Goal: Task Accomplishment & Management: Complete application form

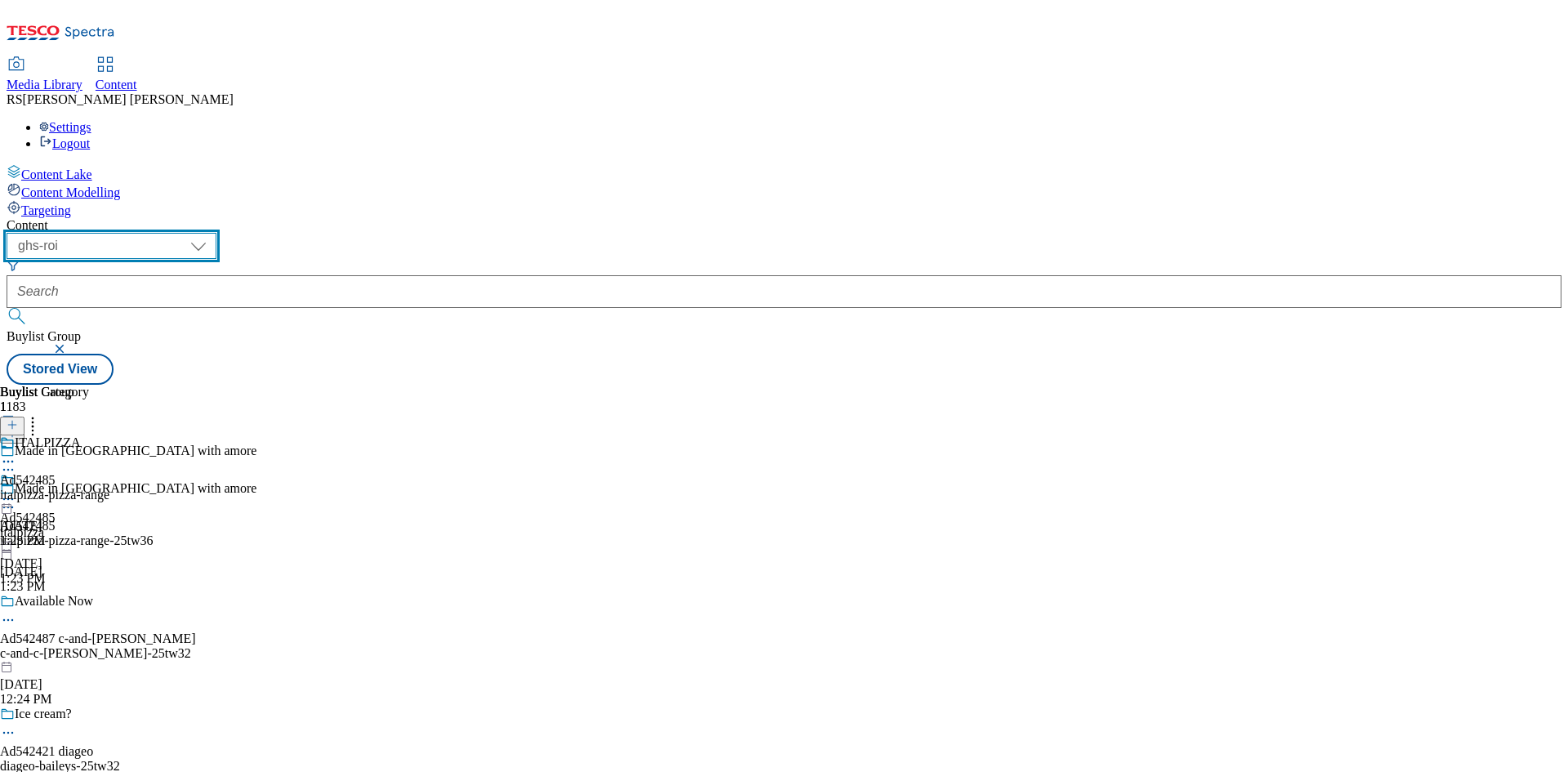
click at [216, 233] on select "ghs-roi ghs-uk" at bounding box center [111, 245] width 210 height 27
select select "ghs-uk"
click at [212, 233] on select "ghs-roi ghs-uk" at bounding box center [111, 245] width 210 height 27
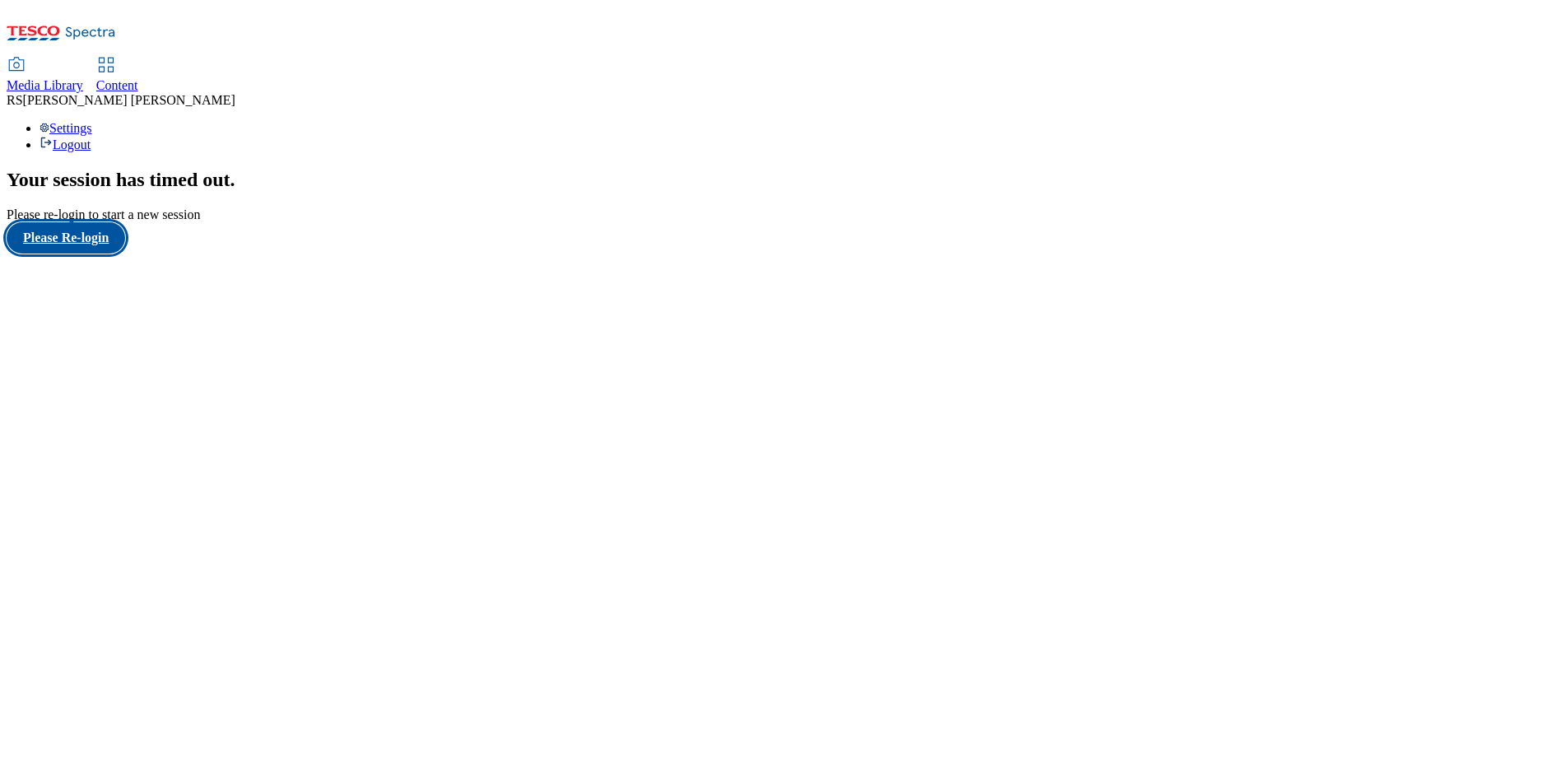
click at [109, 254] on button "Please Re-login" at bounding box center [65, 238] width 118 height 31
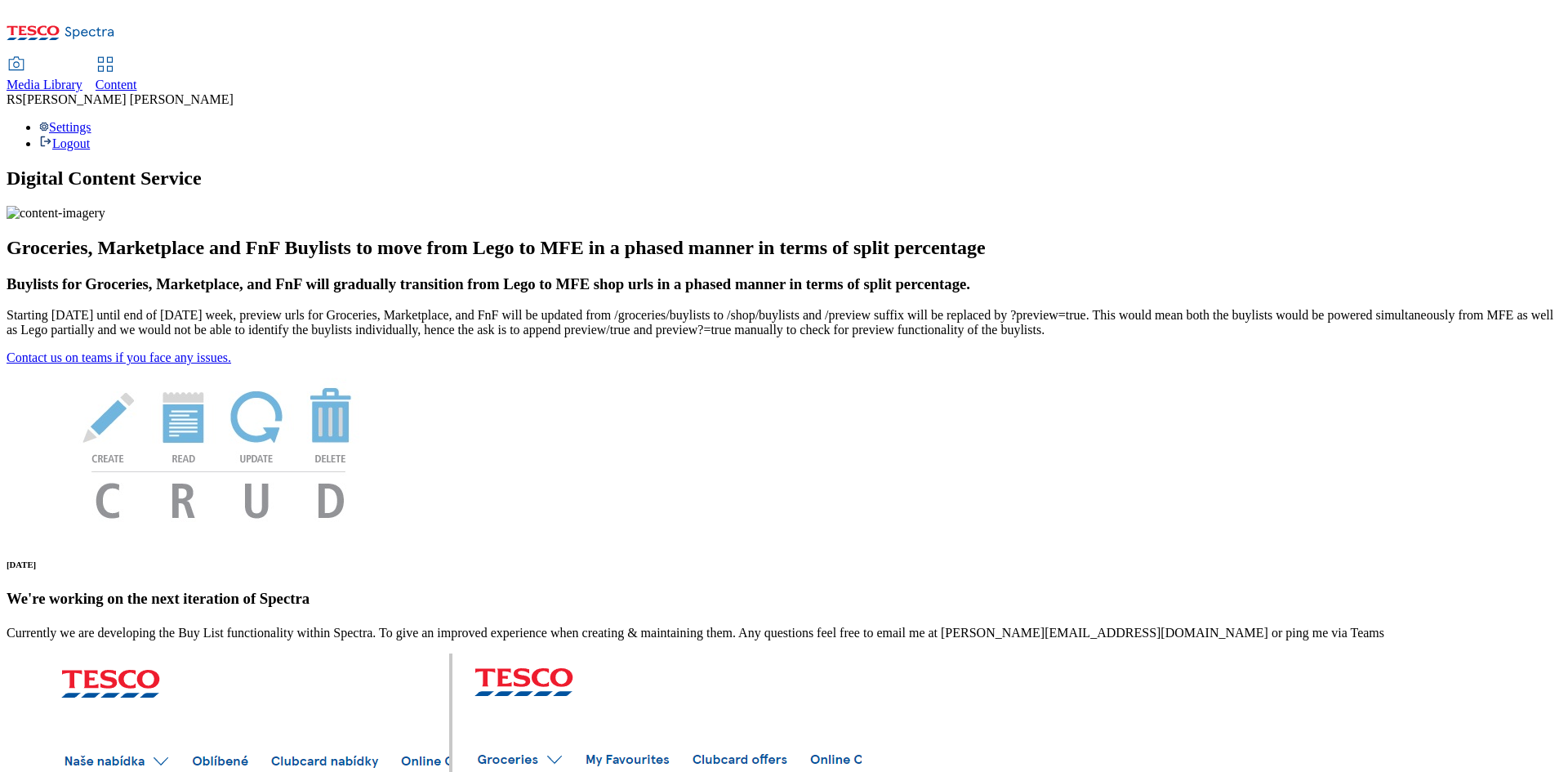
drag, startPoint x: 395, startPoint y: 26, endPoint x: 393, endPoint y: 43, distance: 17.1
click at [137, 78] on span "Content" at bounding box center [116, 84] width 42 height 14
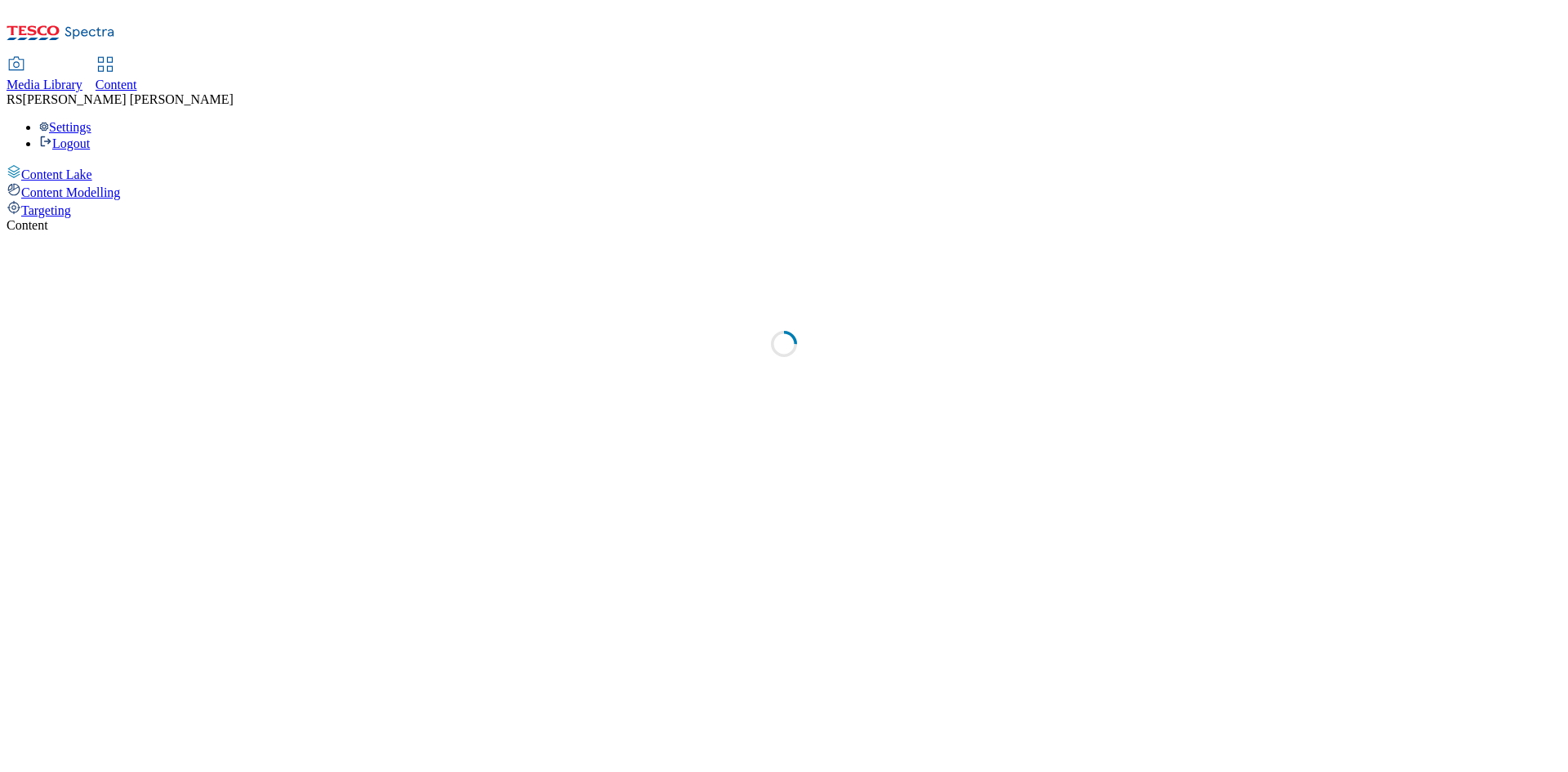
select select "ghs-uk"
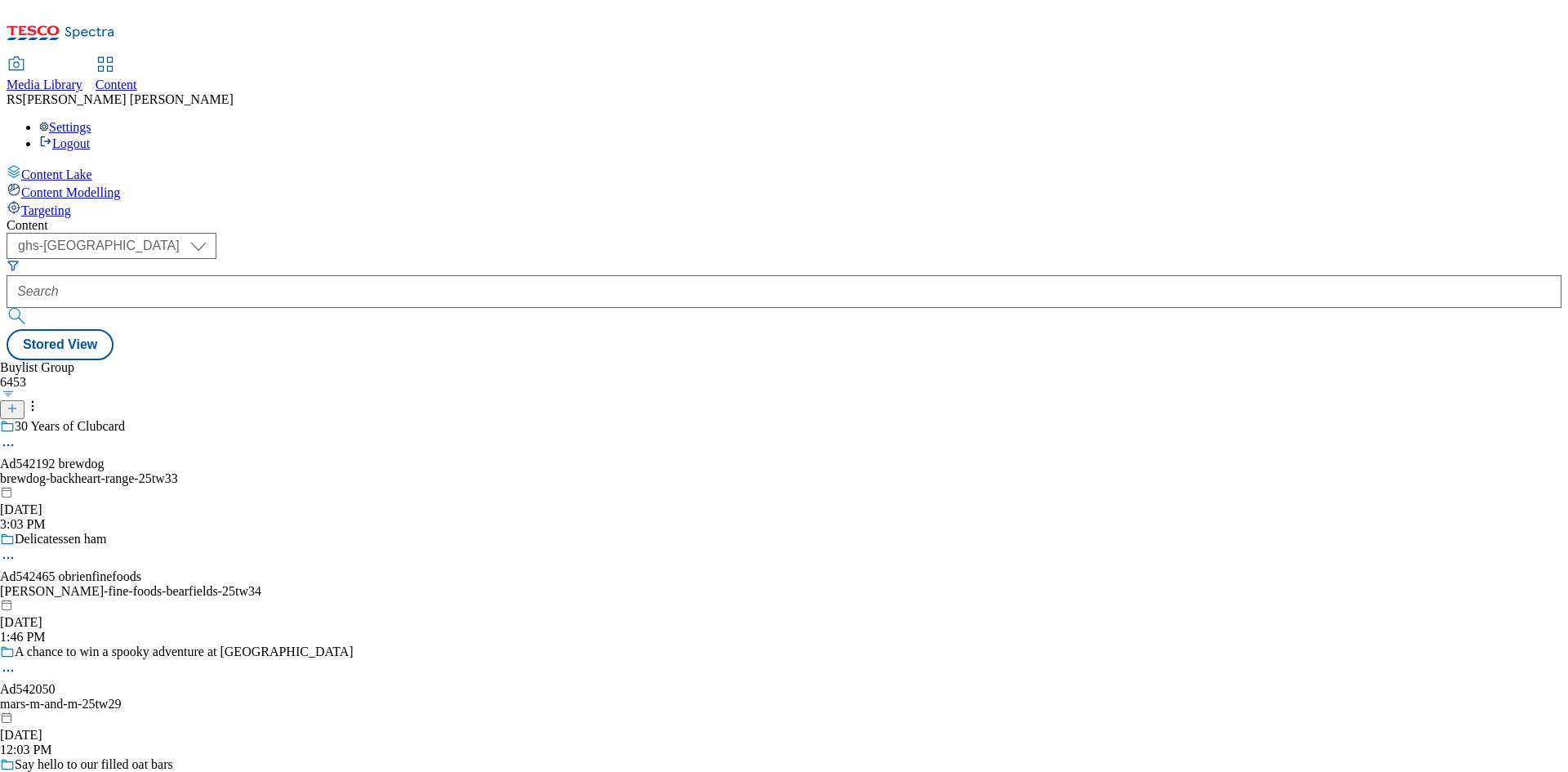
click at [18, 403] on icon at bounding box center [12, 408] width 11 height 11
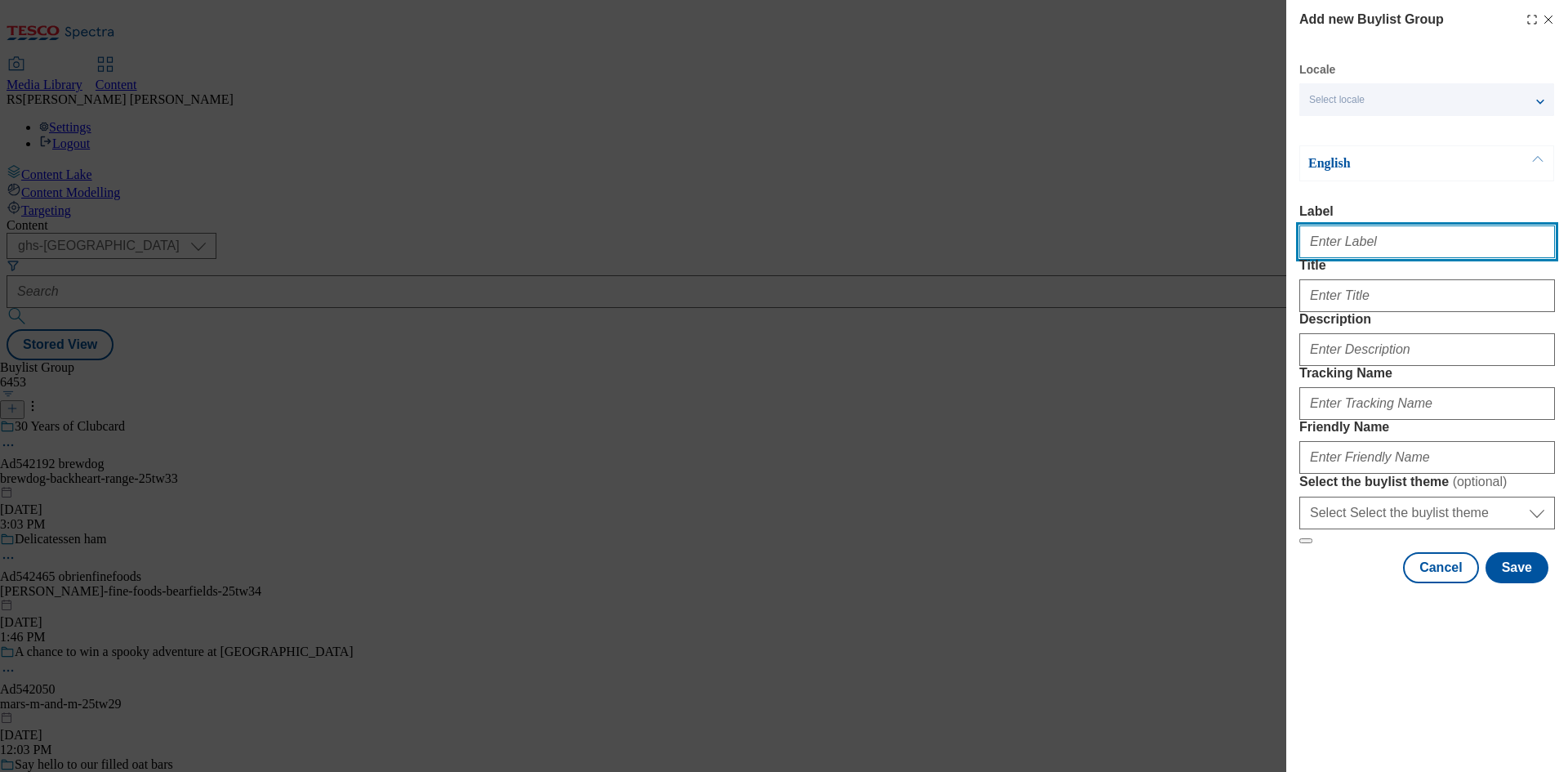
click at [1447, 245] on input "Label" at bounding box center [1427, 242] width 255 height 33
paste input "542514"
type input "Ad542514"
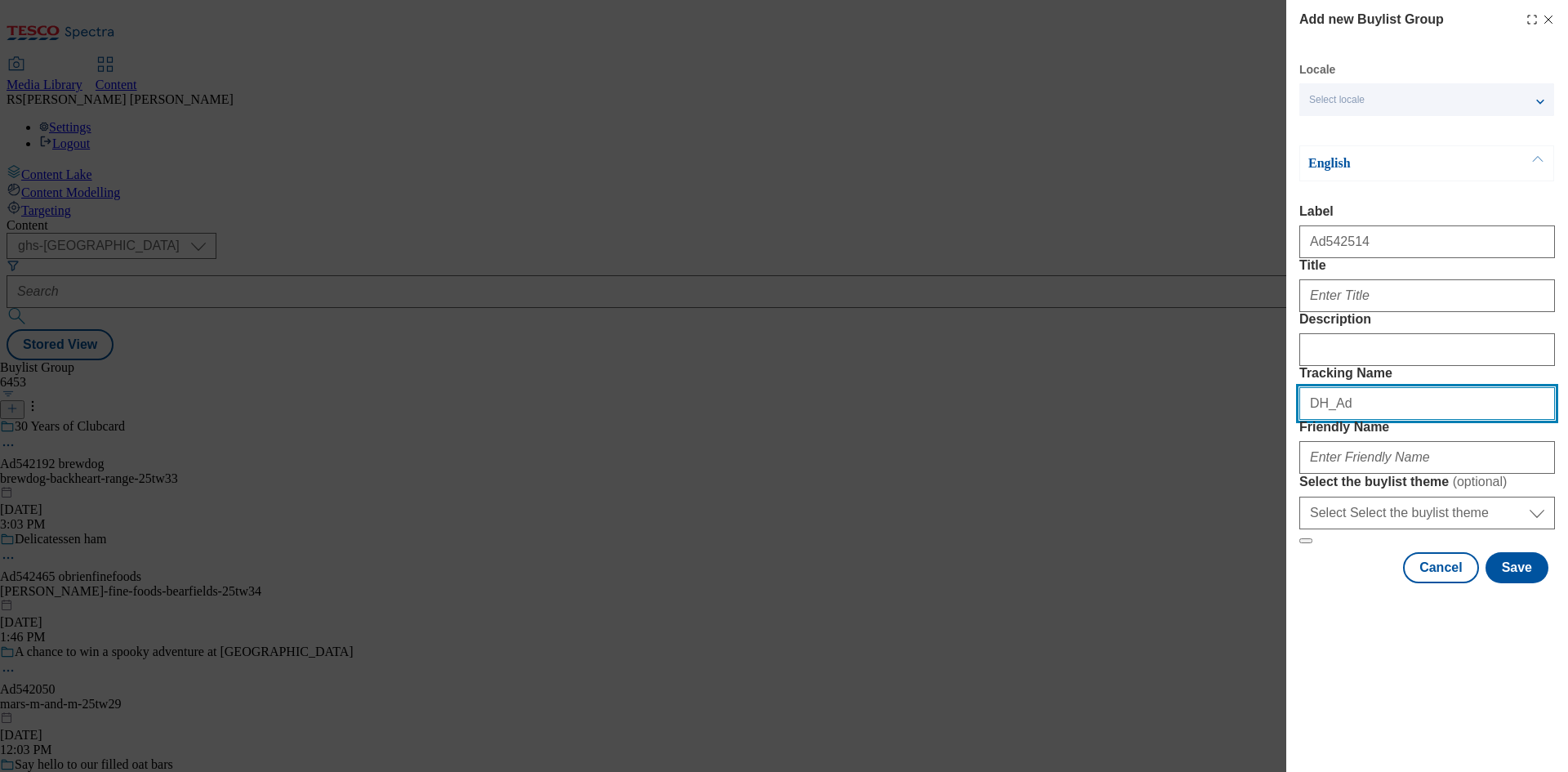
paste input "542514"
type input "DH_Ad542514"
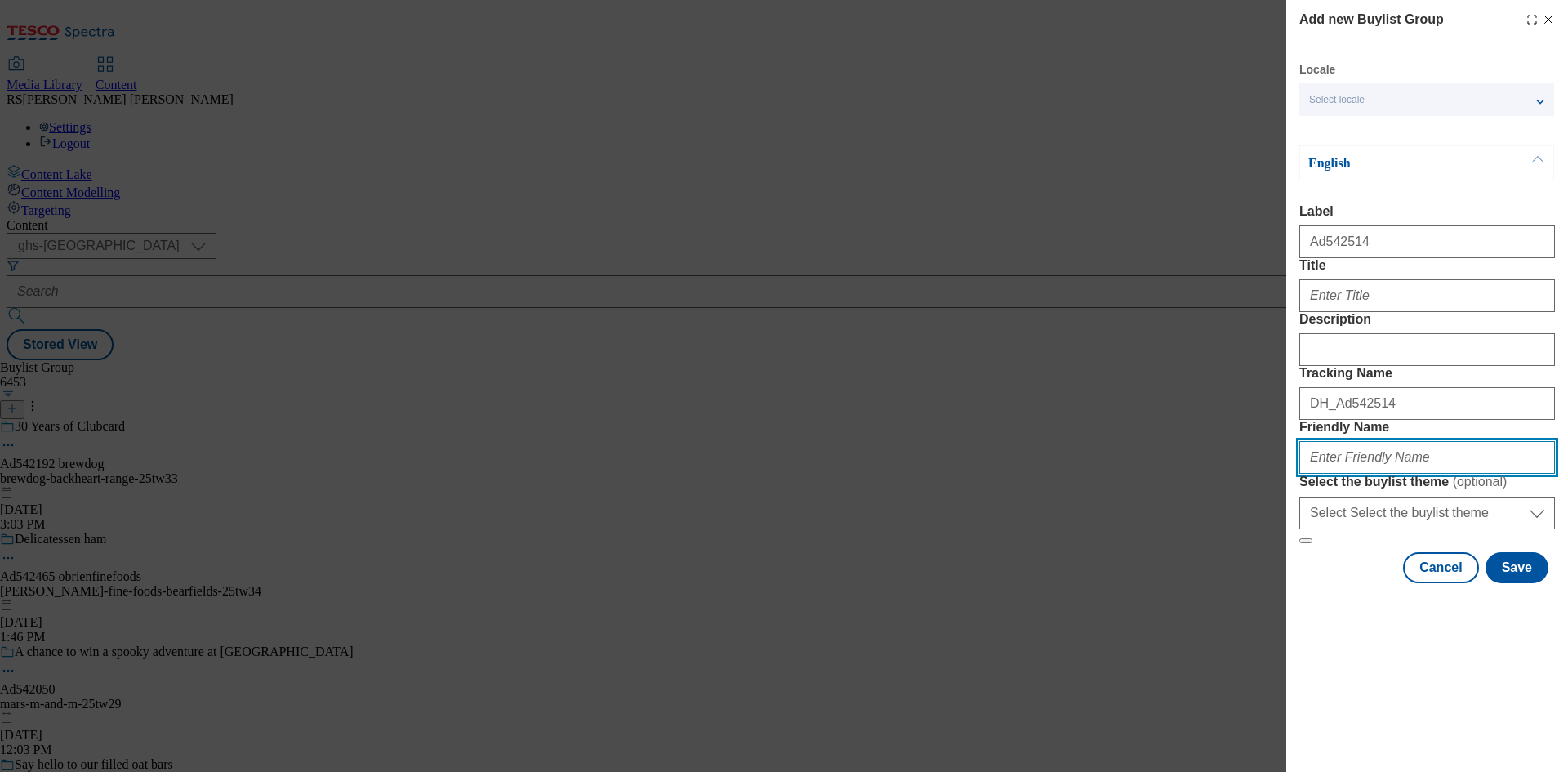
paste input "bakkavor-moorish-25tw34"
type input "bakkavor-moorish-25tw34"
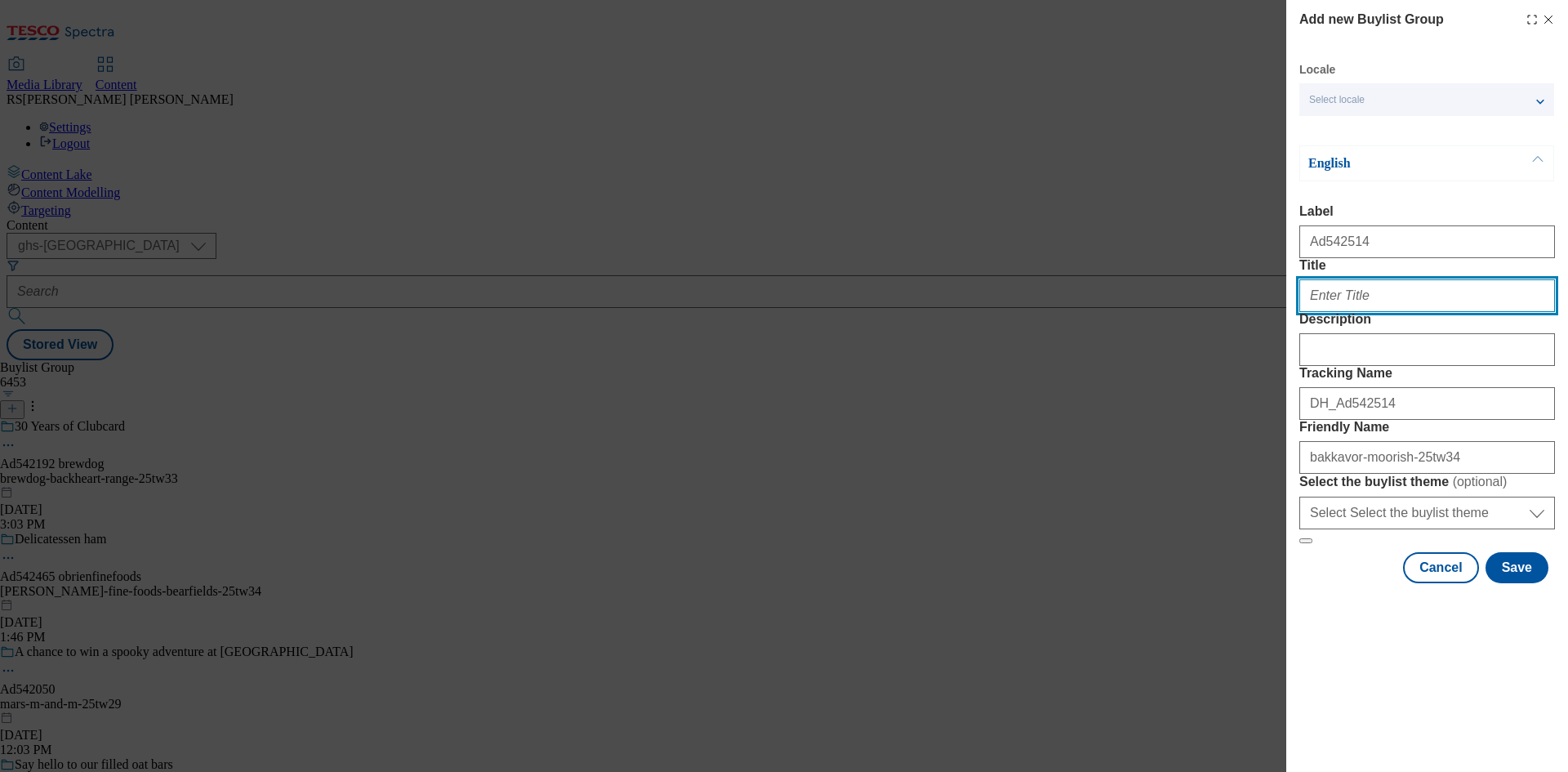
click at [1390, 312] on input "Title" at bounding box center [1427, 296] width 255 height 33
paste input "Expect more?"
type input "Expect more?"
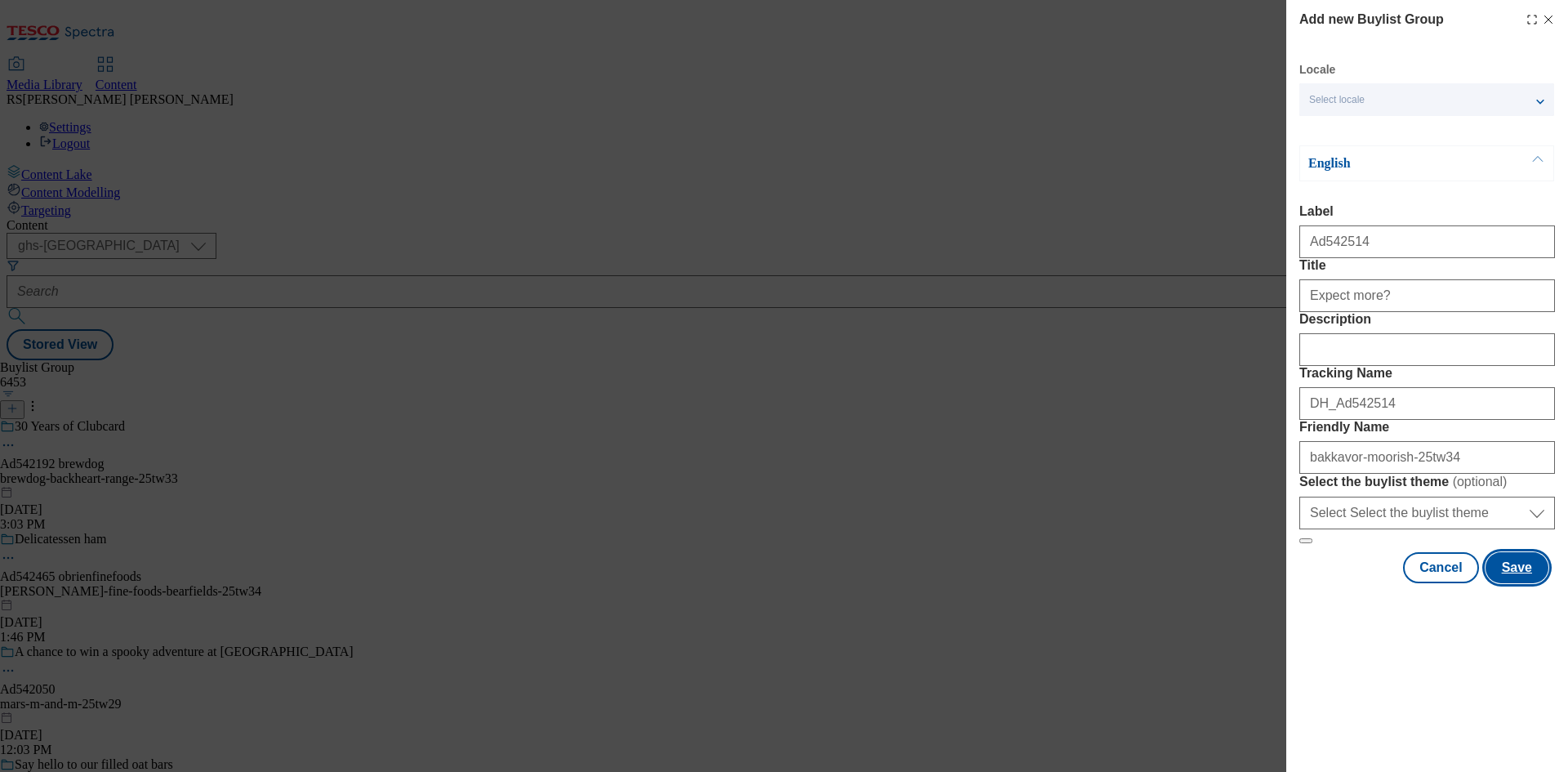
click at [1529, 583] on button "Save" at bounding box center [1517, 568] width 63 height 31
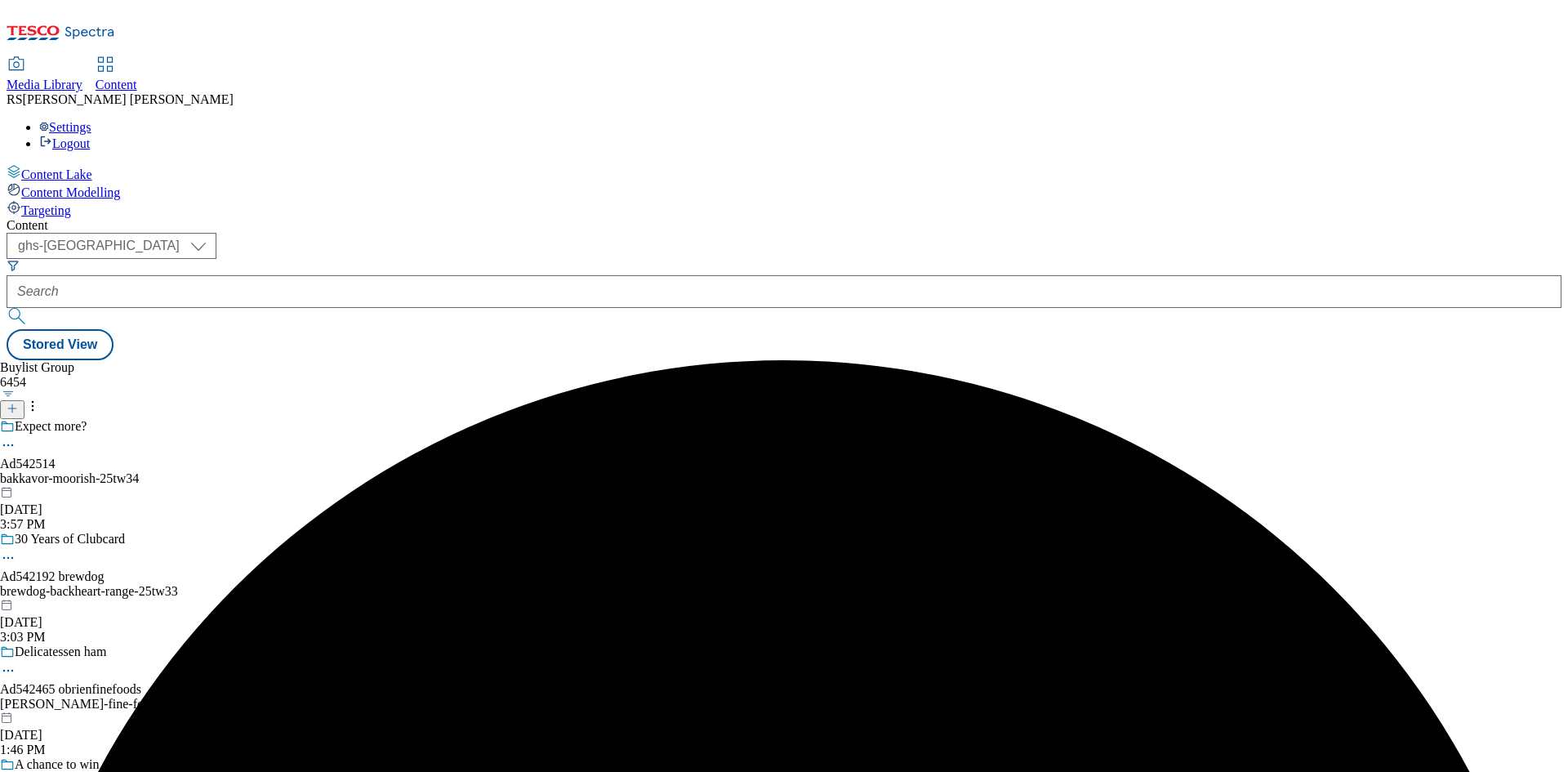
click at [353, 419] on div "Expect more? Ad542514 bakkavor-moorish-25tw34 Oct 7, 2025 3:57 PM" at bounding box center [177, 475] width 353 height 113
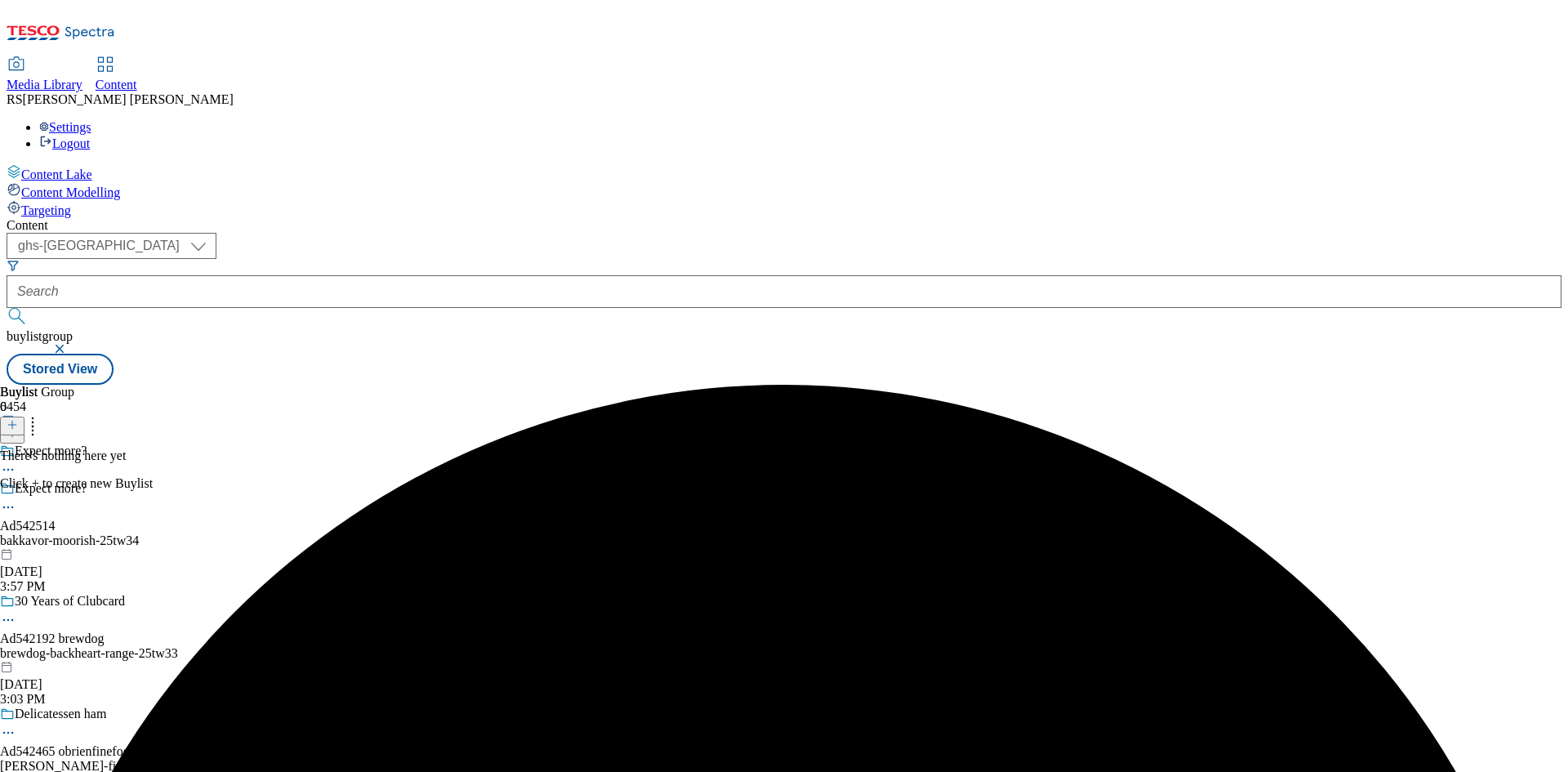
click at [18, 419] on icon at bounding box center [12, 425] width 11 height 11
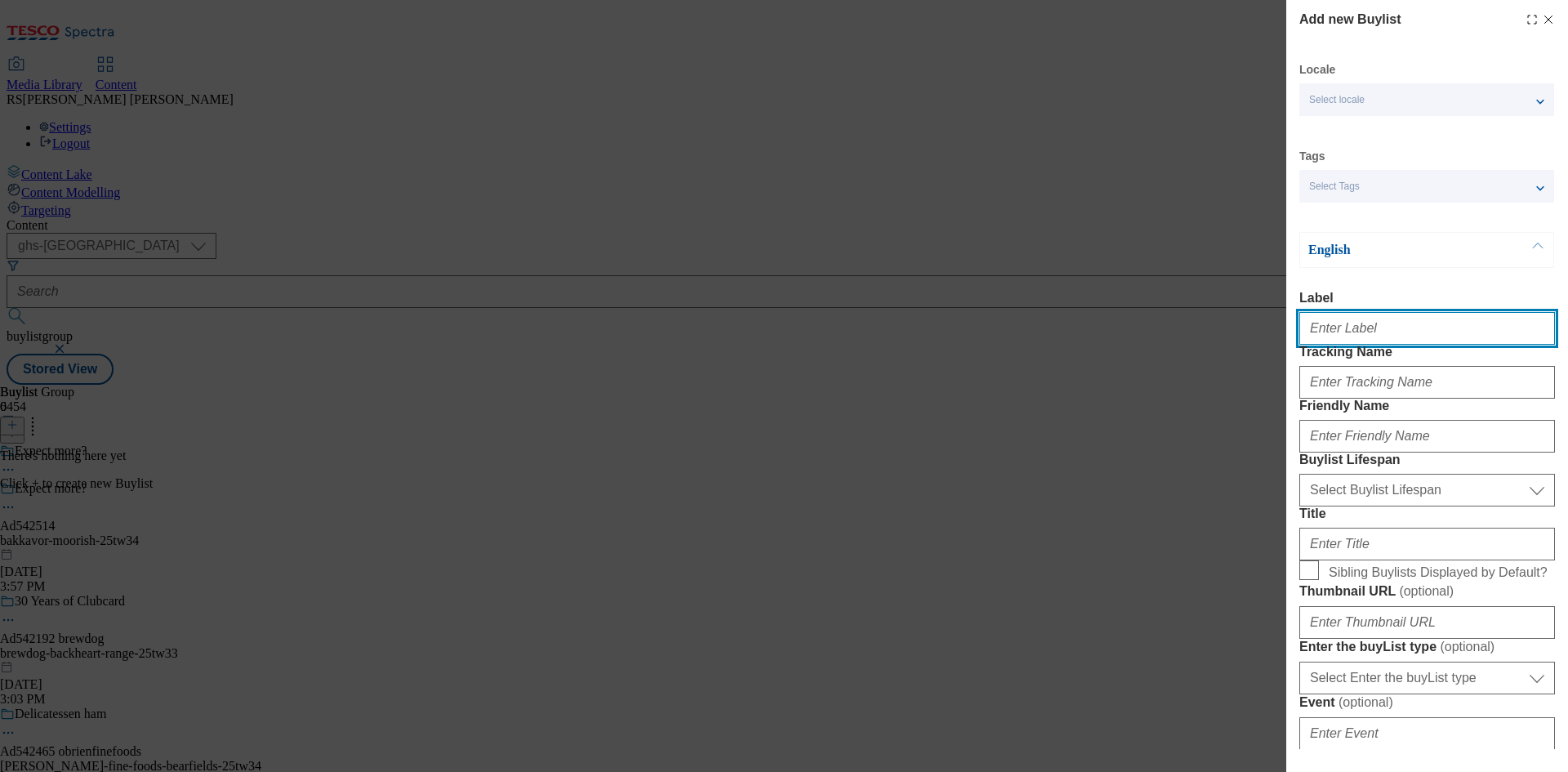
click at [1397, 339] on input "Label" at bounding box center [1427, 329] width 255 height 33
paste input "542514"
type input "Ad542514"
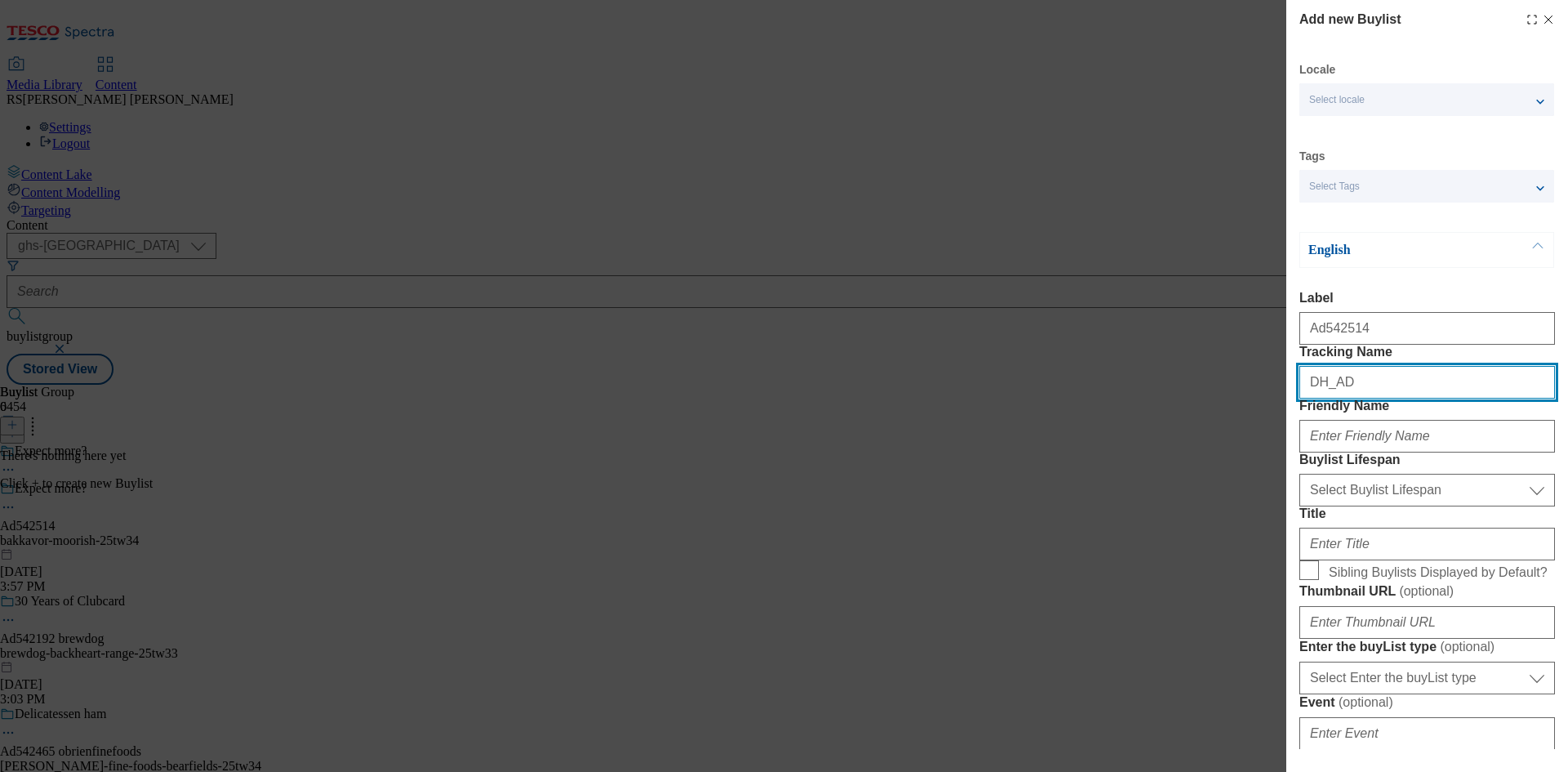
paste input "542514"
type input "DH_AD542514"
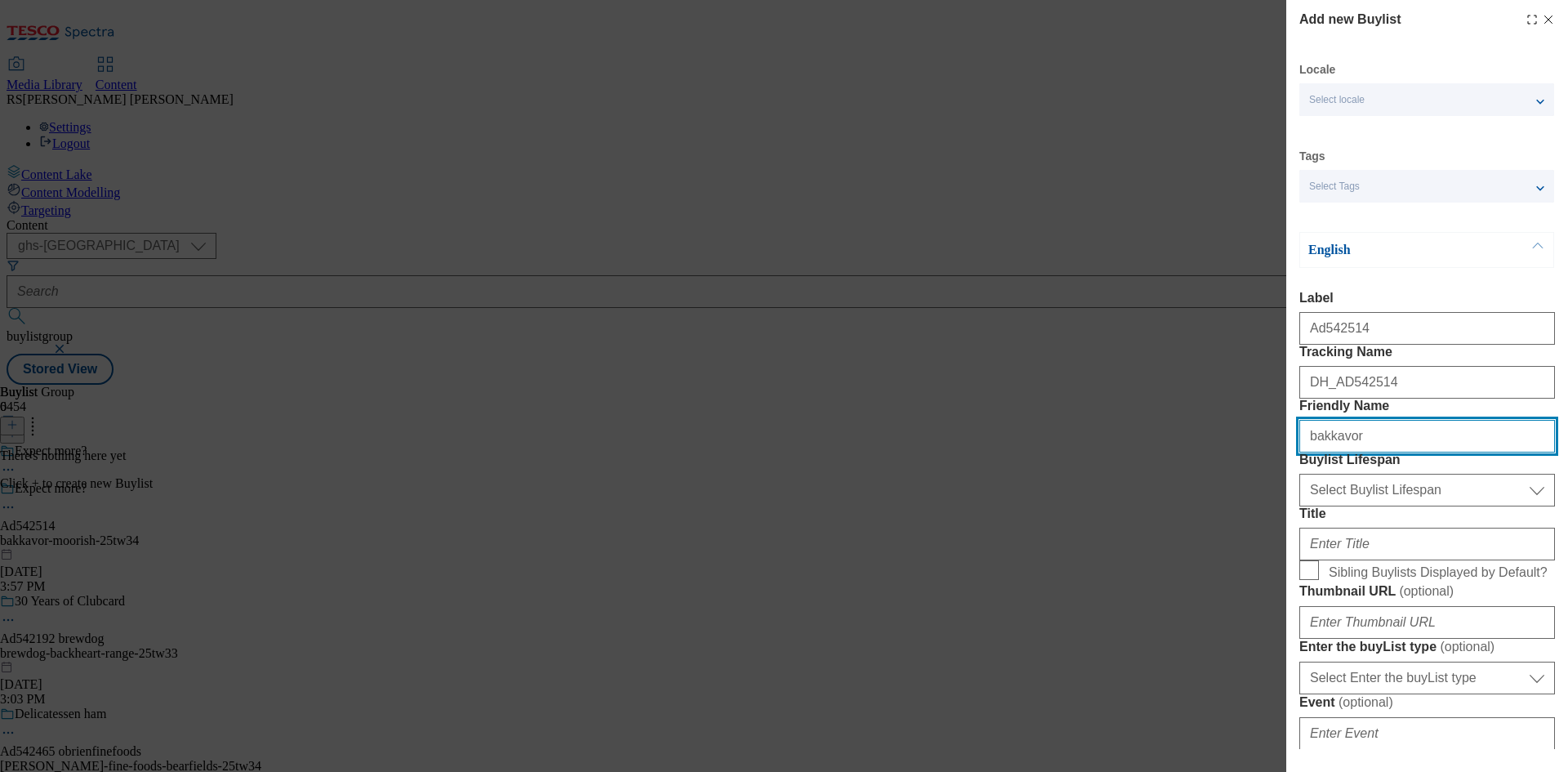
type input "bakkavor"
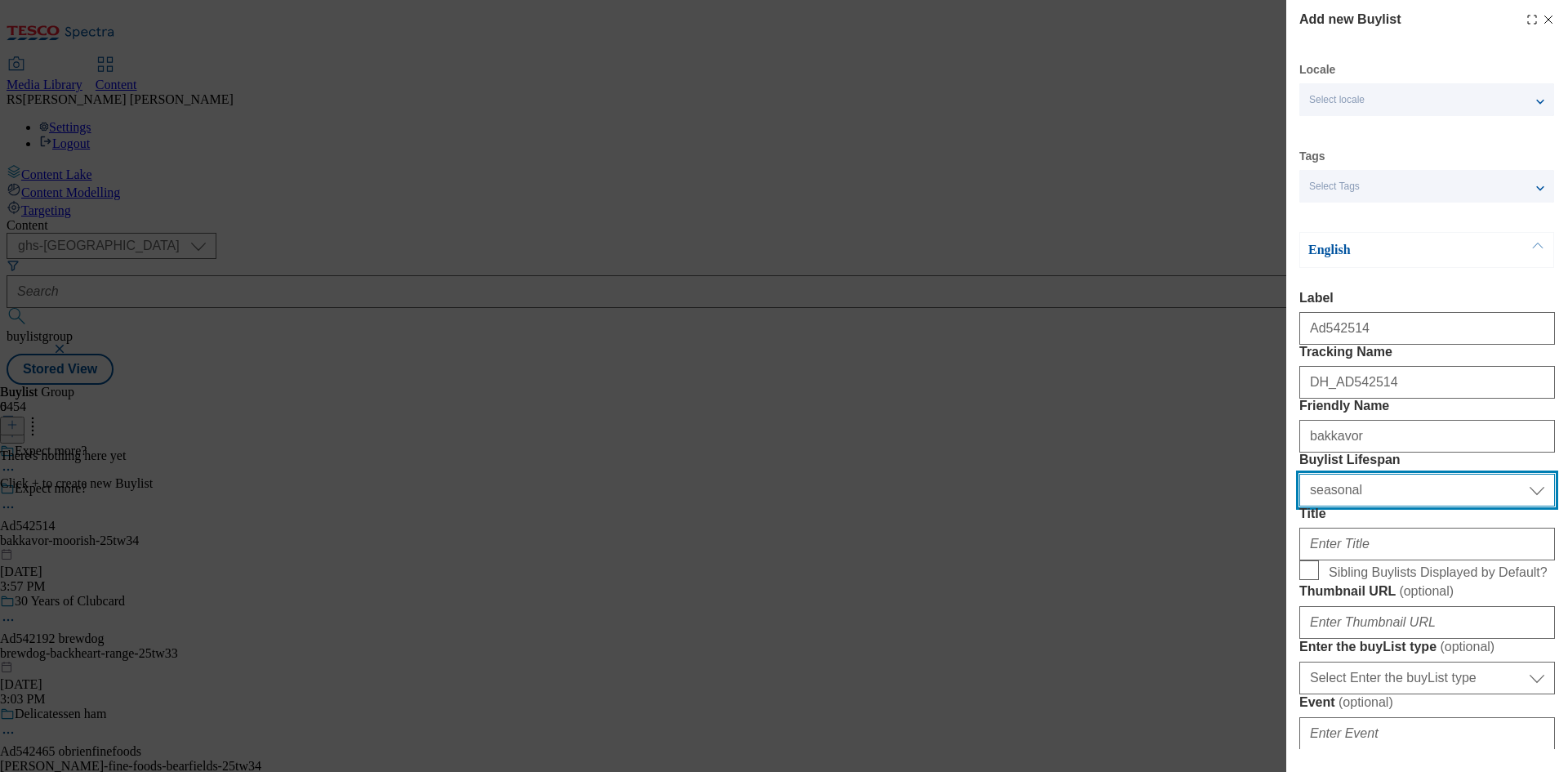
select select "tactical"
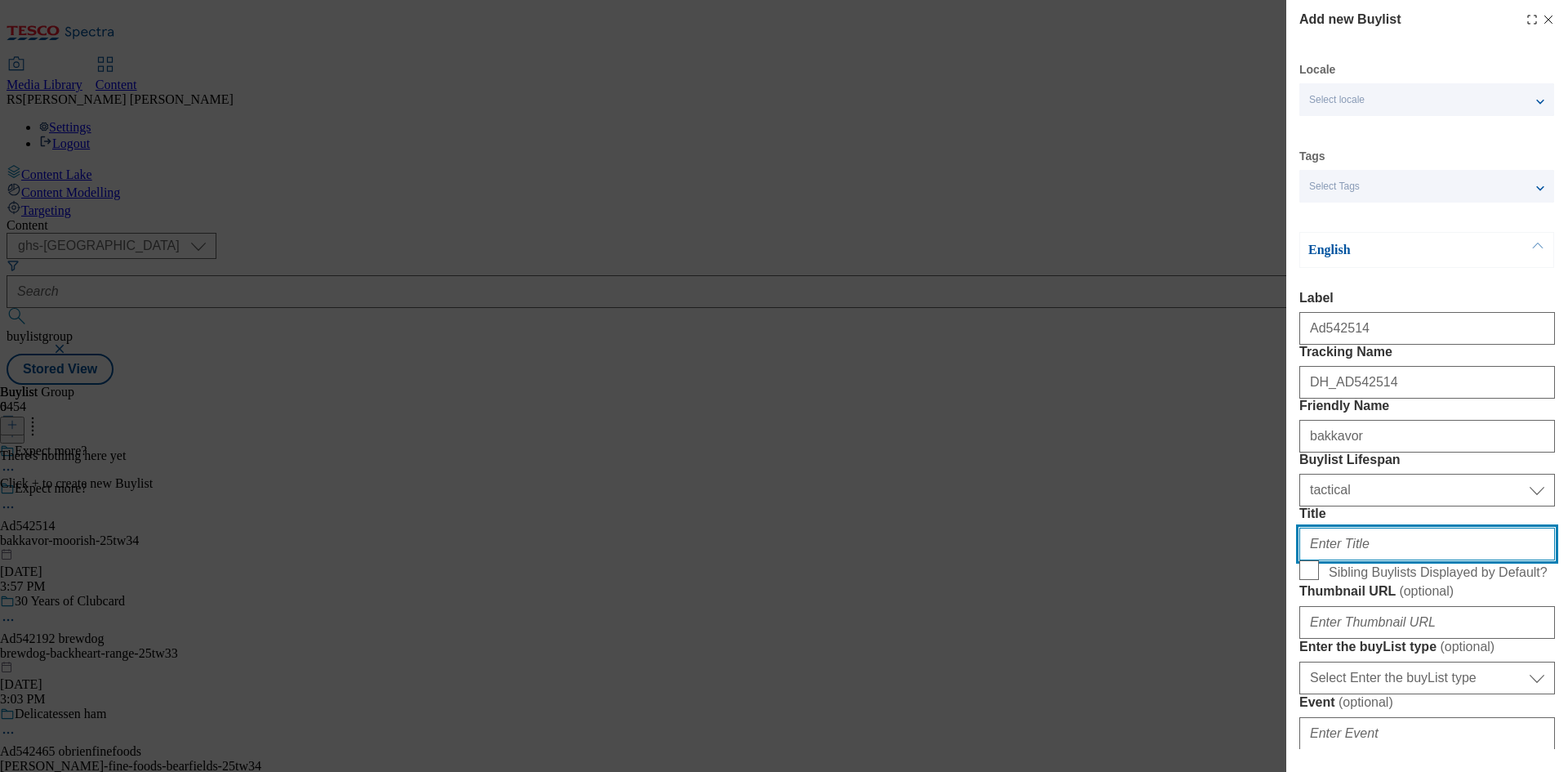
click at [1404, 560] on input "Title" at bounding box center [1427, 544] width 255 height 33
paste input "Make it Moorish."
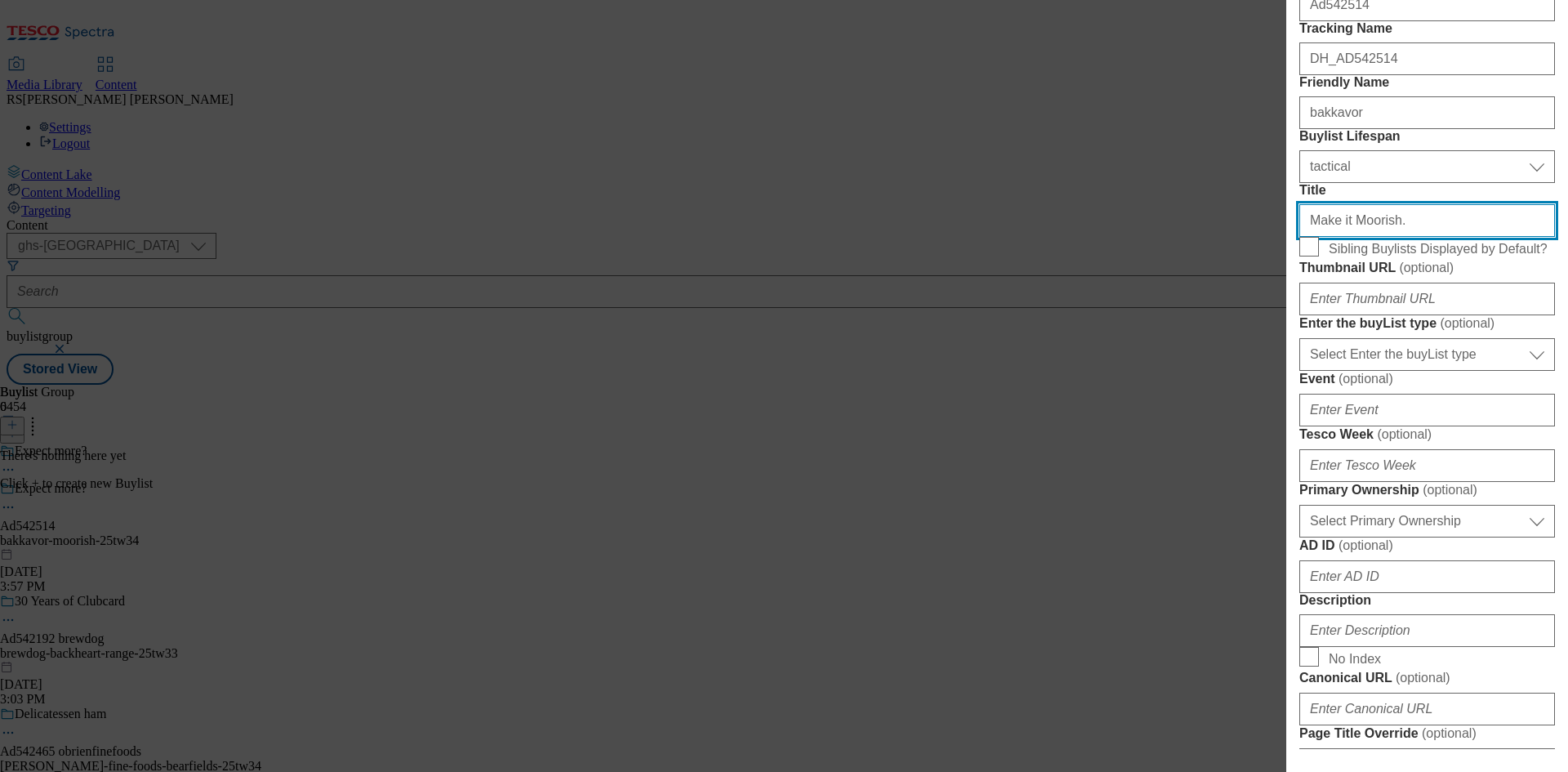
scroll to position [327, 0]
type input "Make it Moorish."
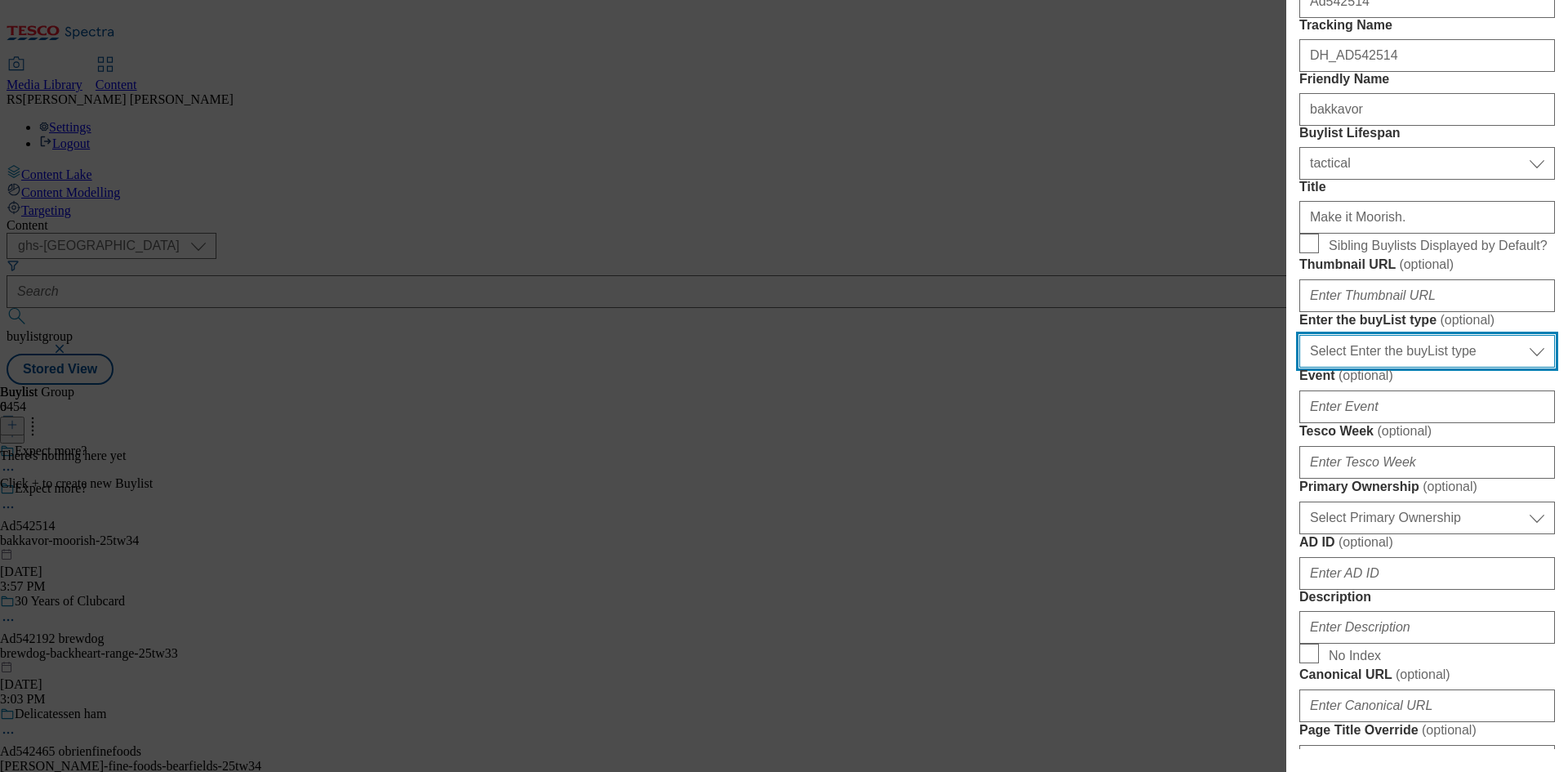
click at [1430, 368] on select "Select Enter the buyList type event supplier funded long term >4 weeks supplier…" at bounding box center [1427, 352] width 255 height 33
select select "supplier funded short term 1-3 weeks"
click at [1300, 368] on select "Select Enter the buyList type event supplier funded long term >4 weeks supplier…" at bounding box center [1427, 352] width 255 height 33
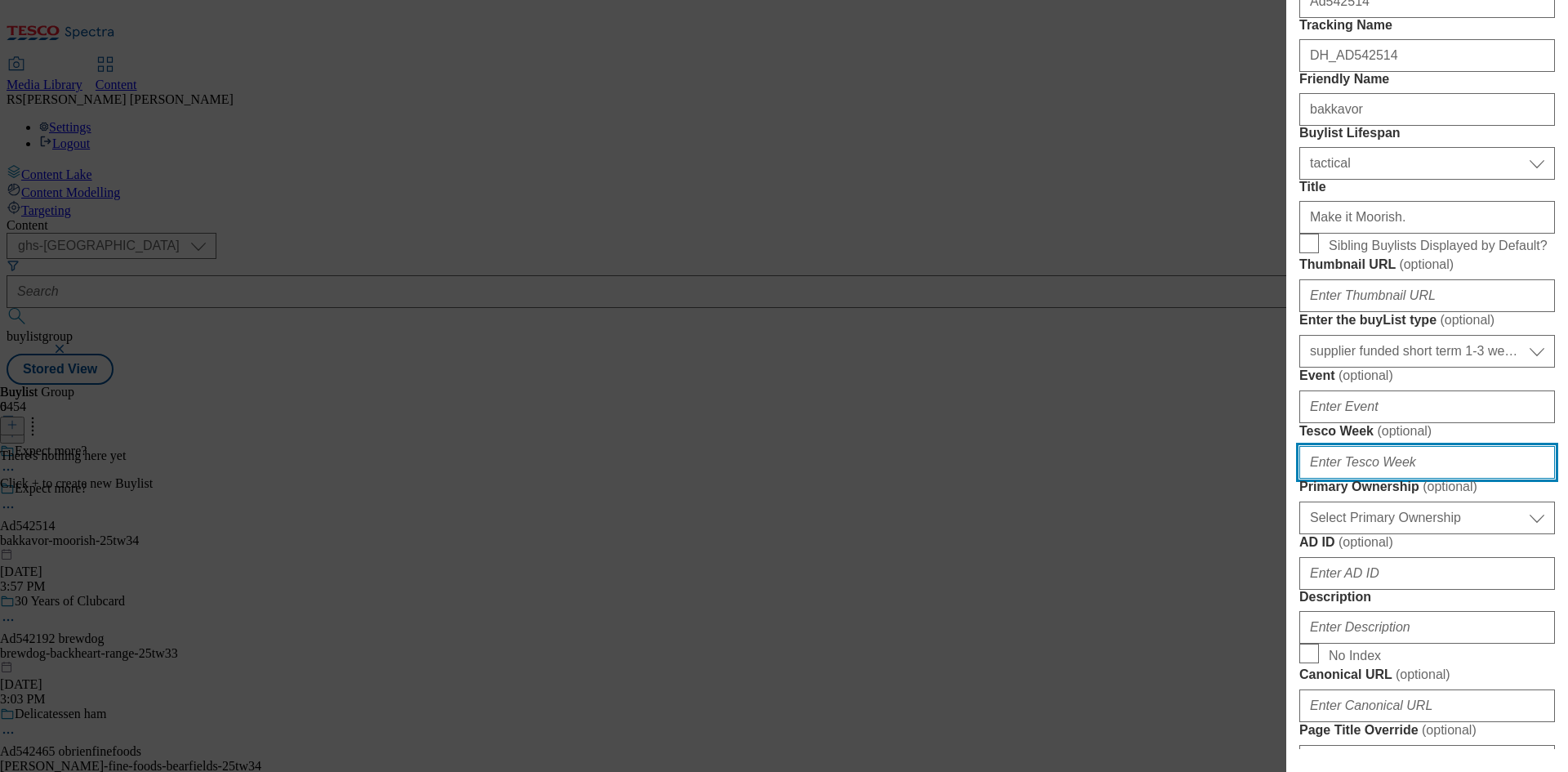
click at [1389, 479] on input "Tesco Week ( optional )" at bounding box center [1427, 462] width 255 height 33
type input "34"
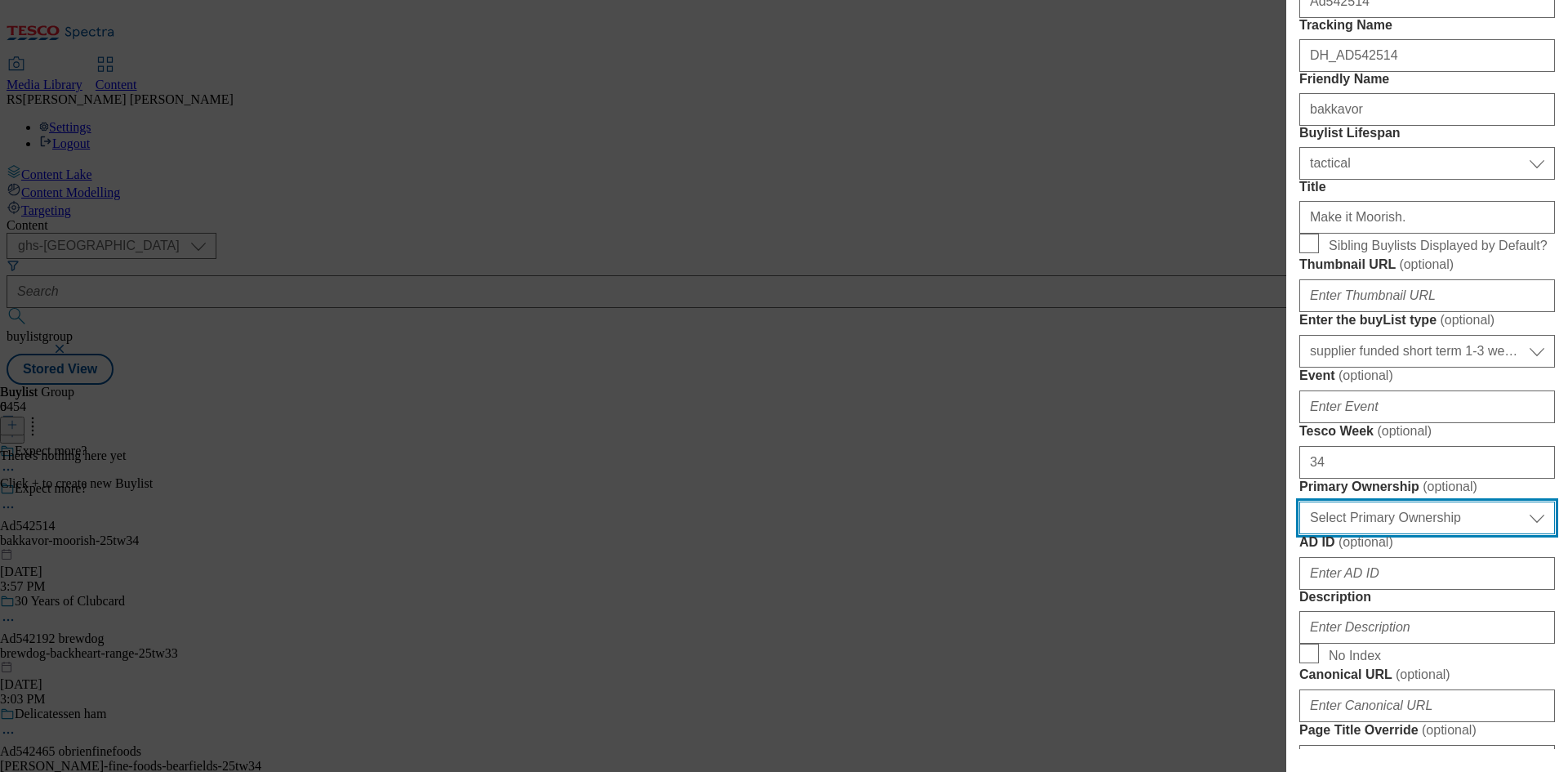
scroll to position [741, 0]
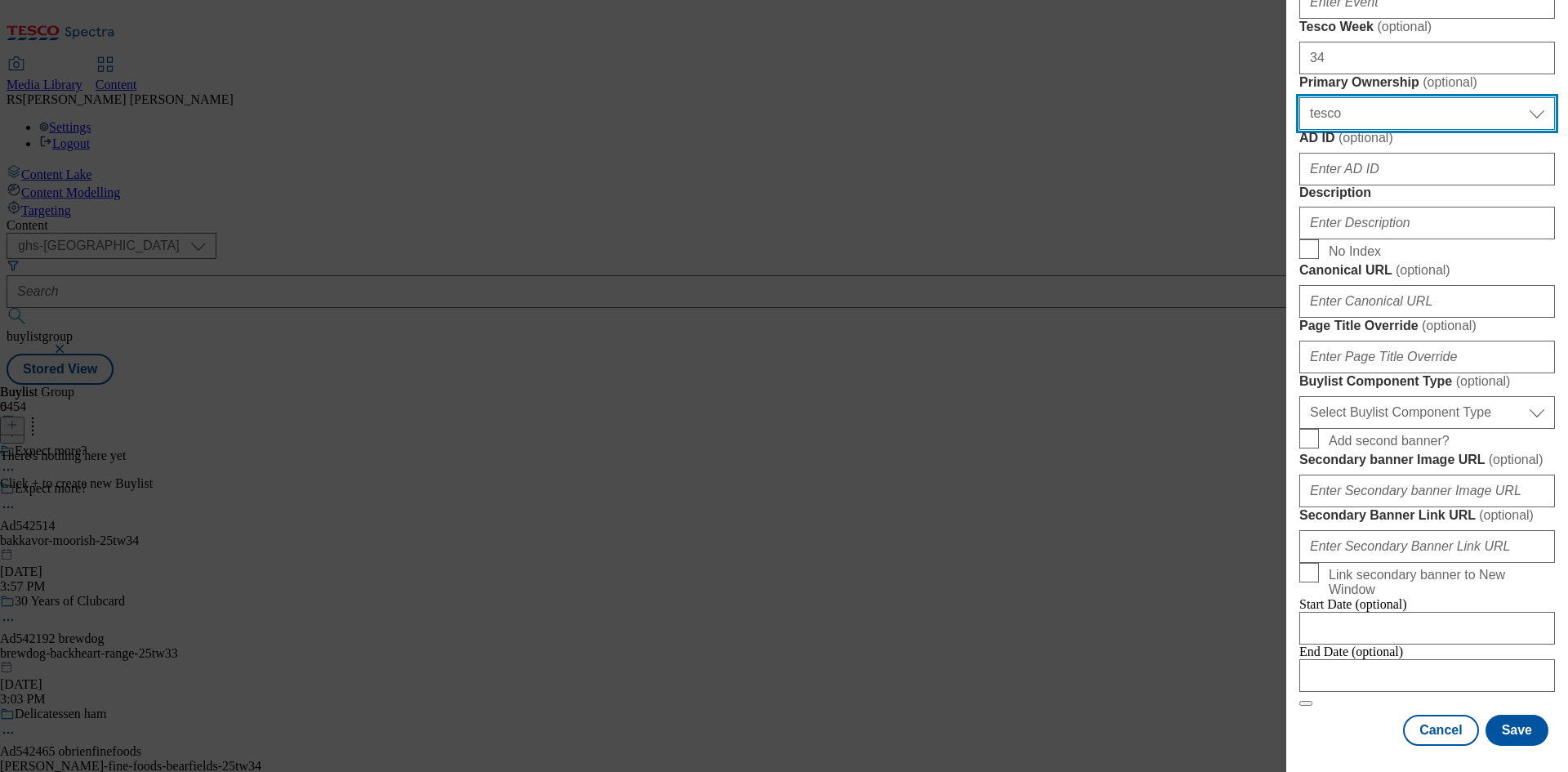
select select "dunnhumby"
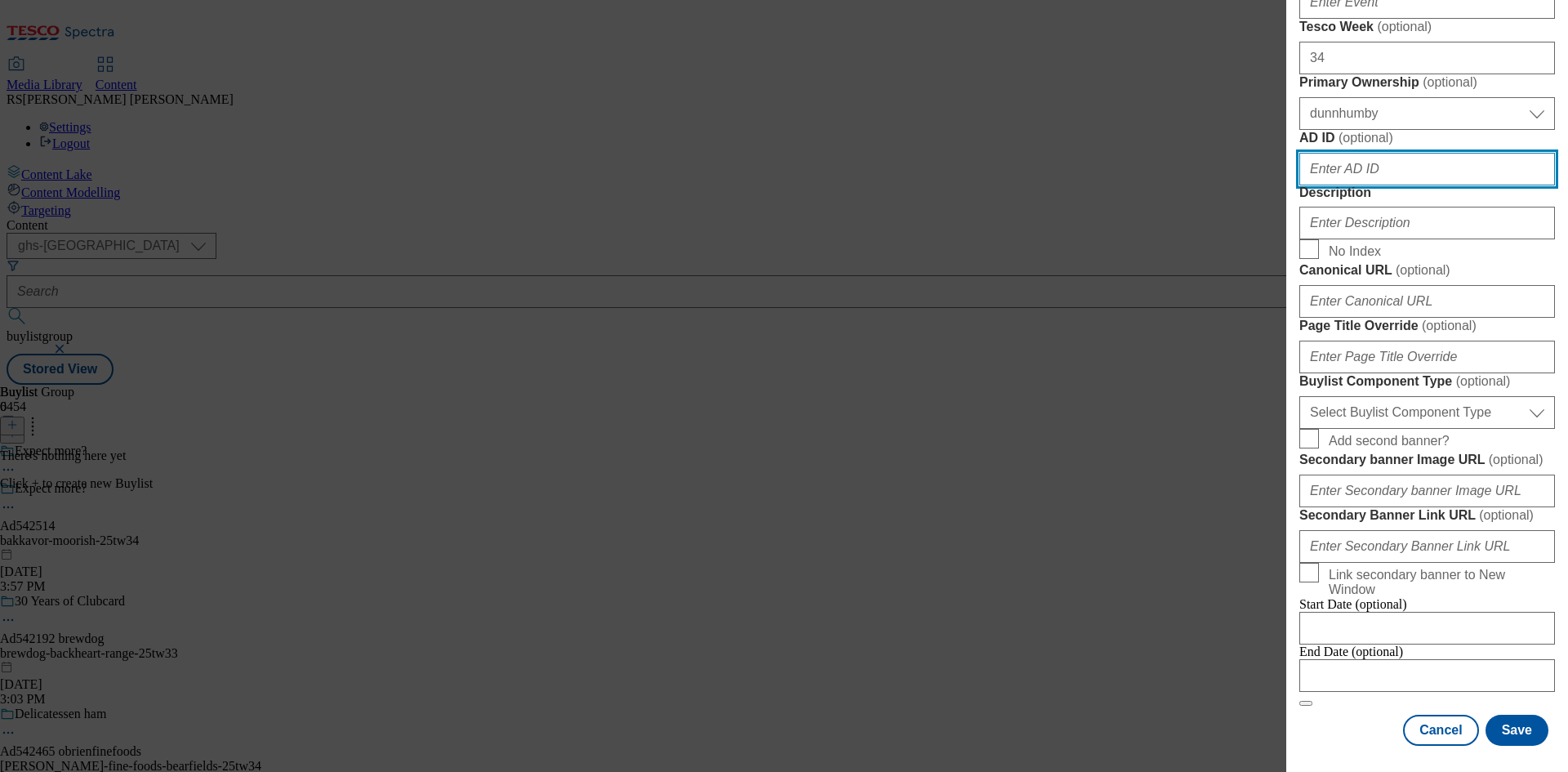
paste input "542514"
type input "542514"
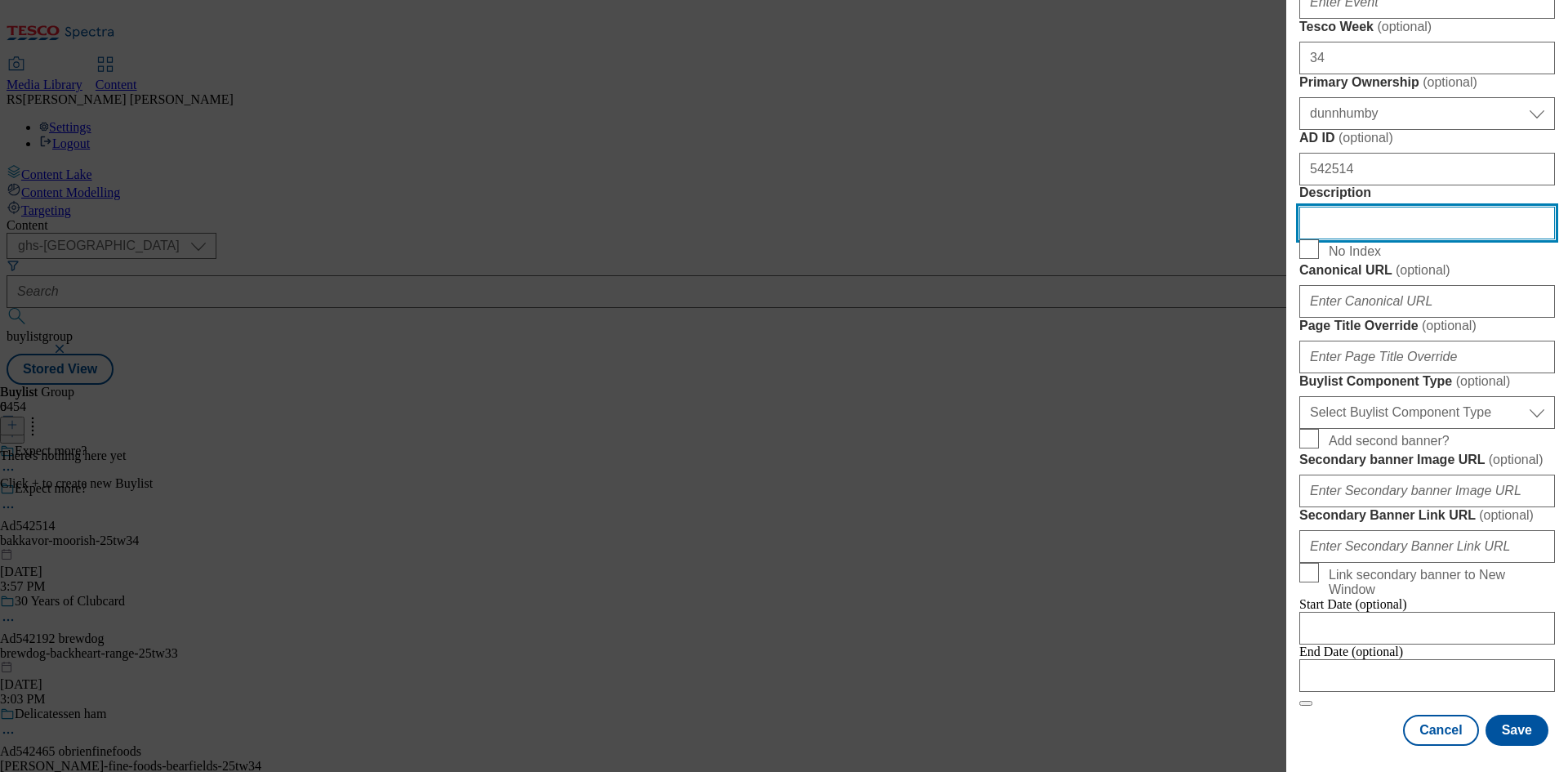
scroll to position [1325, 0]
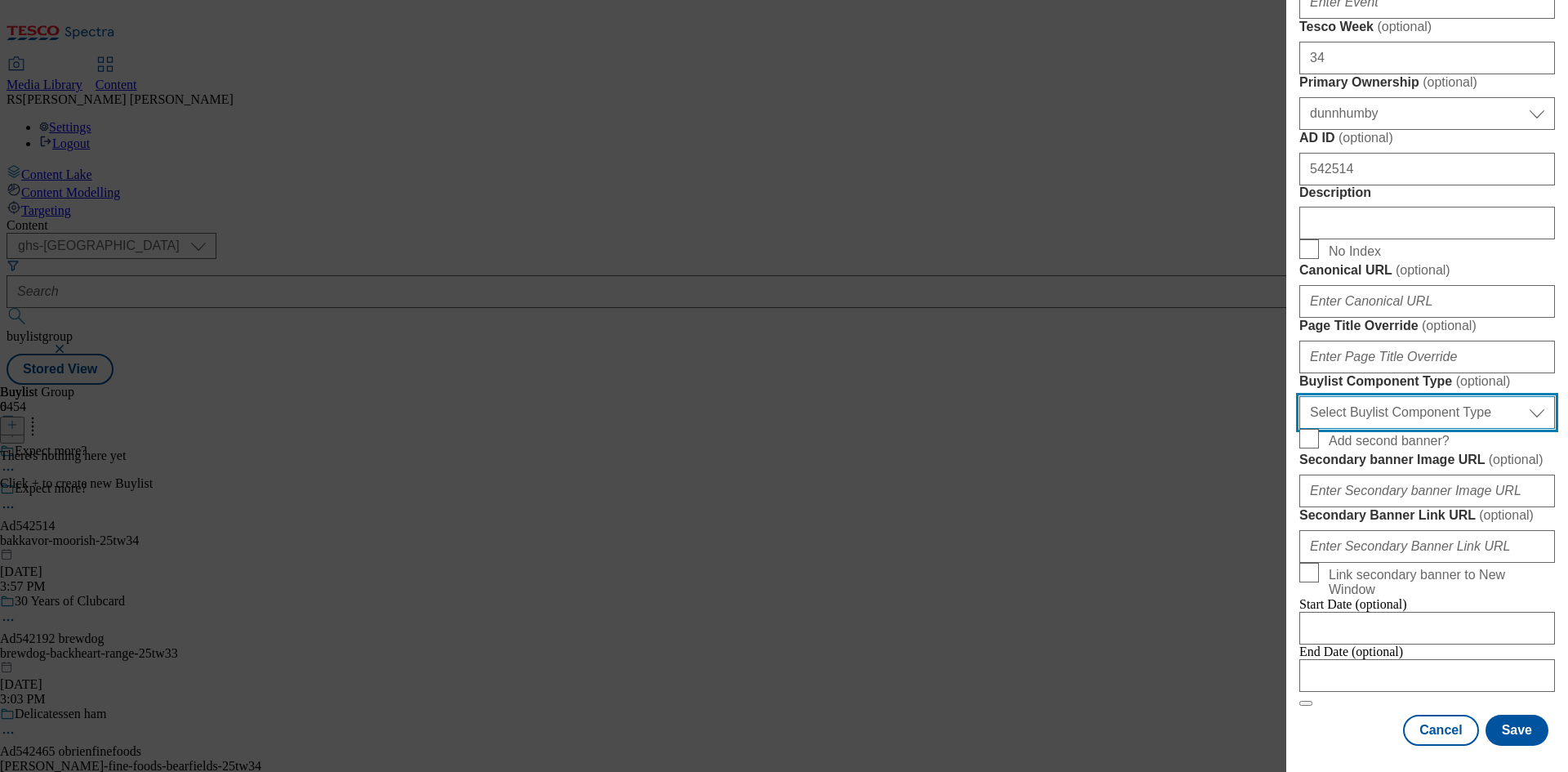
click at [1474, 397] on select "Select Buylist Component Type Banner Competition Header Meal" at bounding box center [1427, 413] width 255 height 33
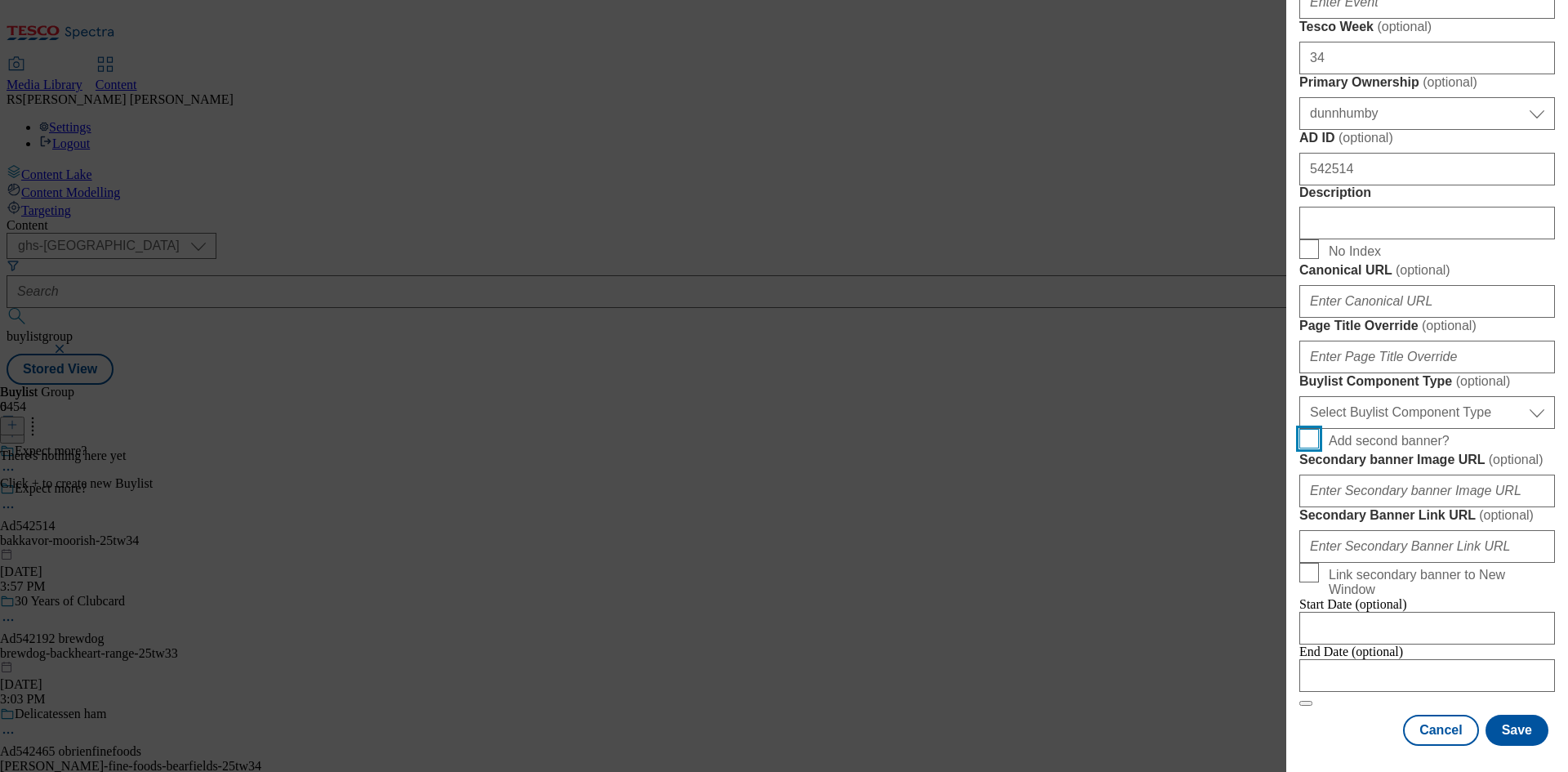
scroll to position [1275, 0]
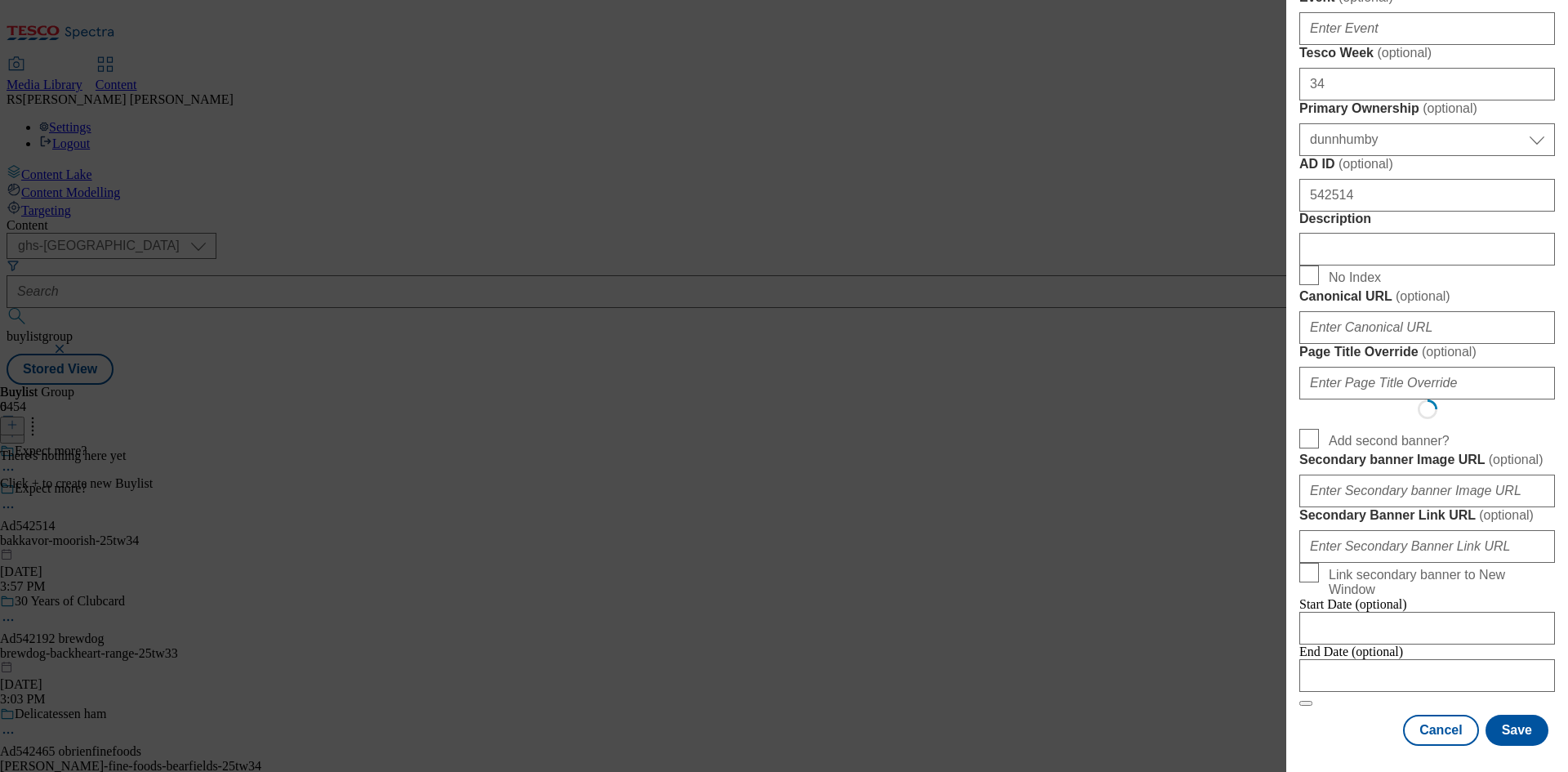
select select "Banner"
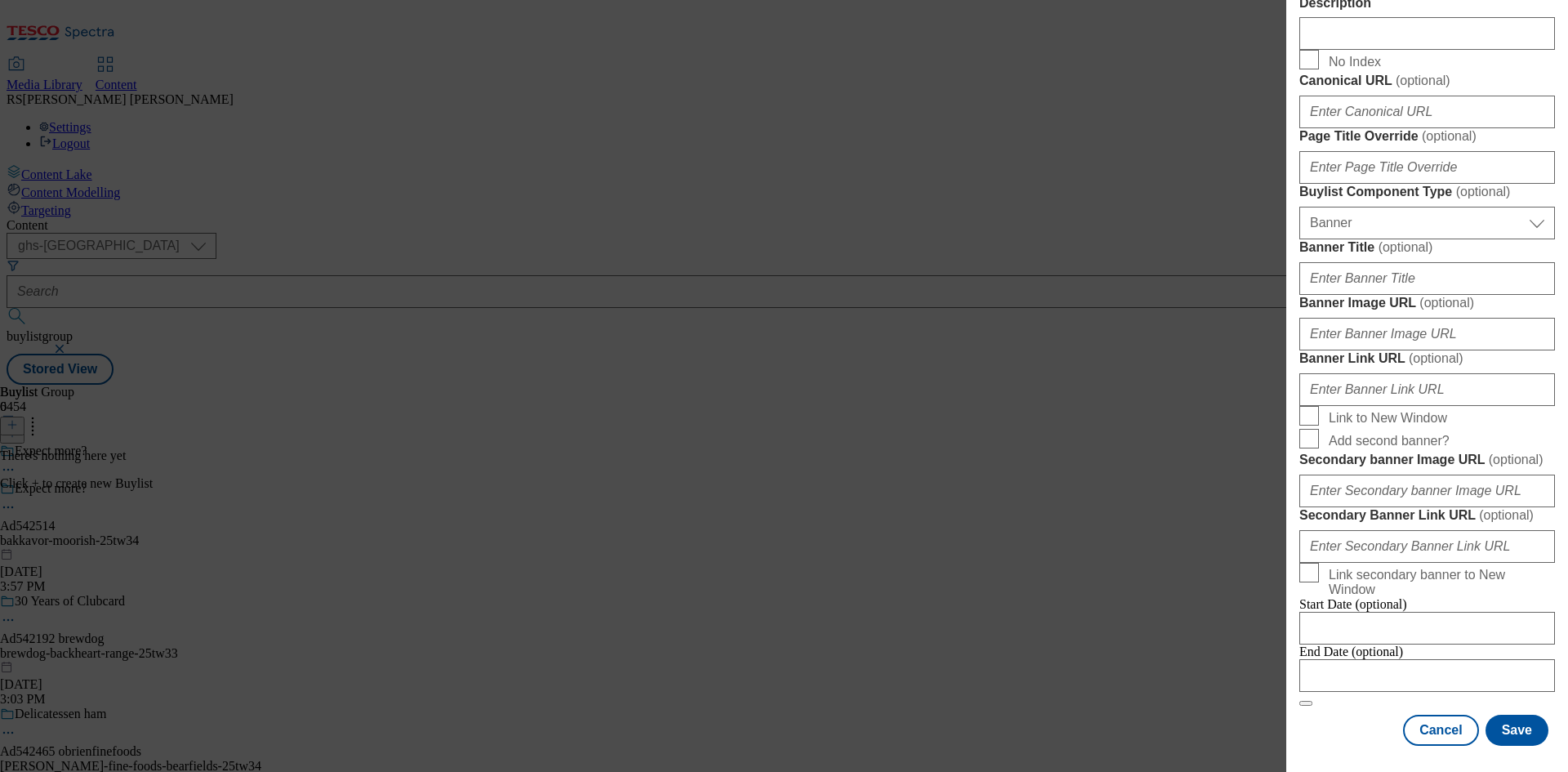
scroll to position [1620, 0]
click at [1336, 692] on div "End Date (optional)" at bounding box center [1427, 669] width 255 height 48
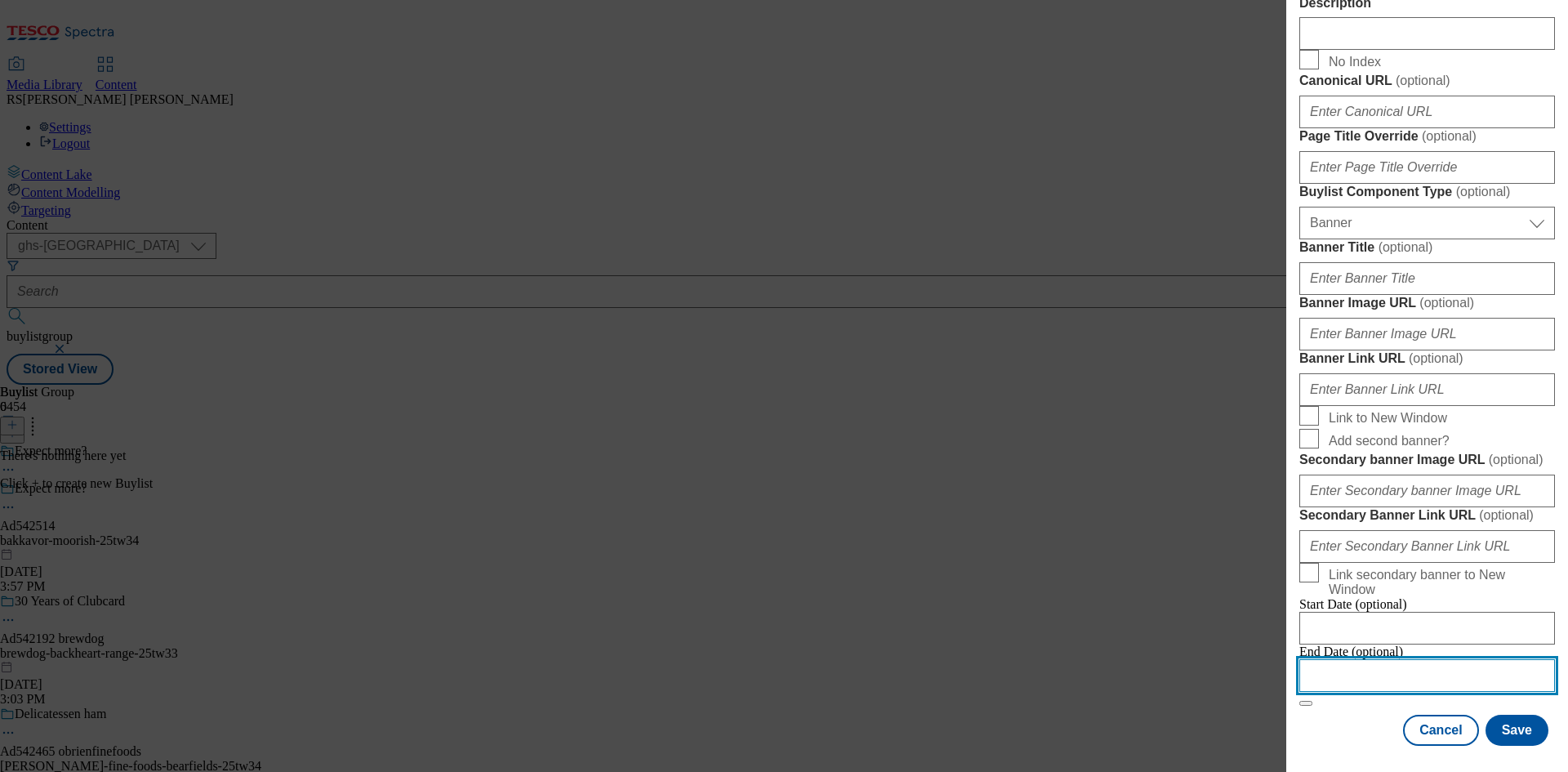
click at [1417, 663] on input "Modal" at bounding box center [1427, 676] width 255 height 33
select select "2025"
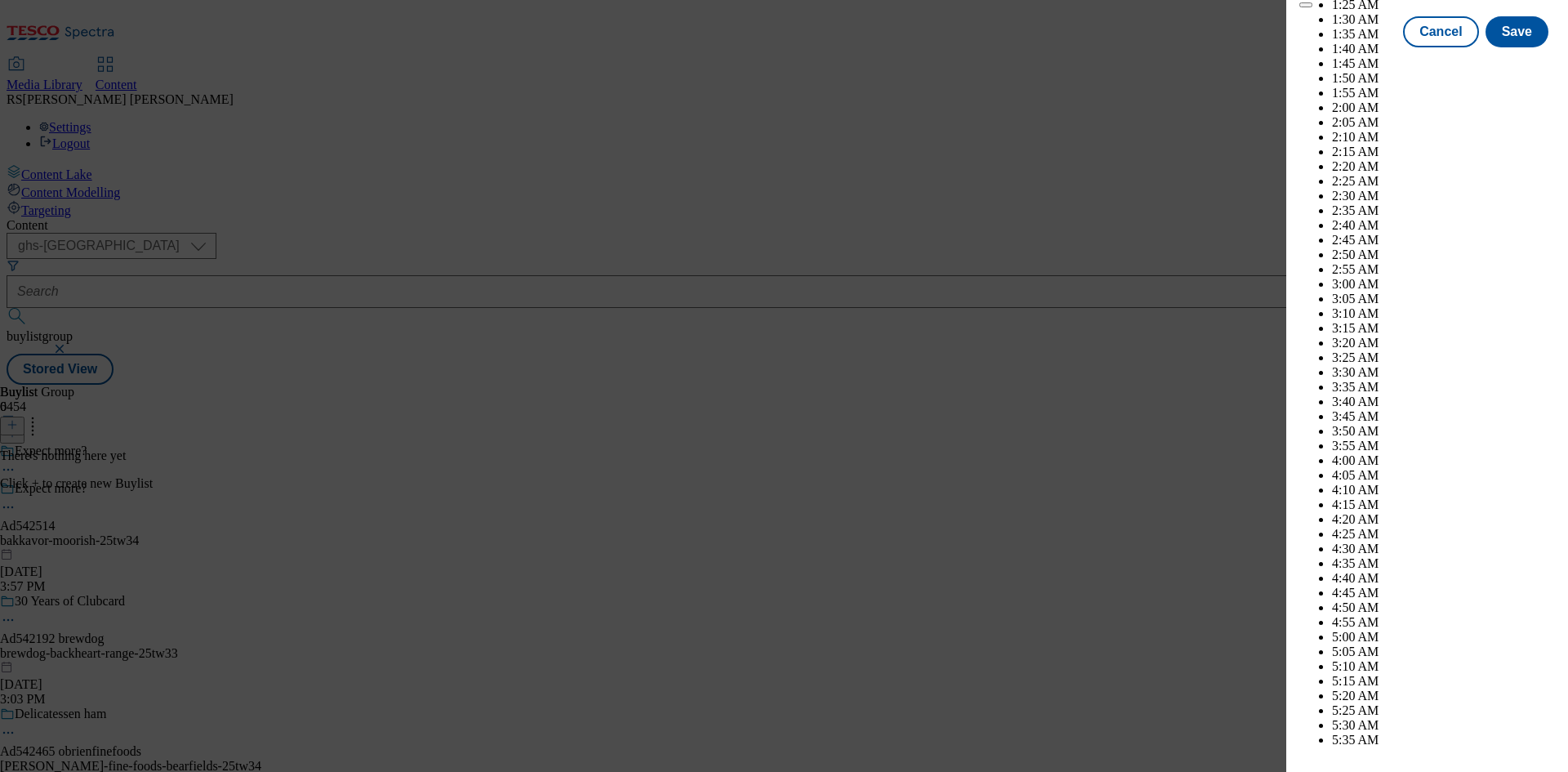
scroll to position [5763, 0]
select select "December"
drag, startPoint x: 1510, startPoint y: 210, endPoint x: 1519, endPoint y: 238, distance: 29.4
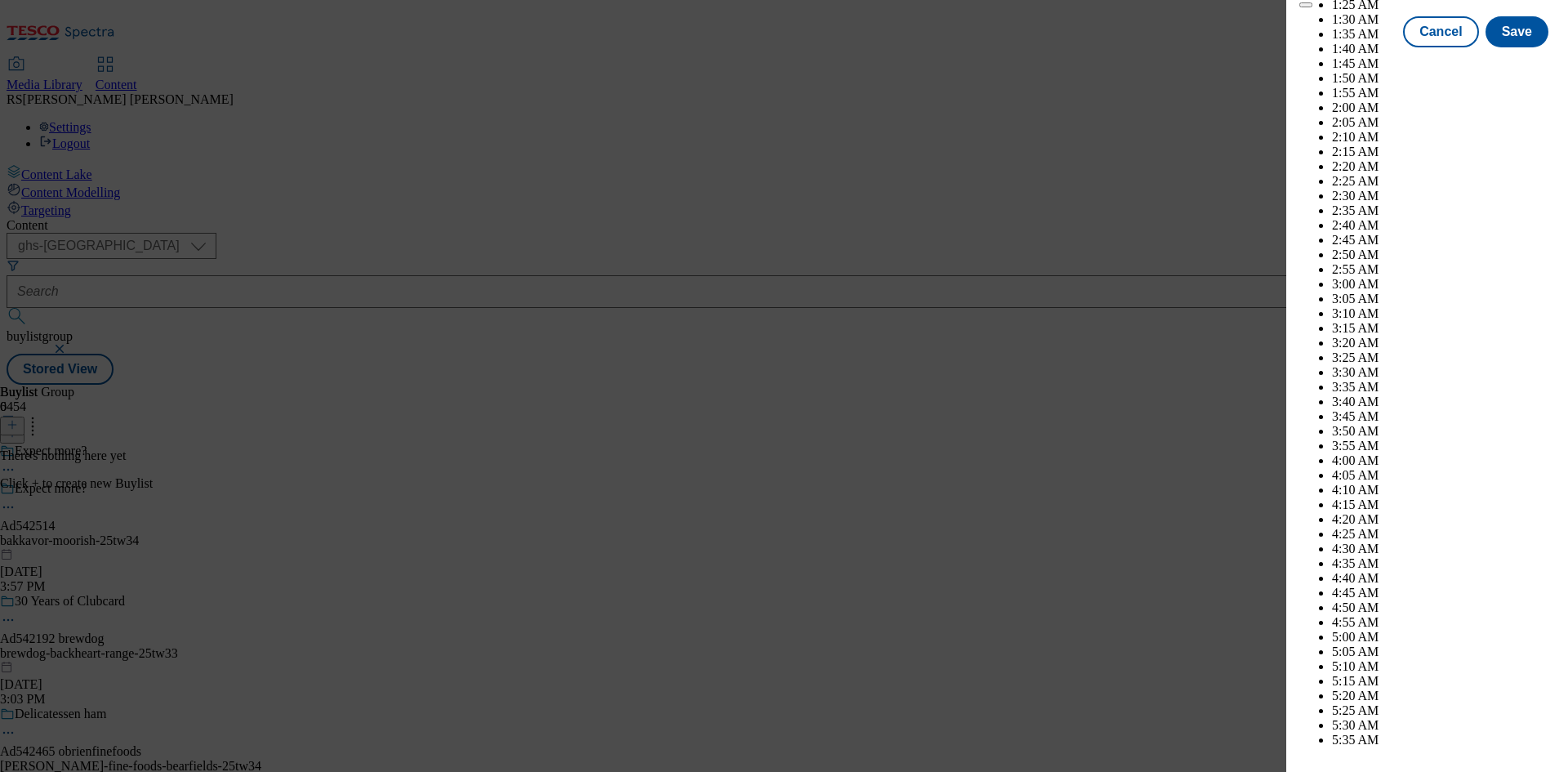
select select "2026"
select select "January"
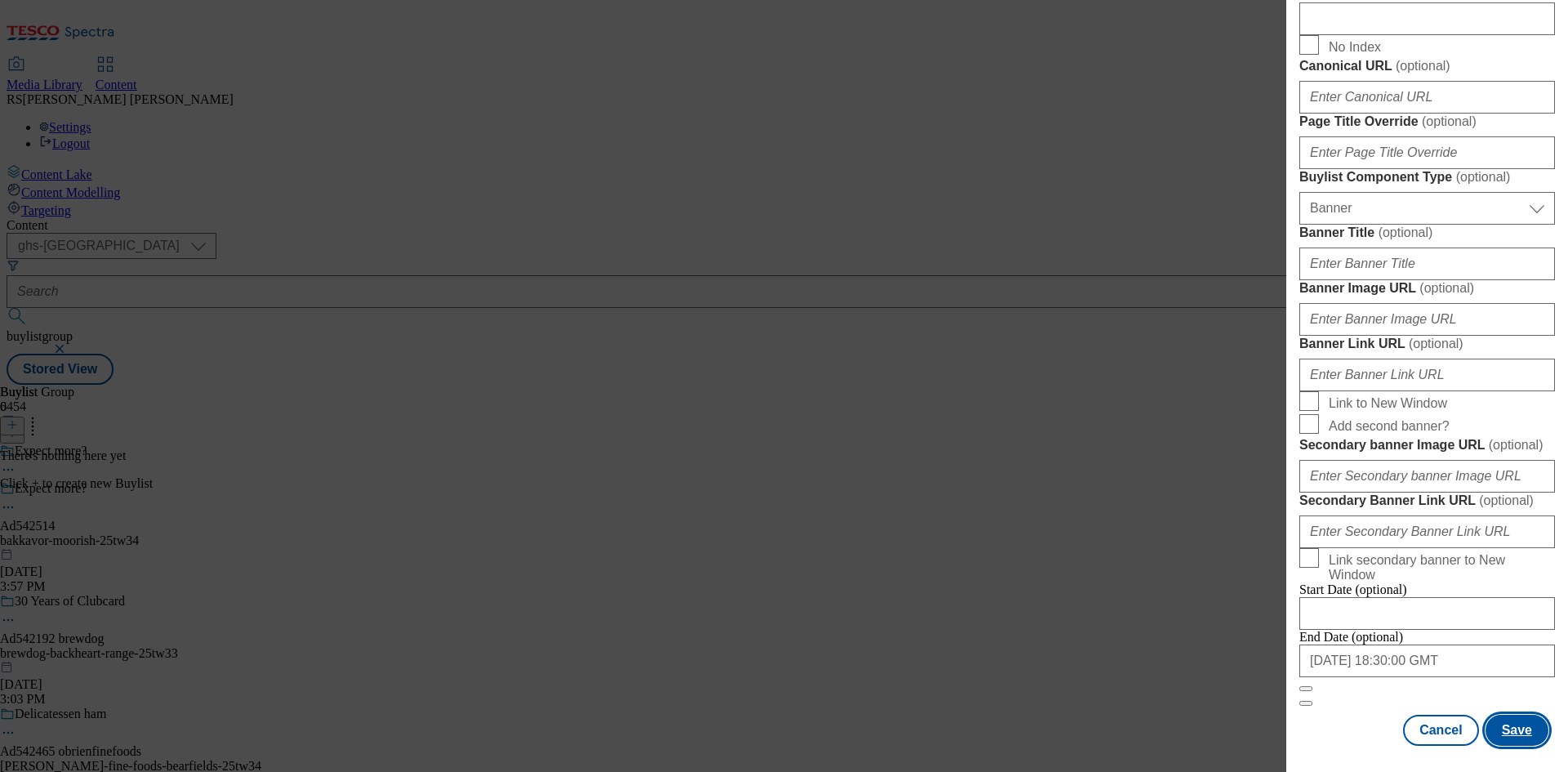
click at [1500, 729] on button "Save" at bounding box center [1517, 731] width 63 height 31
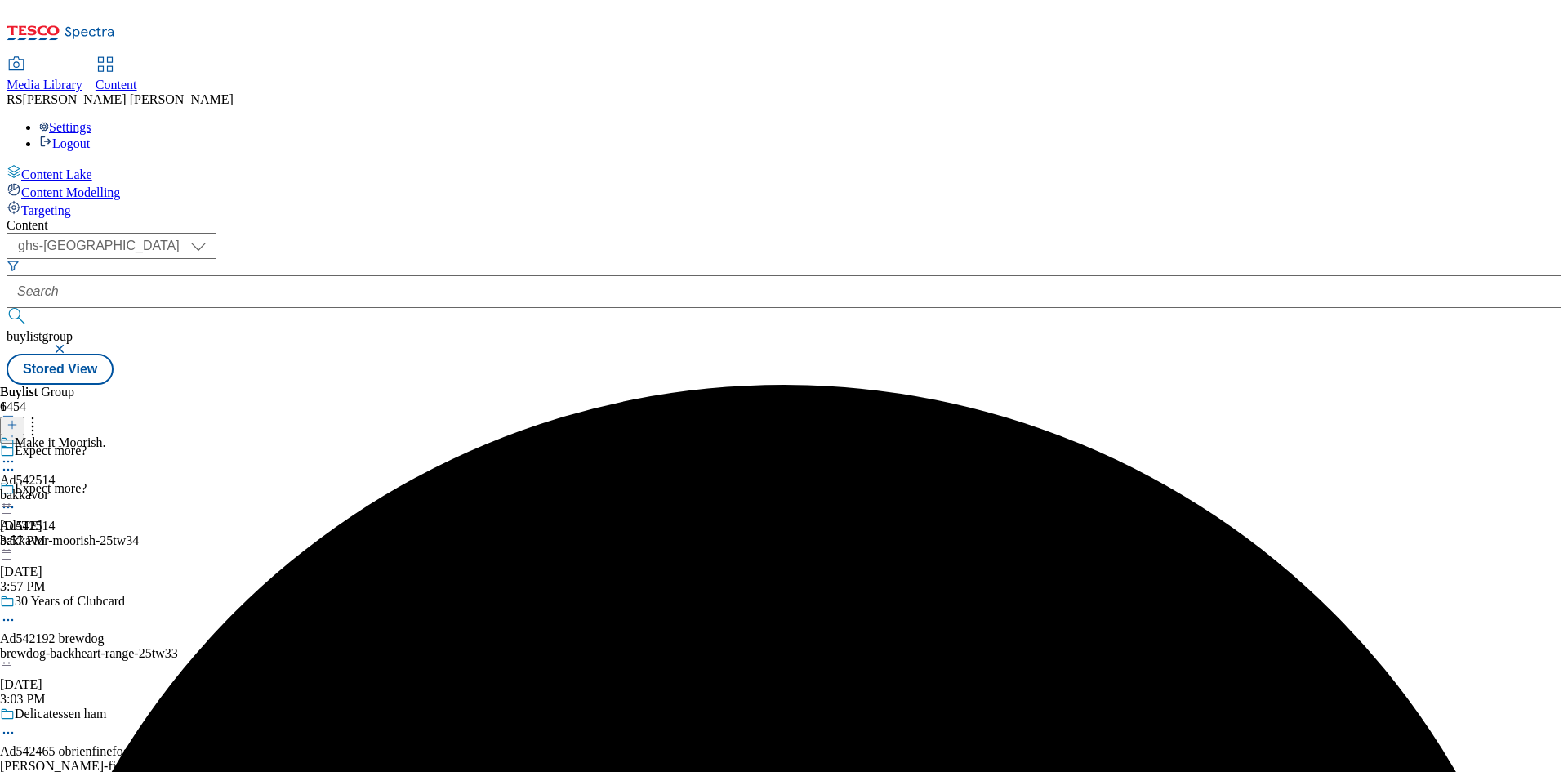
click at [106, 488] on div "bakkavor" at bounding box center [53, 495] width 106 height 15
click at [18, 419] on icon at bounding box center [12, 425] width 11 height 11
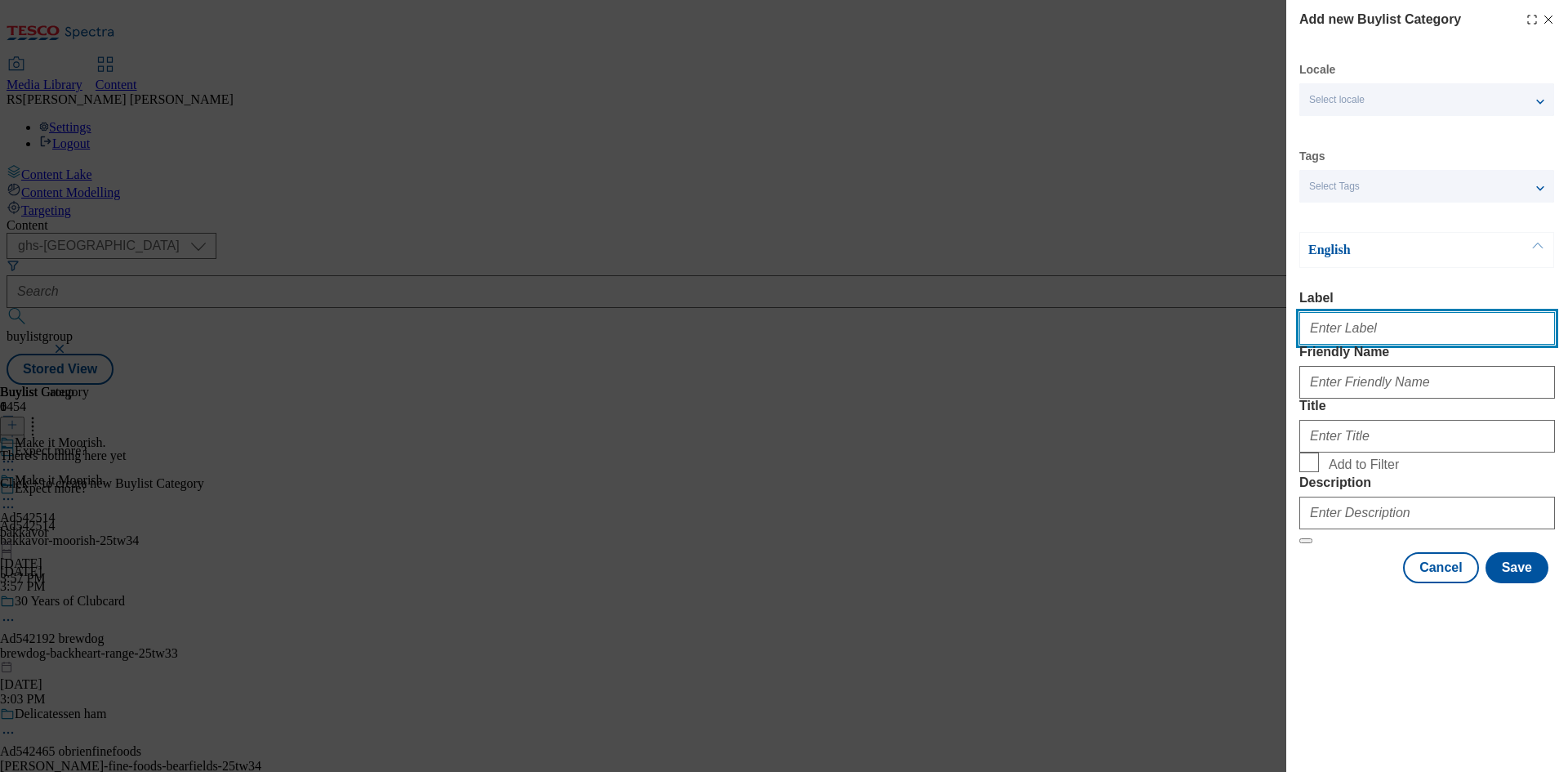
click at [1403, 339] on input "Label" at bounding box center [1427, 329] width 255 height 33
paste input "542514"
type input "Ad542514"
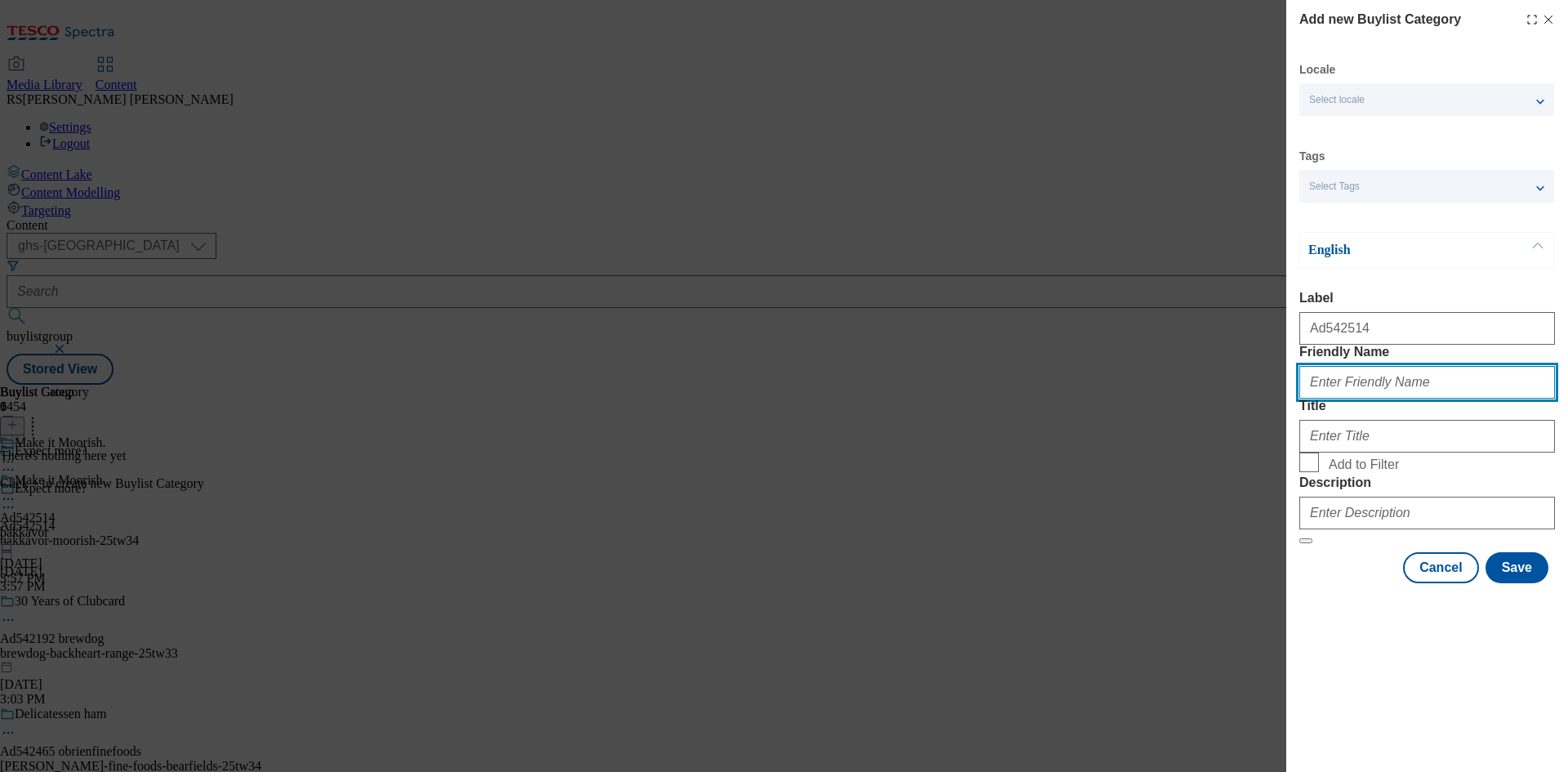
click at [1444, 398] on input "Friendly Name" at bounding box center [1427, 383] width 255 height 33
paste input "bakkavor-moorish"
type input "bakkavor-moorish"
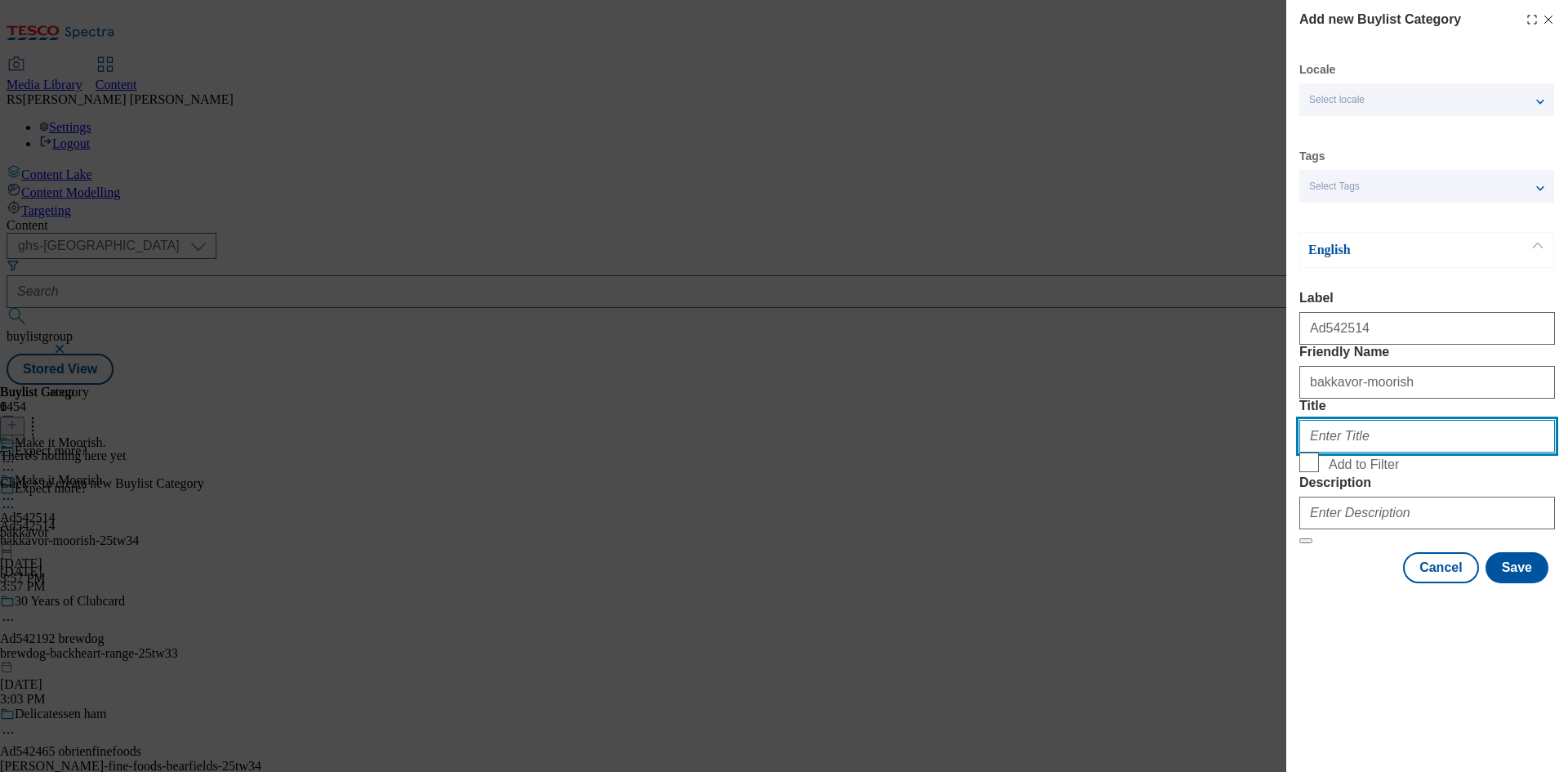
paste input "Bakkavor"
type input "Bakkavor"
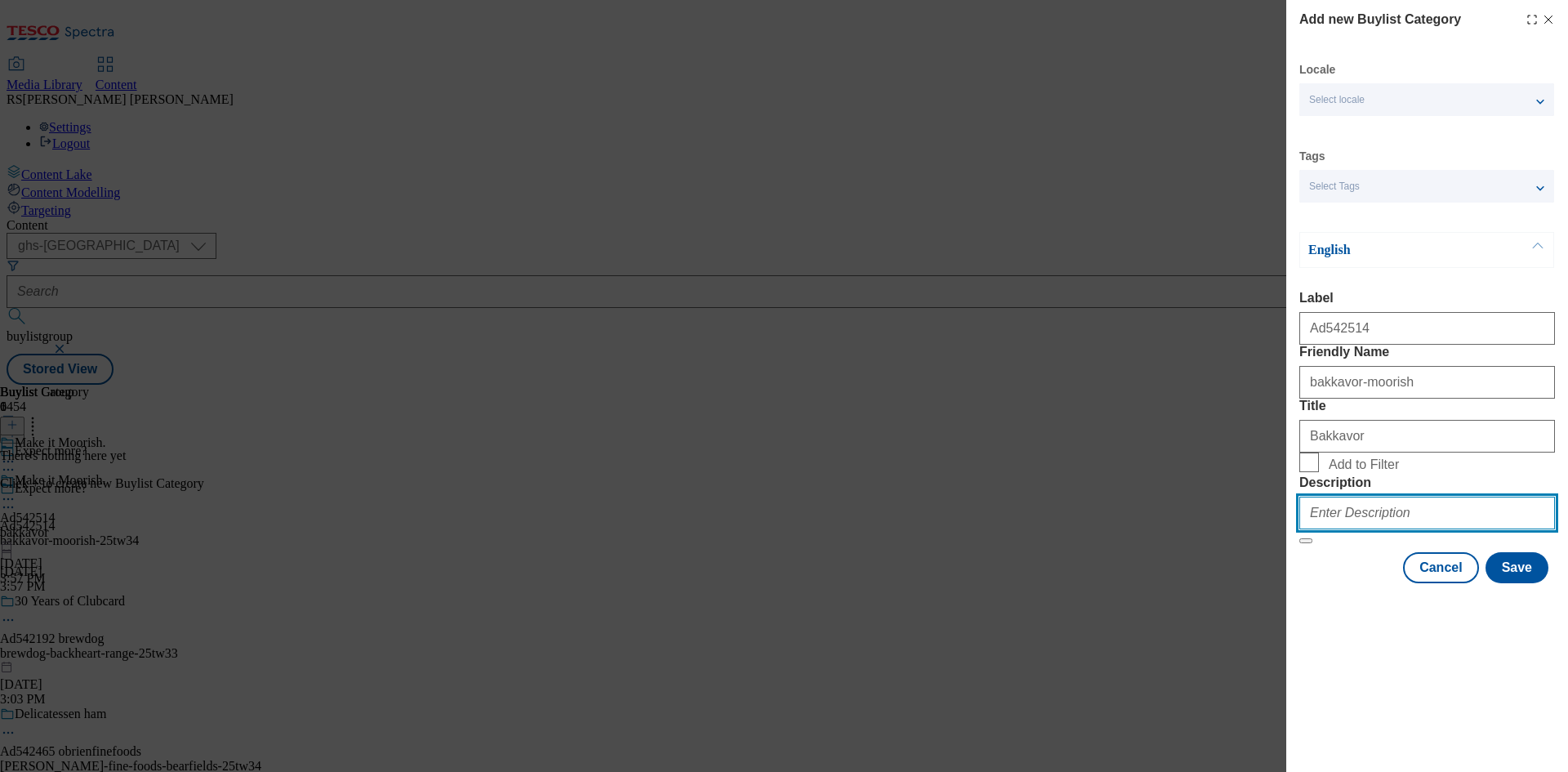
click at [1414, 529] on input "Description" at bounding box center [1427, 514] width 255 height 33
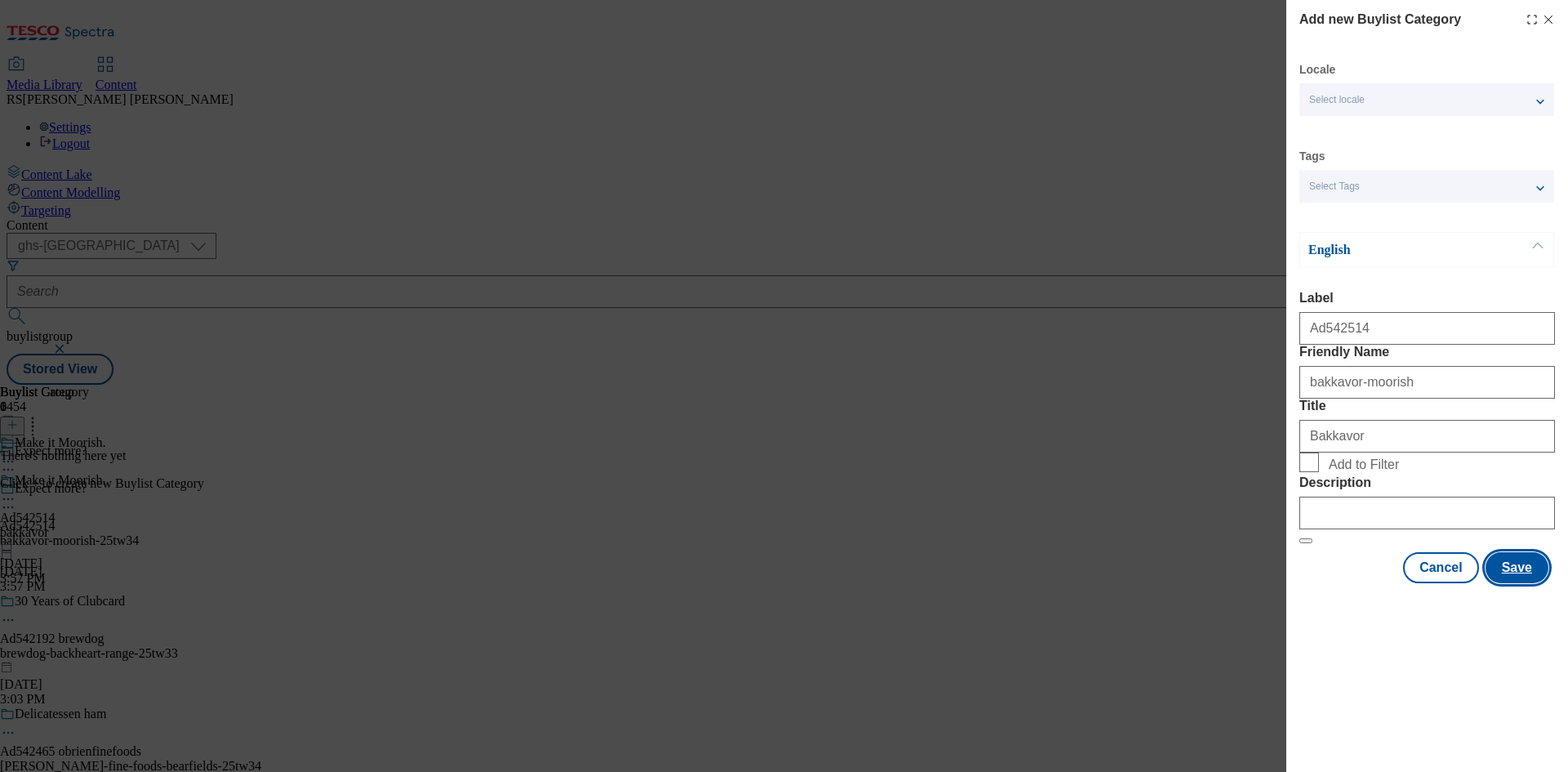
click at [1524, 583] on button "Save" at bounding box center [1517, 568] width 63 height 31
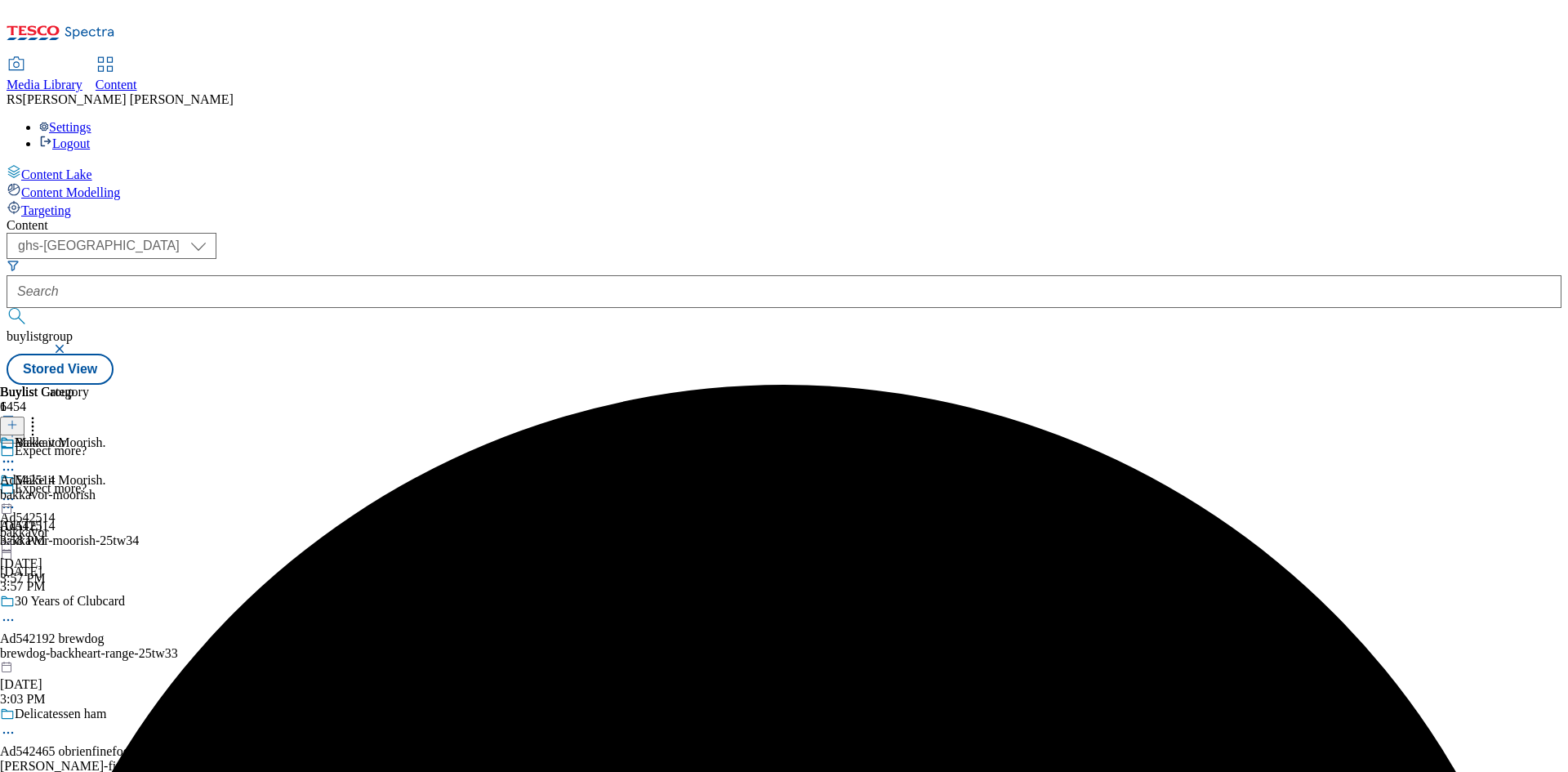
click at [95, 488] on div "bakkavor-moorish" at bounding box center [48, 495] width 95 height 15
click at [25, 417] on button at bounding box center [12, 426] width 25 height 19
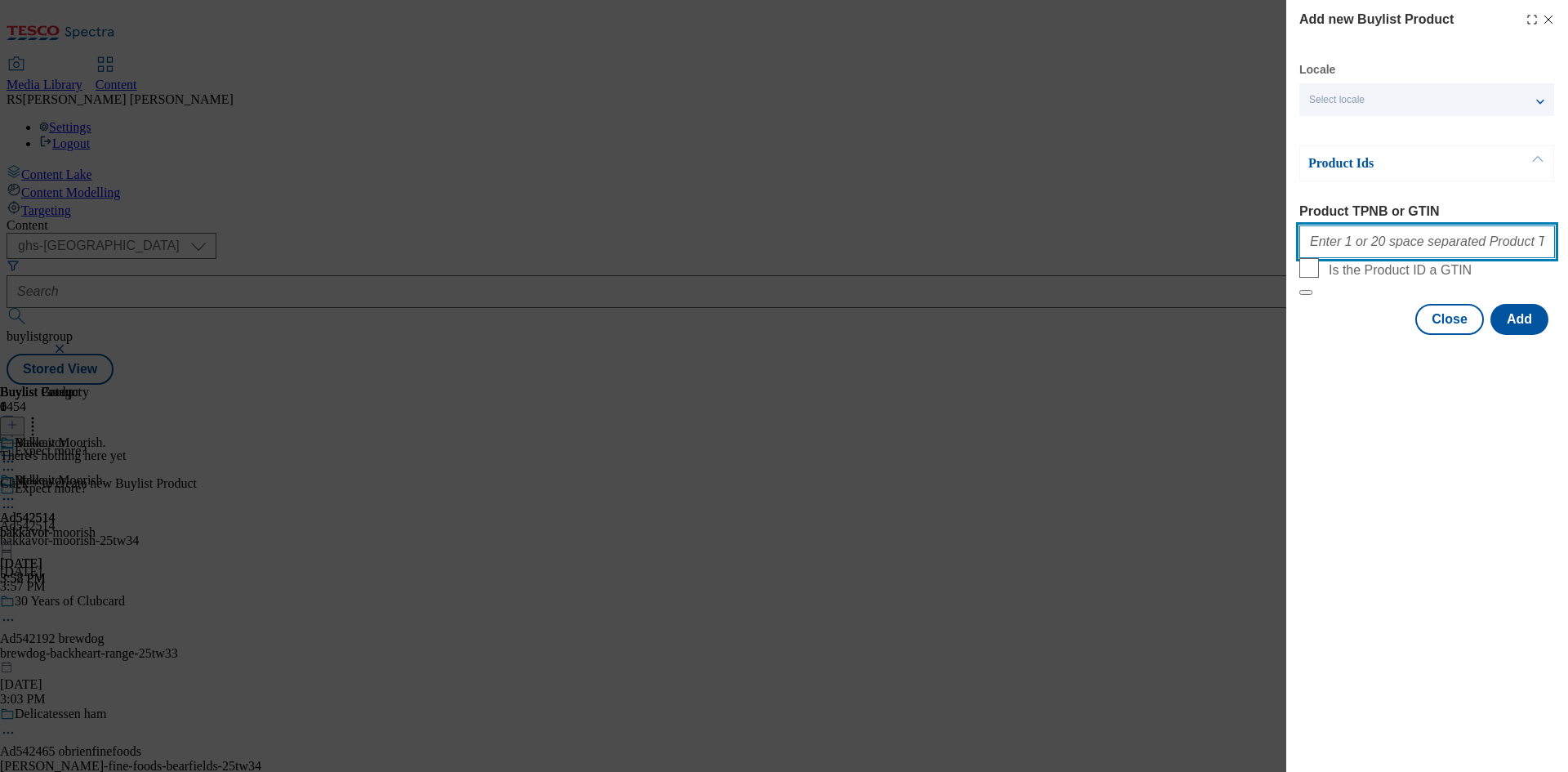
click at [1433, 238] on input "Product TPNB or GTIN" at bounding box center [1427, 242] width 255 height 33
paste input "97016986 97014700 96396916"
type input "97016986 97014700 96396916"
click at [1527, 335] on button "Add" at bounding box center [1519, 320] width 58 height 31
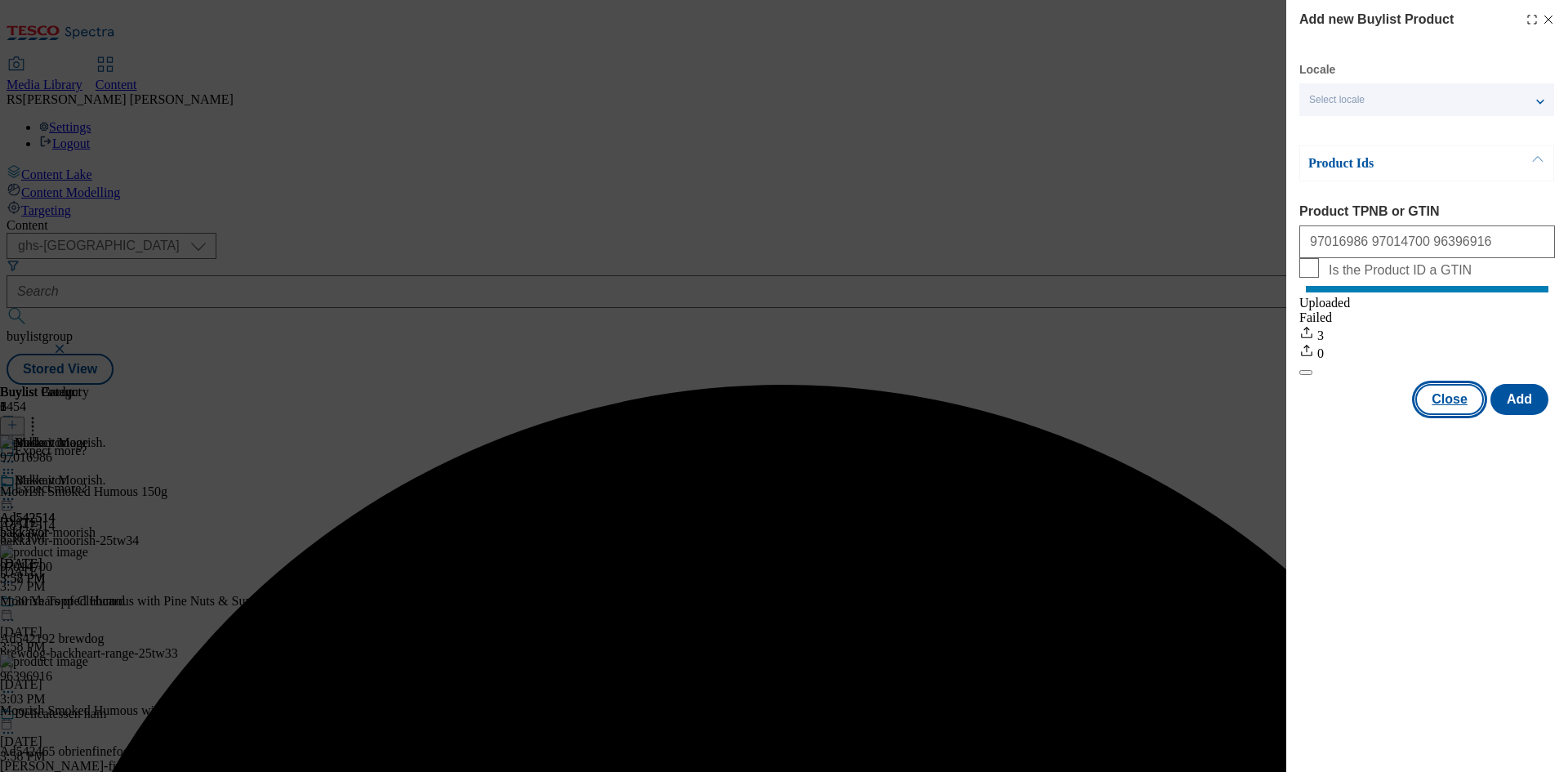
click at [1457, 415] on button "Close" at bounding box center [1449, 399] width 69 height 31
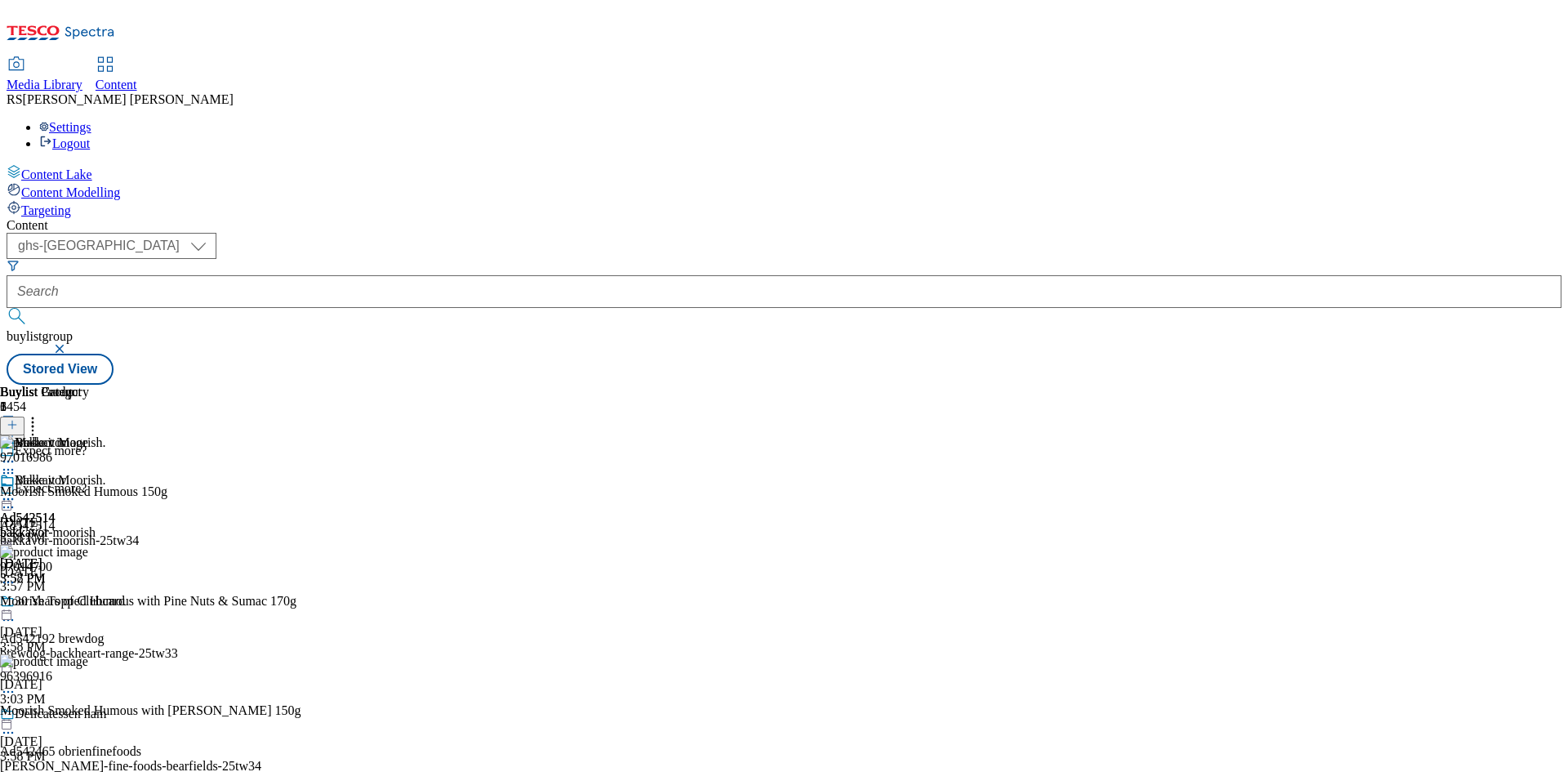
click at [16, 499] on icon at bounding box center [8, 507] width 16 height 16
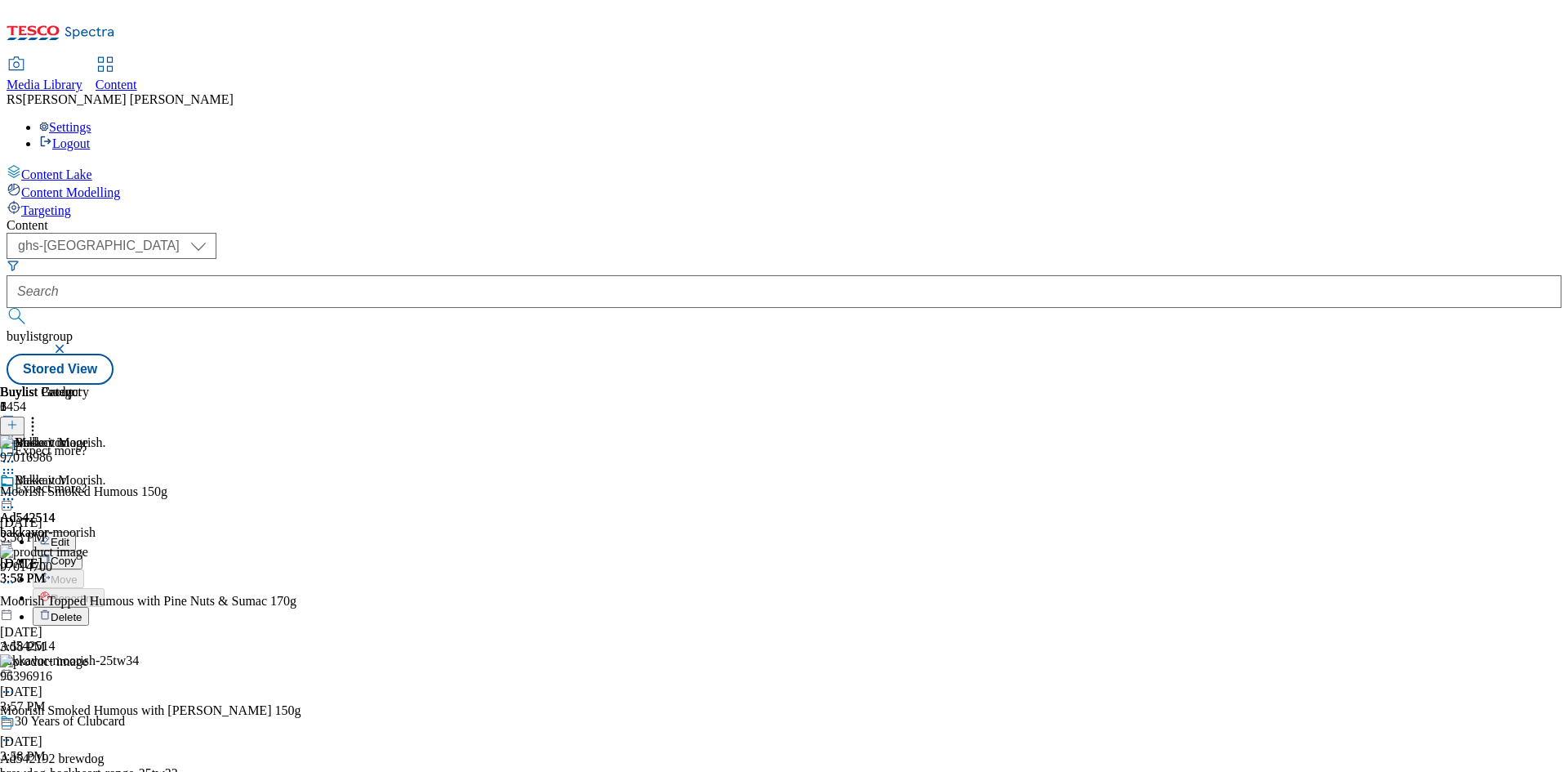
click at [76, 532] on button "Edit" at bounding box center [54, 541] width 43 height 19
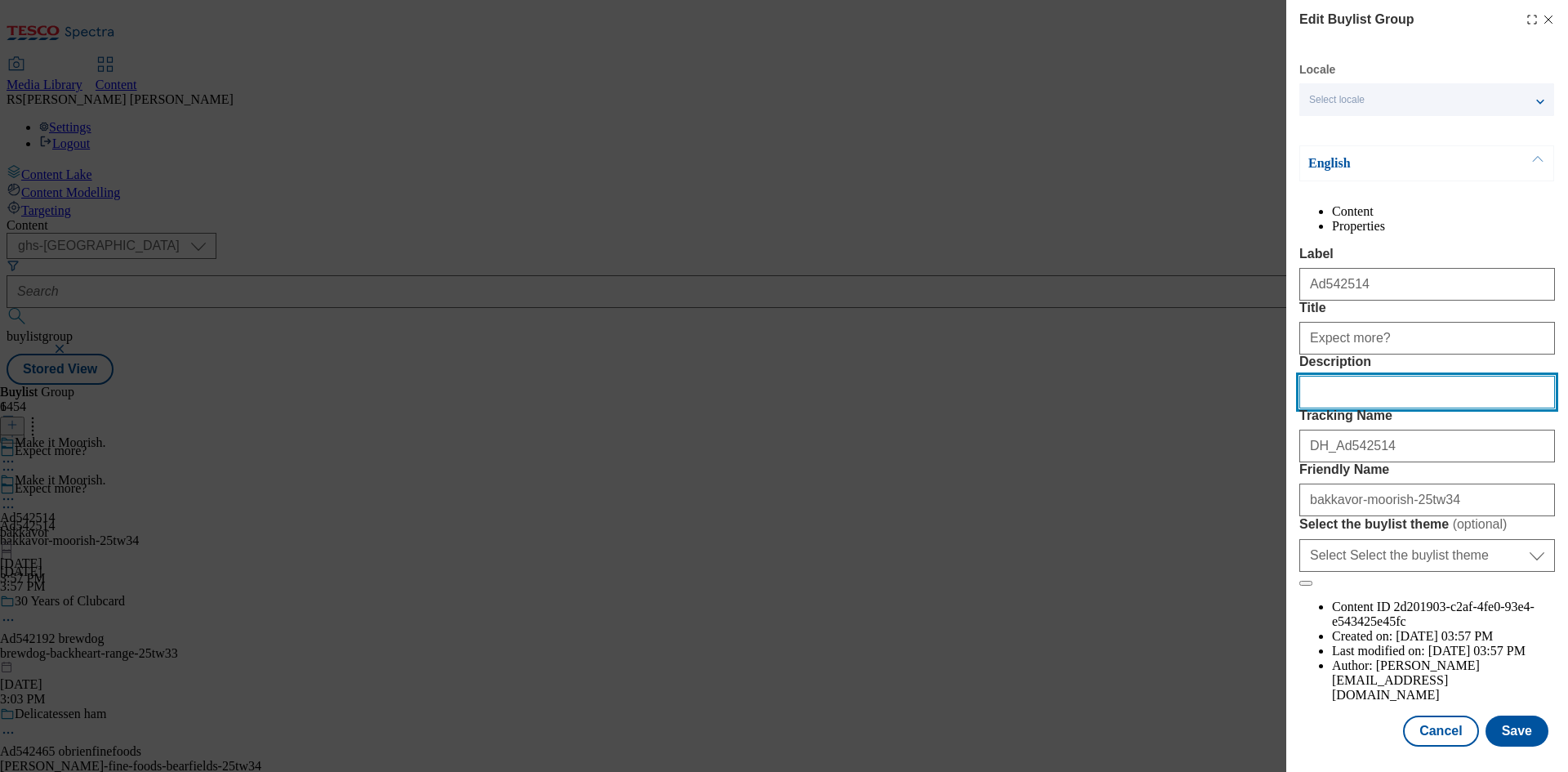
click at [1385, 408] on input "Description" at bounding box center [1427, 392] width 255 height 33
paste input "Moorish Smoked Humous 150g"
type input "Moorish Smoked Humous 150g"
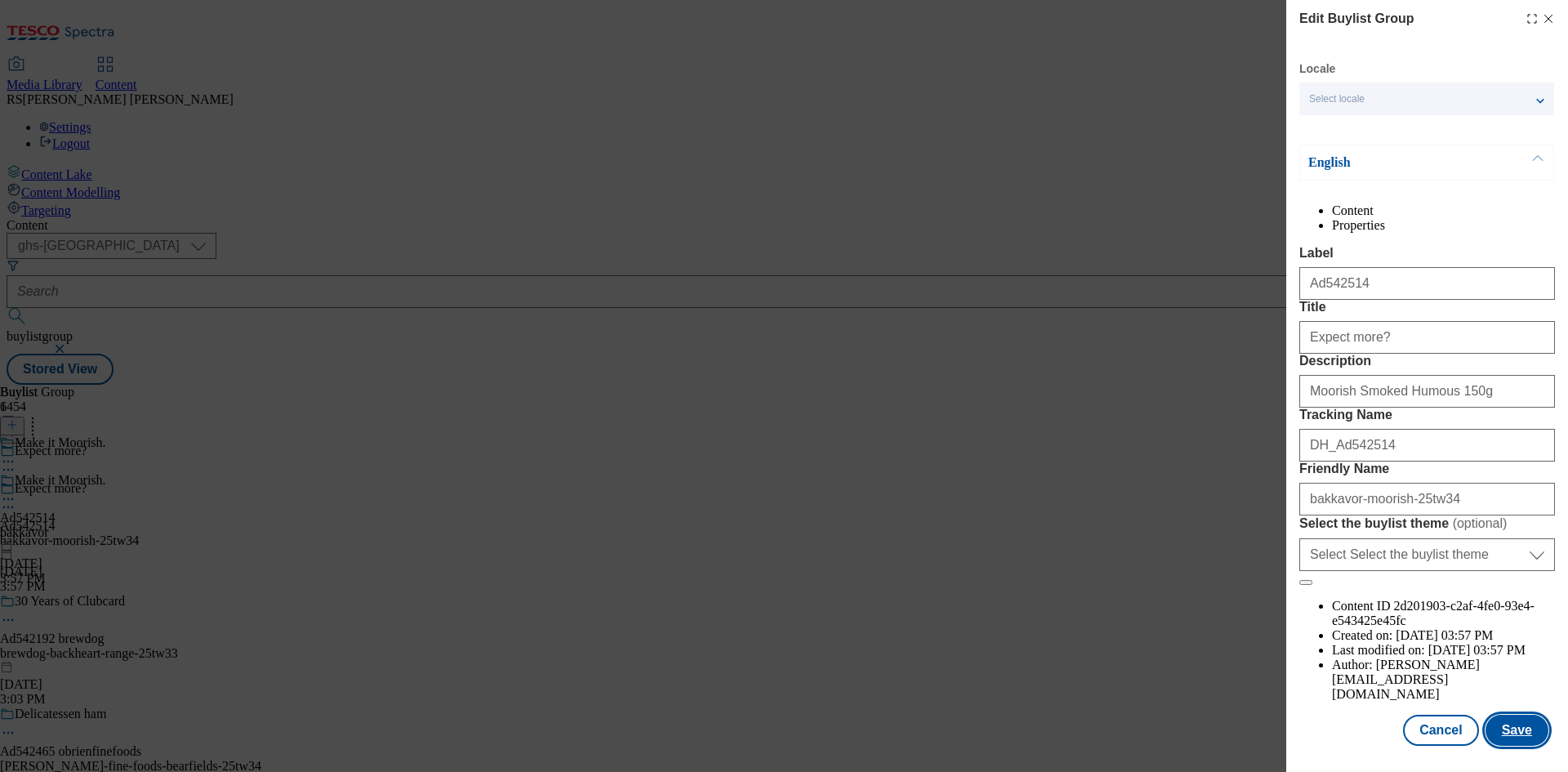
click at [1509, 725] on button "Save" at bounding box center [1517, 731] width 63 height 31
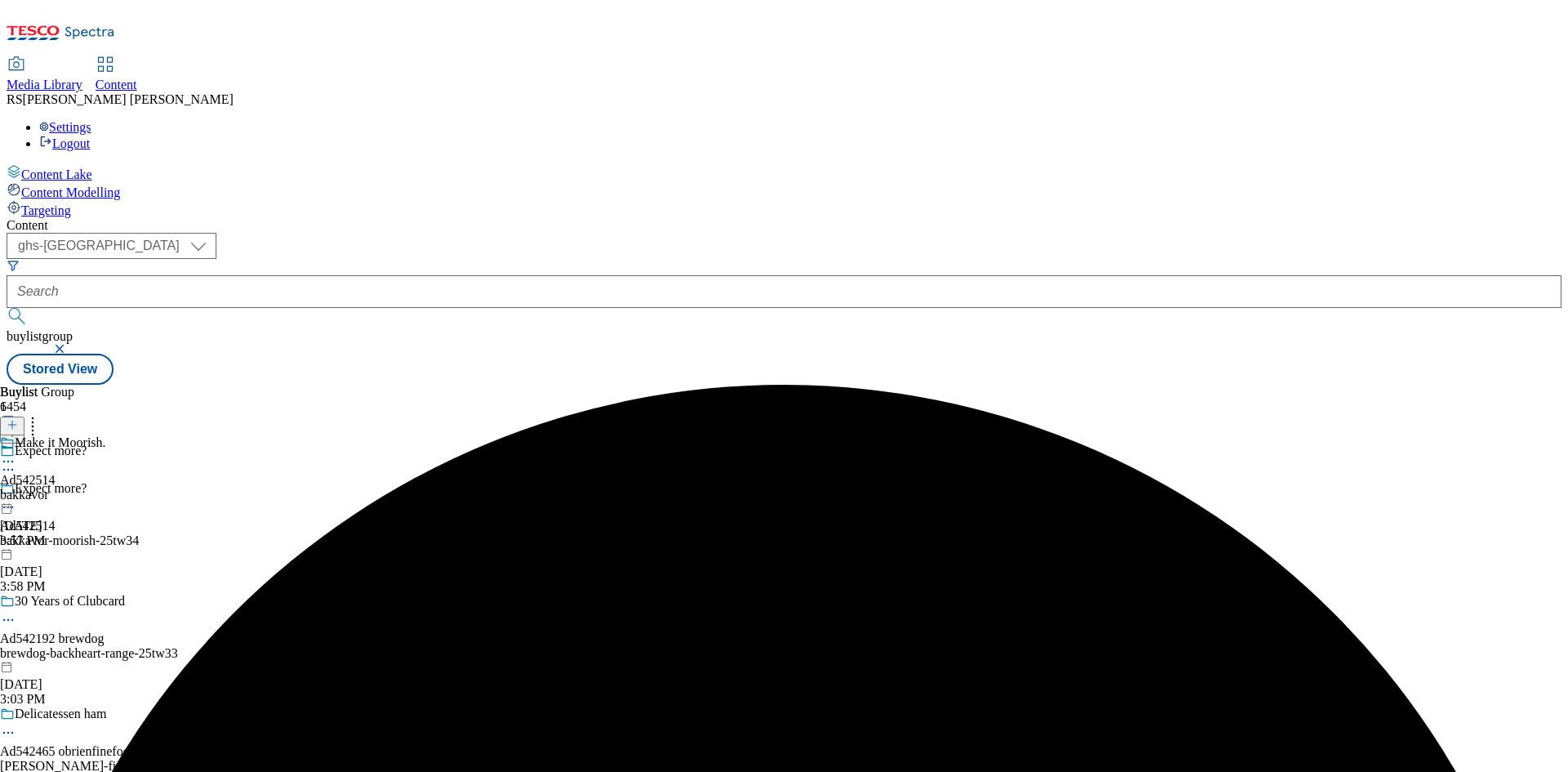
click at [16, 453] on icon at bounding box center [8, 462] width 16 height 16
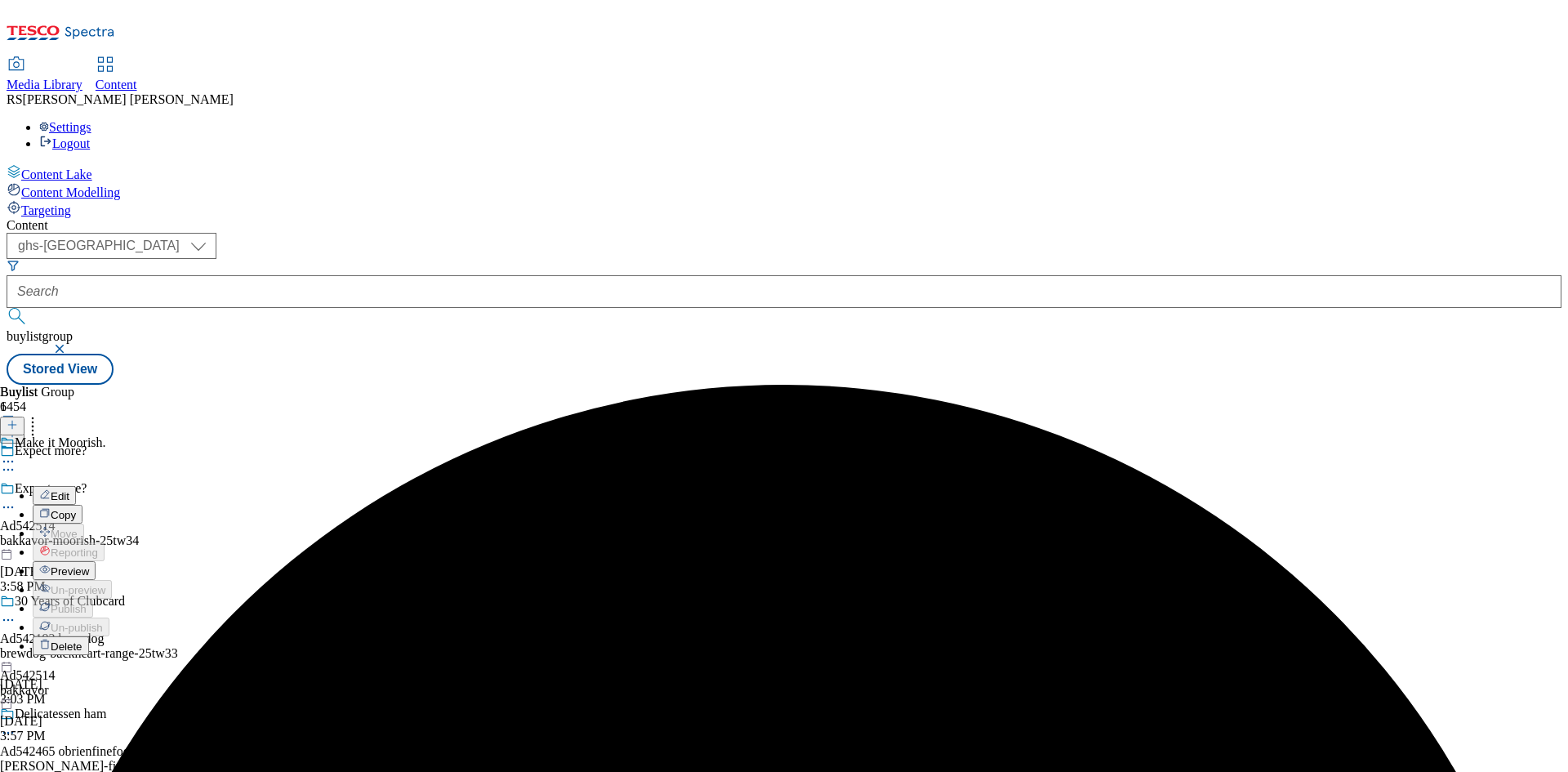
click at [70, 490] on span "Edit" at bounding box center [59, 495] width 19 height 12
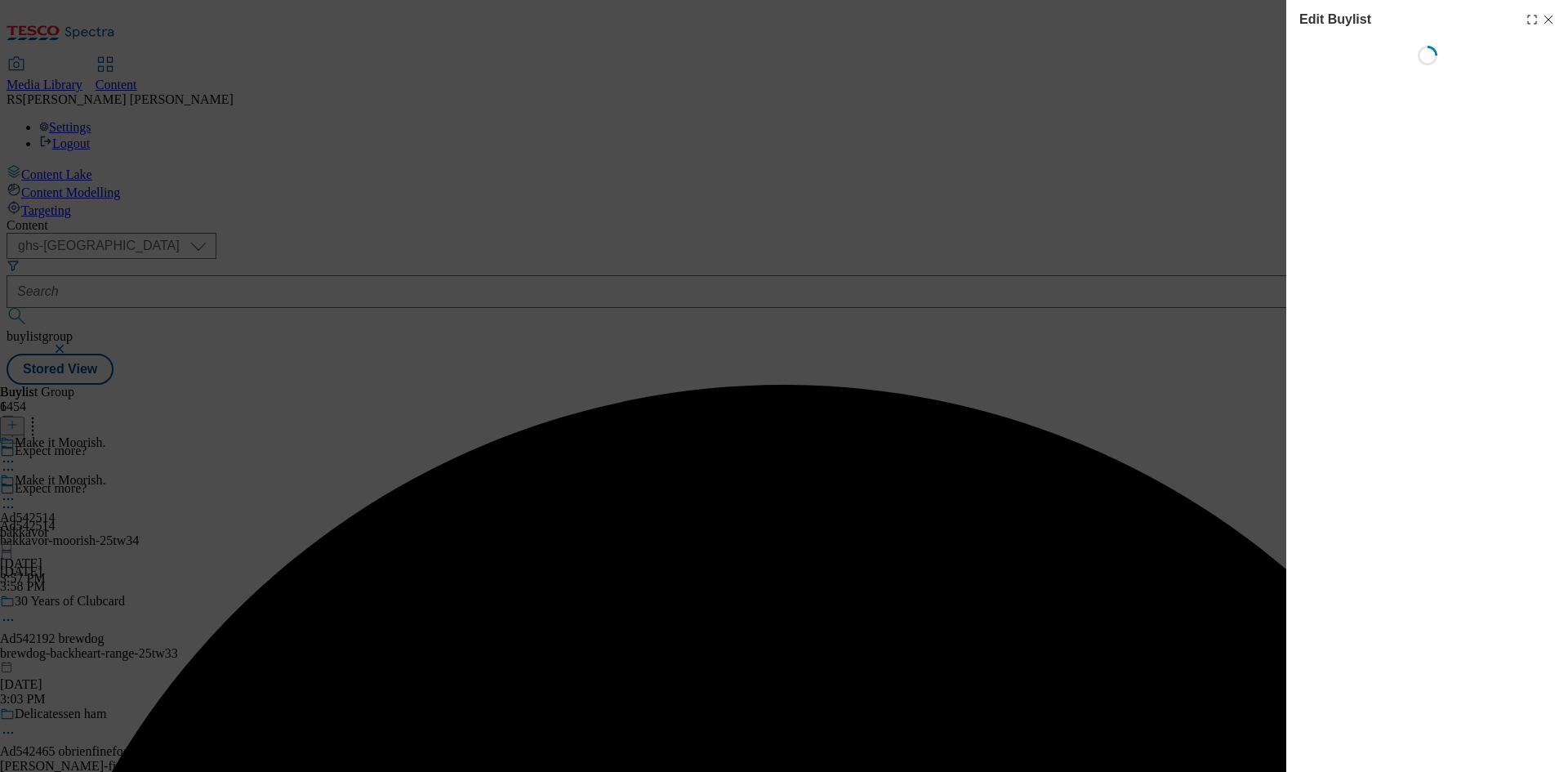
select select "tactical"
select select "supplier funded short term 1-3 weeks"
select select "dunnhumby"
select select "Banner"
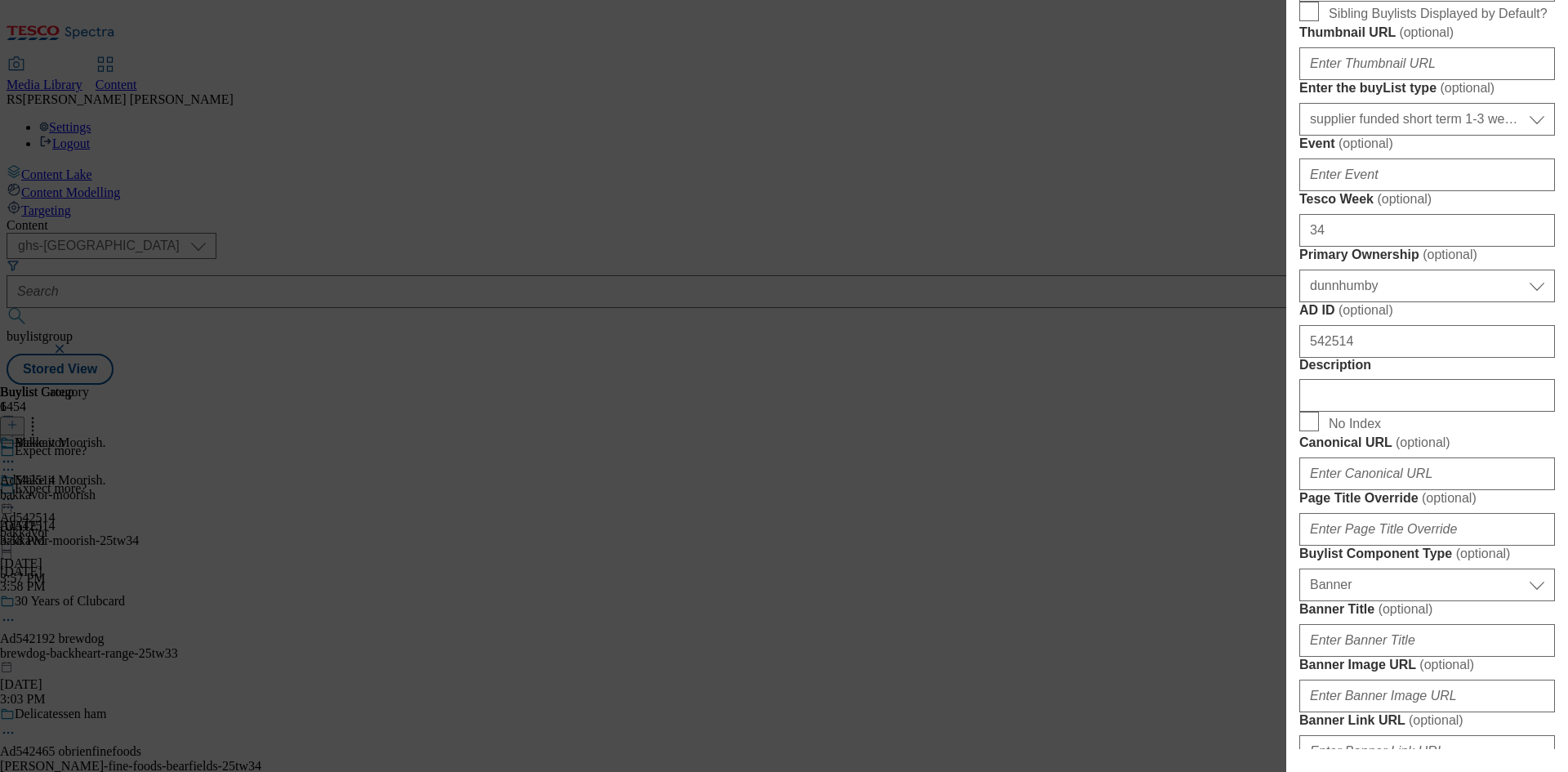
scroll to position [735, 0]
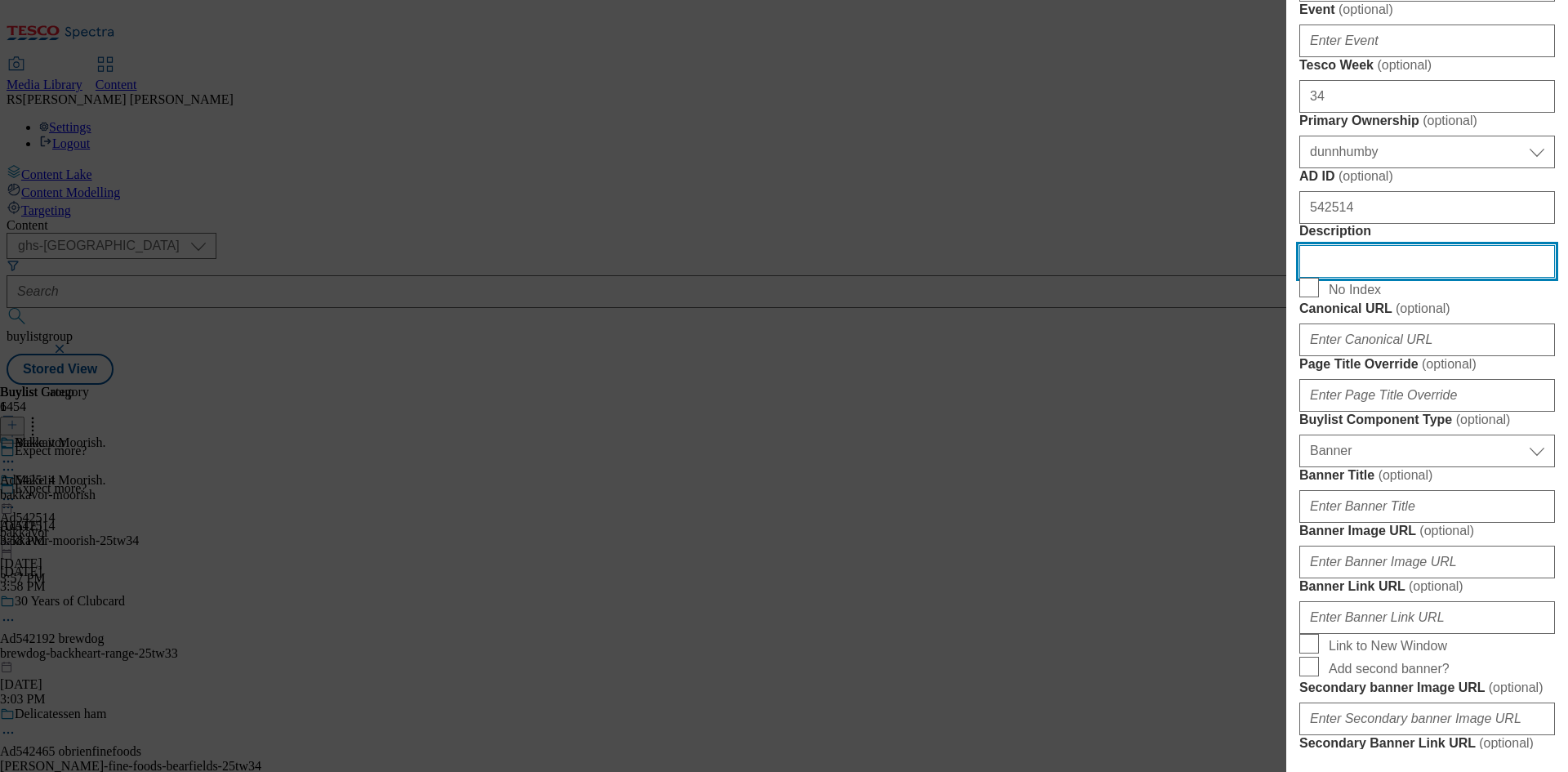
click at [1400, 277] on input "Description" at bounding box center [1427, 262] width 255 height 33
paste input "Moorish Smoked Humous 150g"
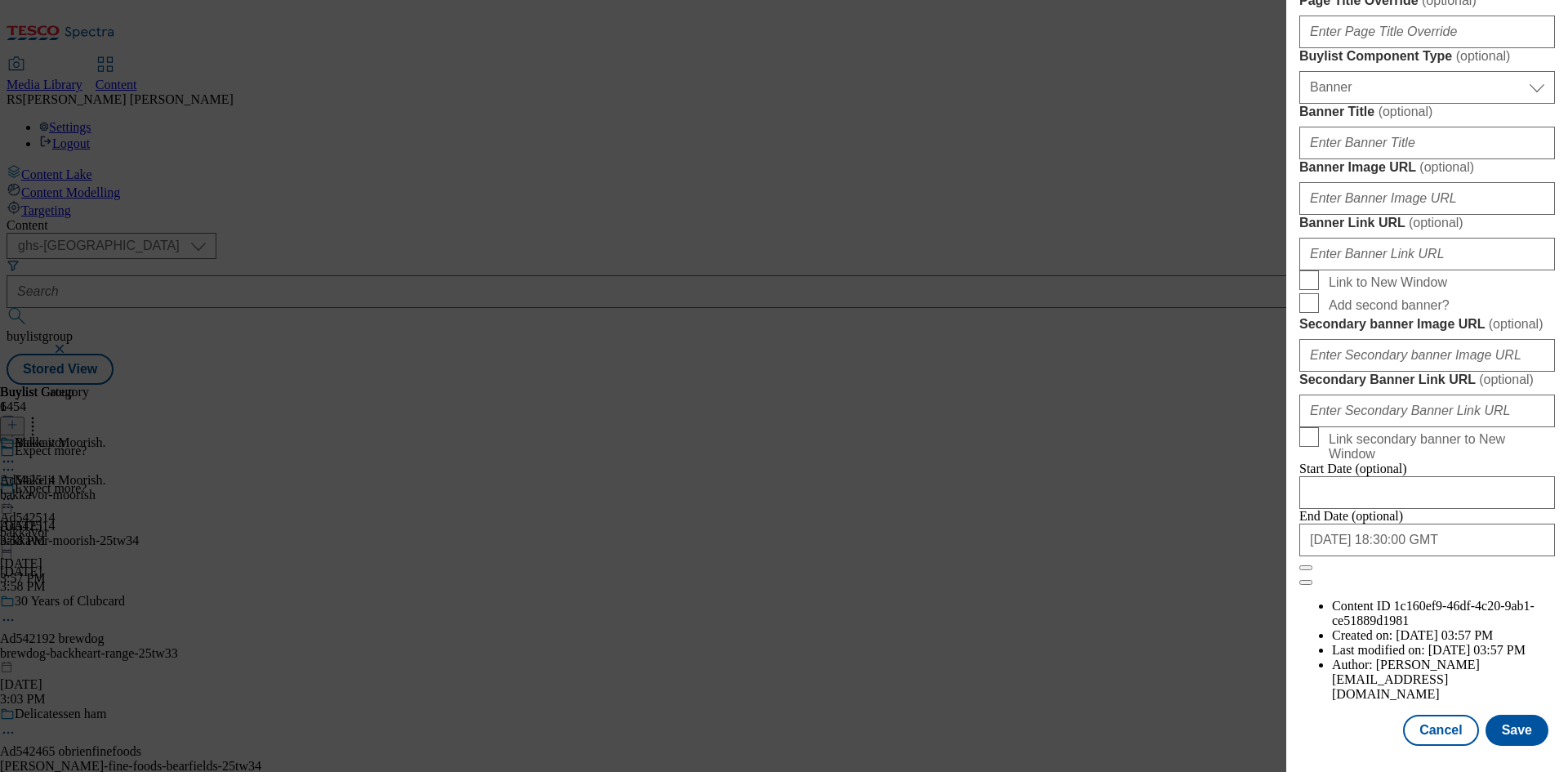
scroll to position [1691, 0]
type input "Moorish Smoked Humous 150g"
click at [1493, 721] on button "Save" at bounding box center [1517, 731] width 63 height 31
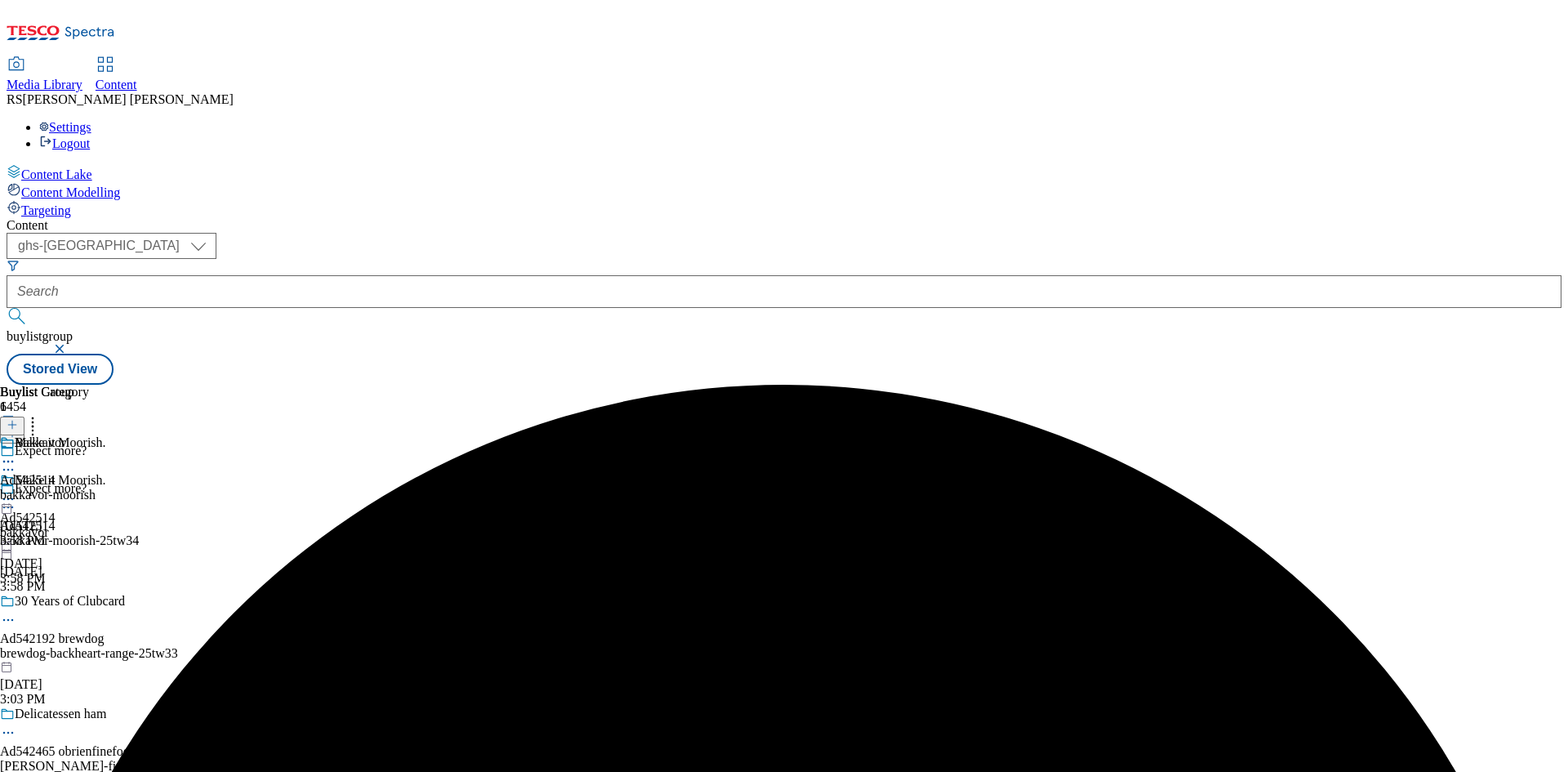
click at [16, 453] on icon at bounding box center [8, 462] width 16 height 16
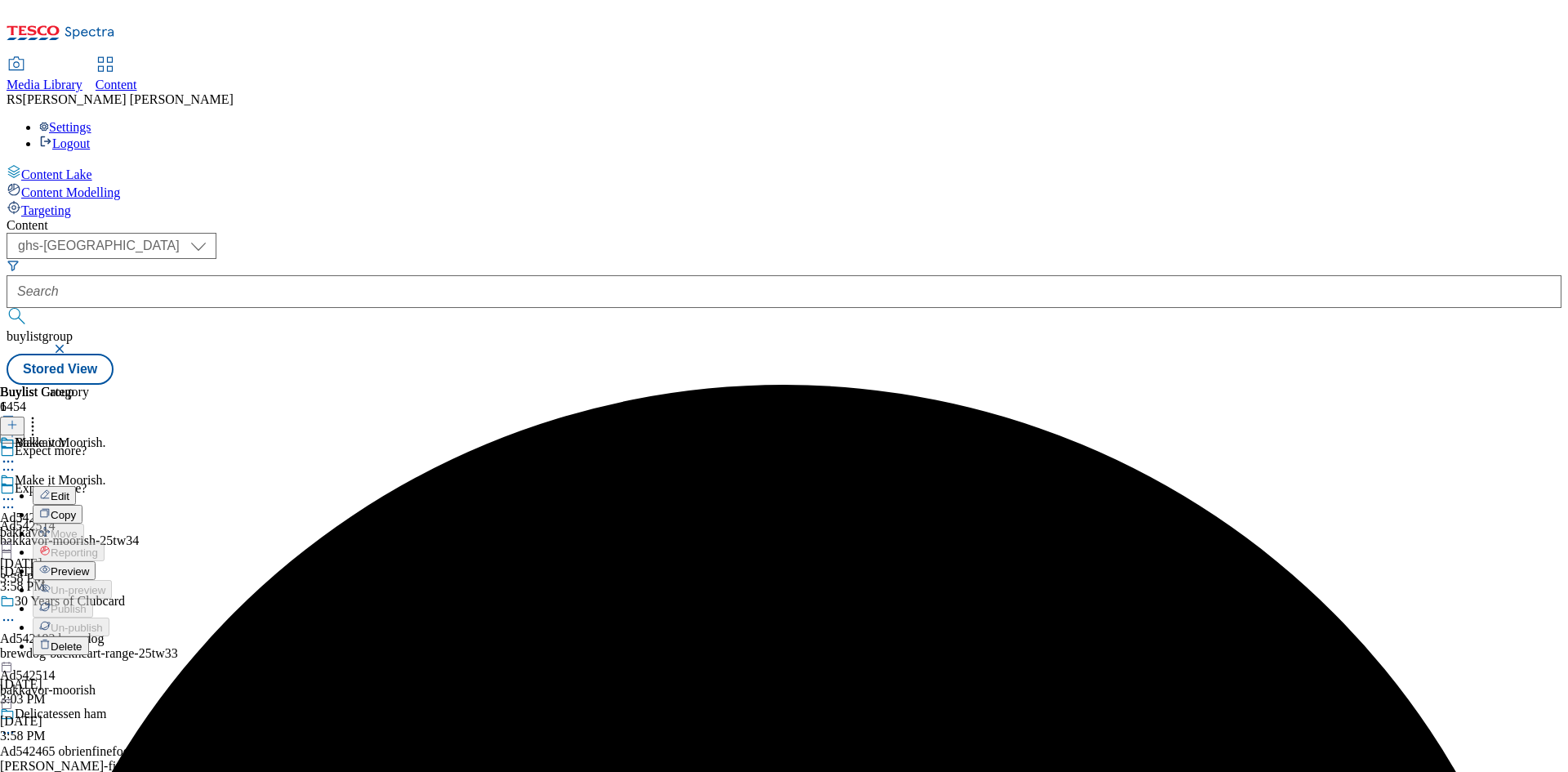
click at [70, 490] on span "Edit" at bounding box center [59, 495] width 19 height 12
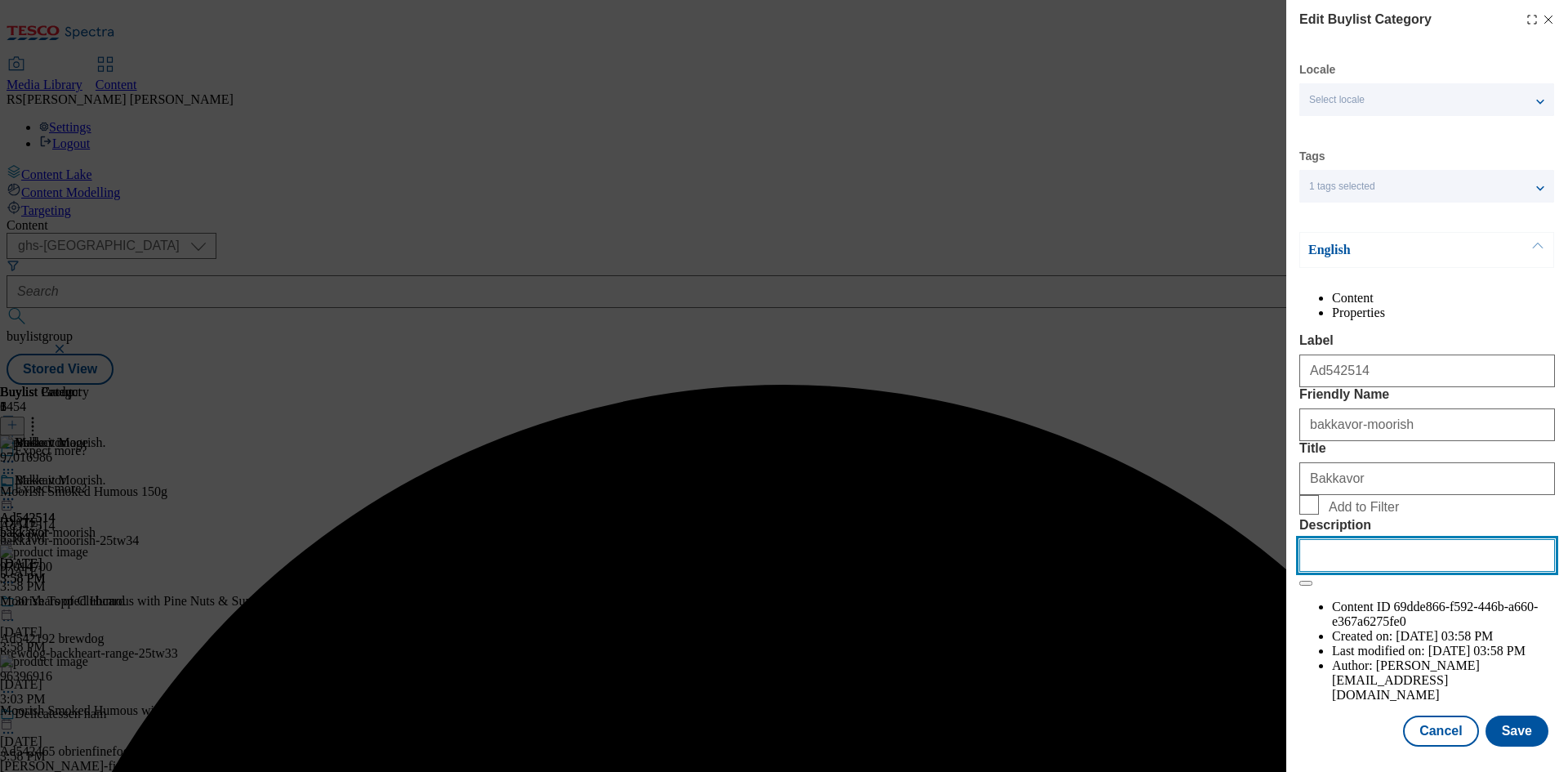
click at [1421, 572] on input "Description" at bounding box center [1427, 556] width 255 height 33
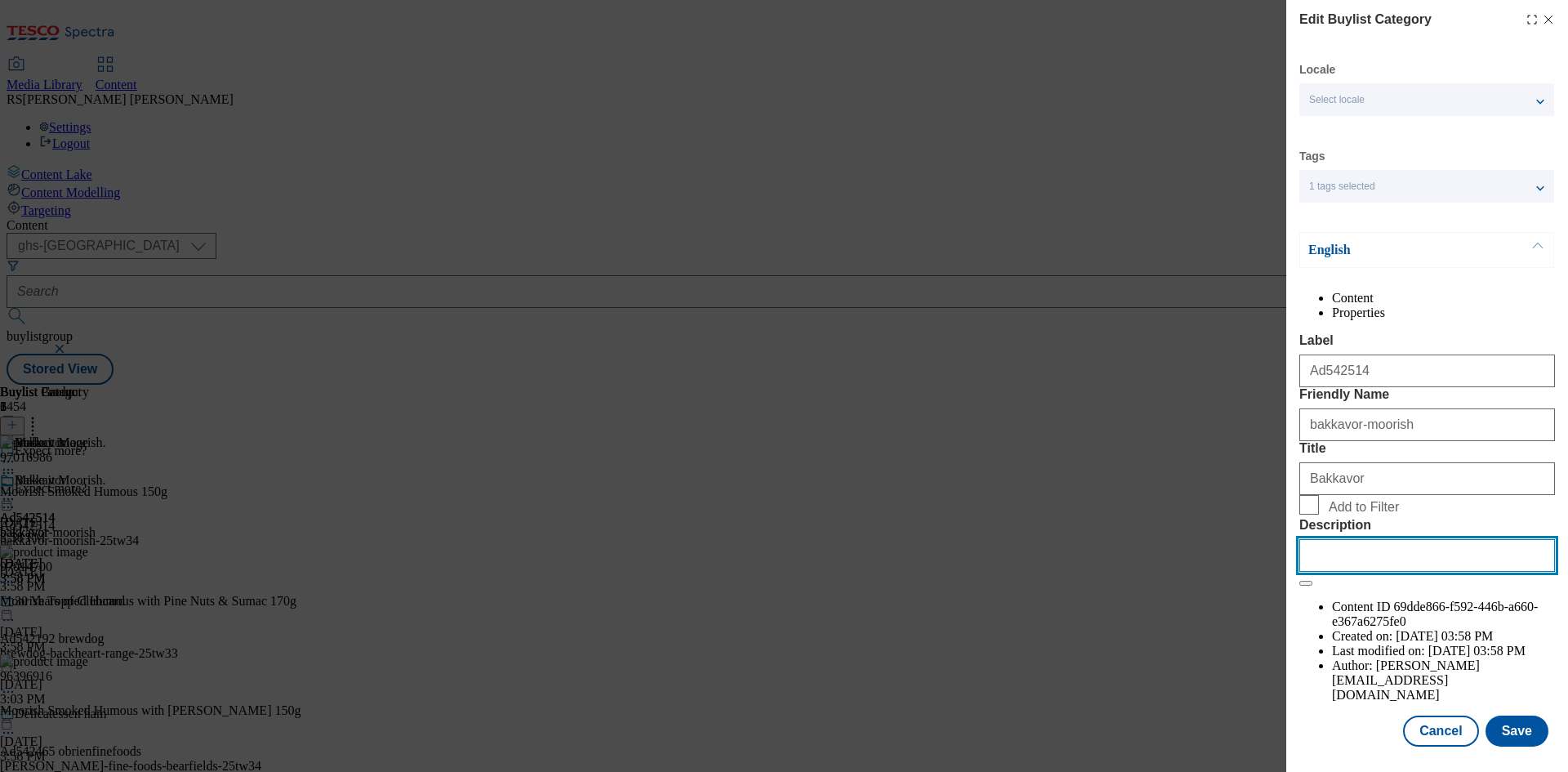
paste input "Moorish Smoked Humous 150g"
type input "Moorish Smoked Humous 150g"
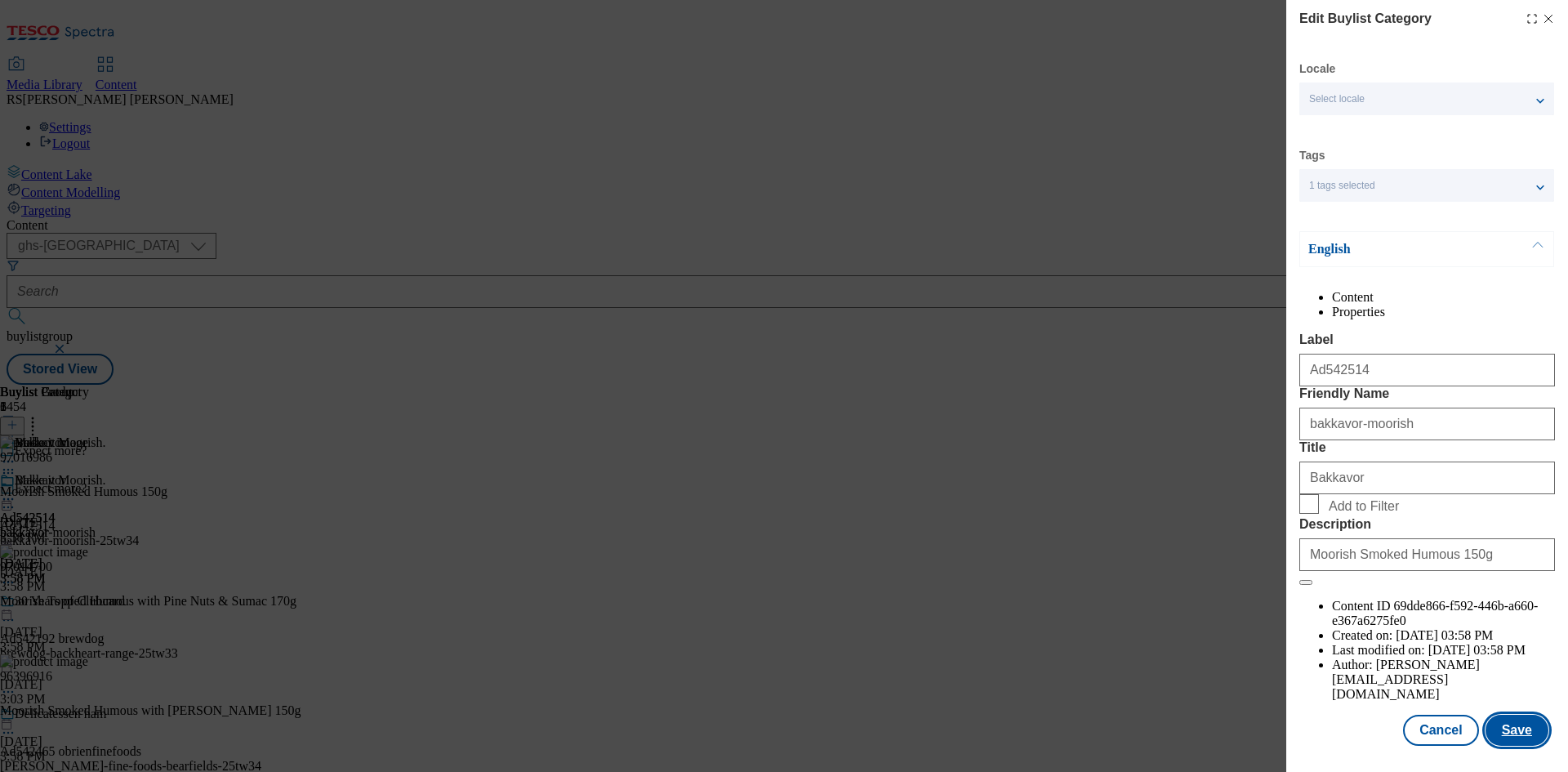
click at [1509, 717] on button "Save" at bounding box center [1517, 731] width 63 height 31
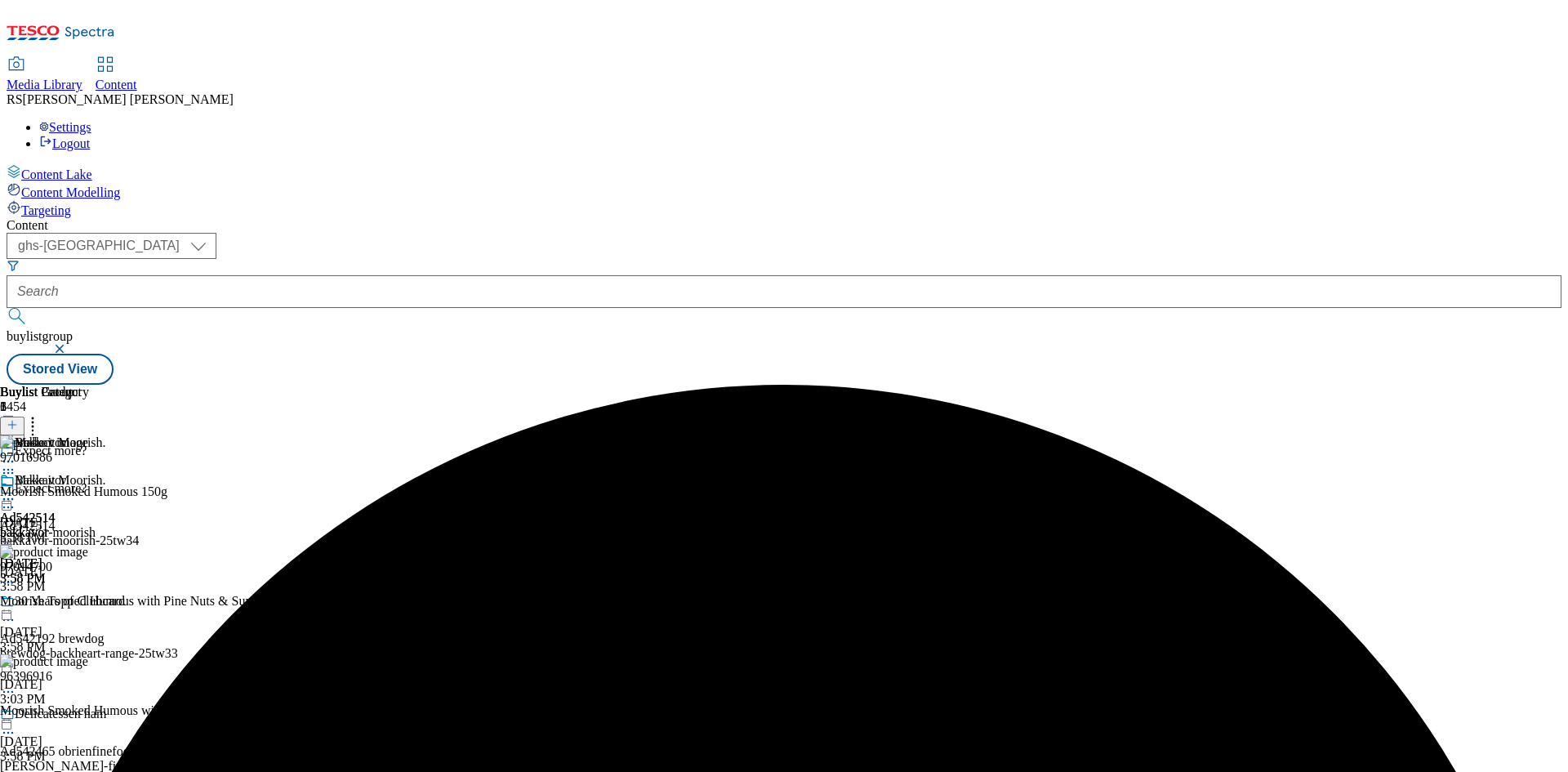
click at [5, 498] on circle at bounding box center [5, 499] width 3 height 3
click at [89, 603] on span "Preview" at bounding box center [70, 609] width 38 height 12
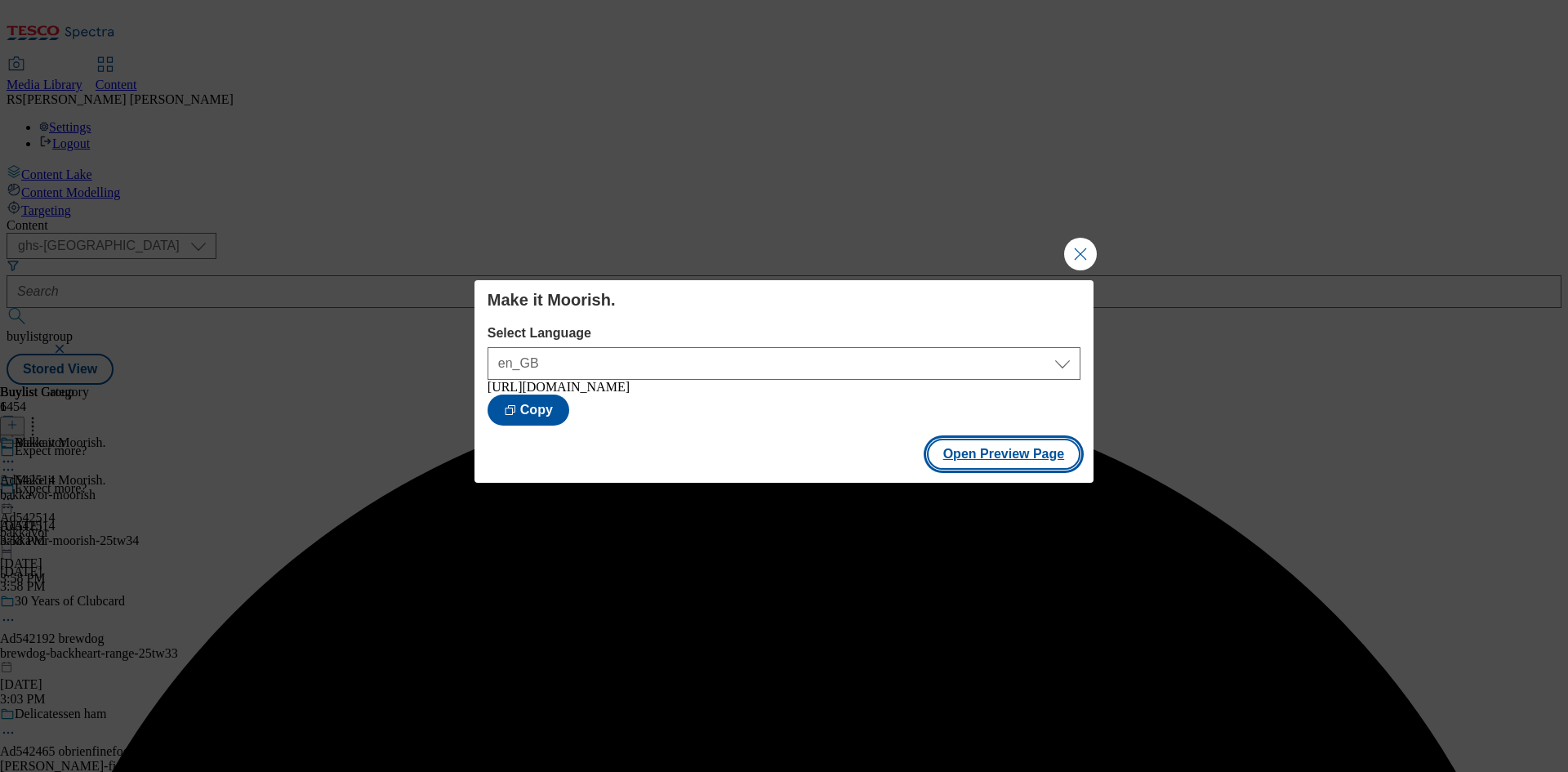
click at [1016, 459] on button "Open Preview Page" at bounding box center [1004, 454] width 155 height 31
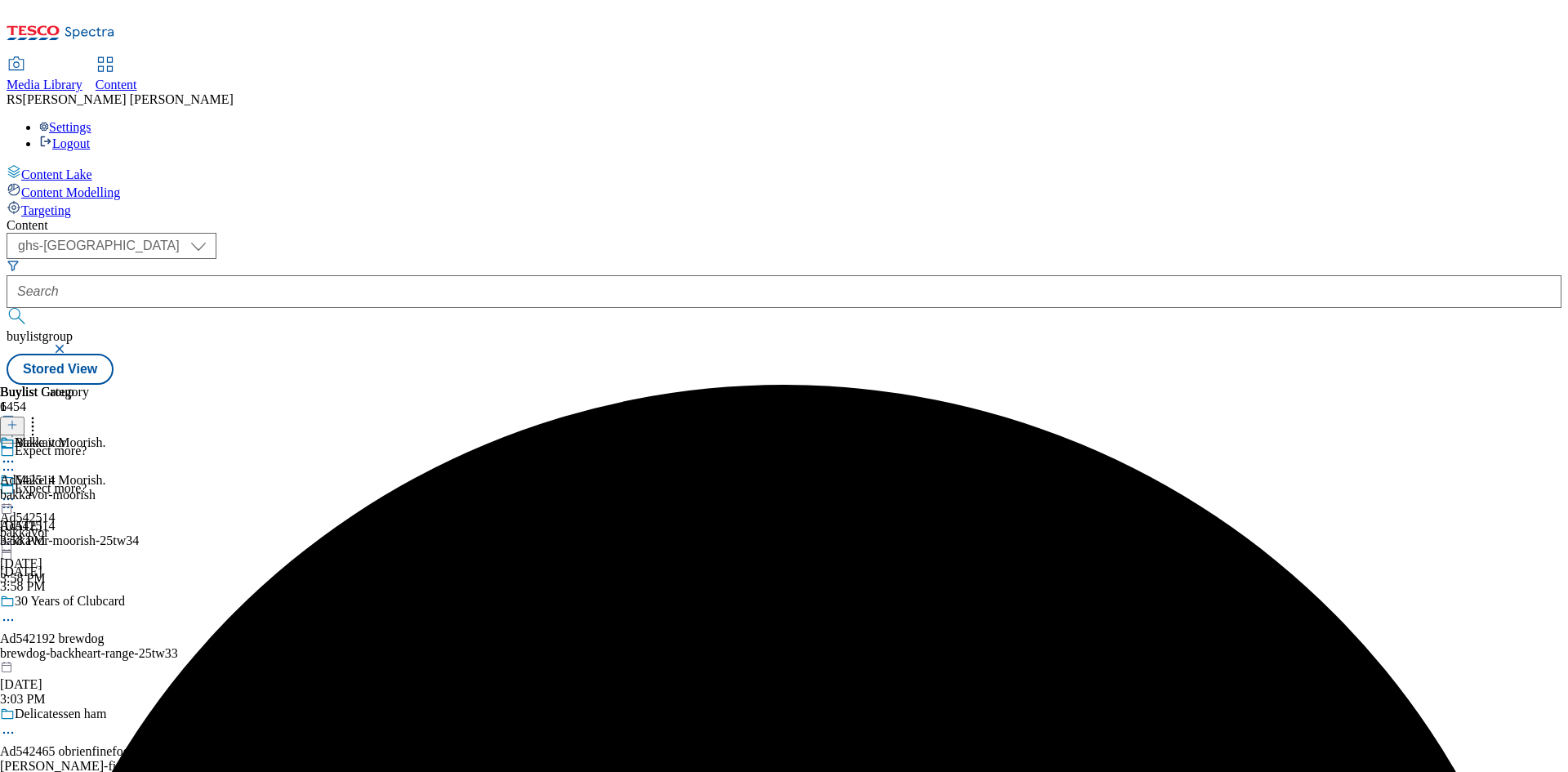
click at [16, 491] on icon at bounding box center [8, 499] width 16 height 16
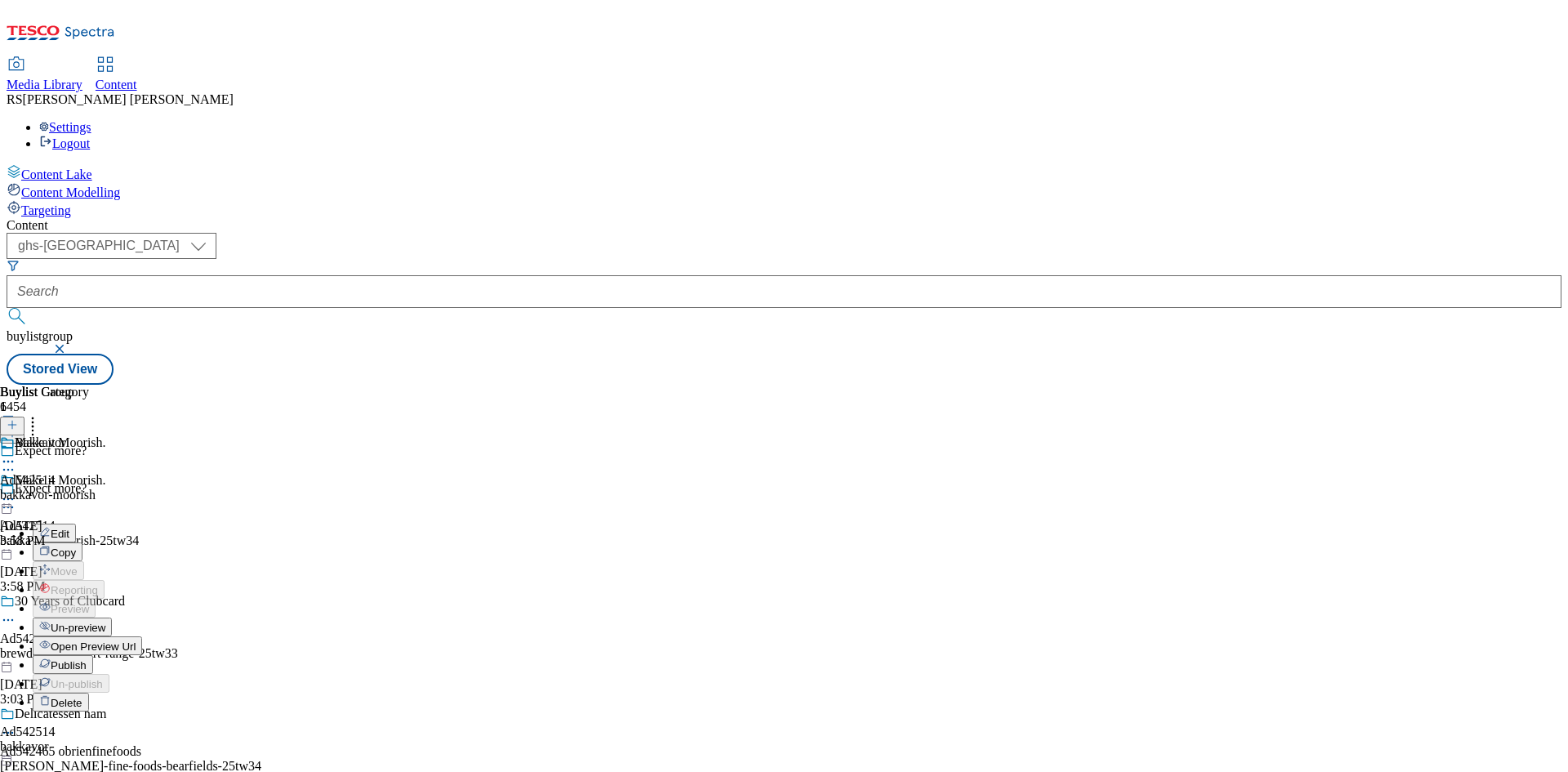
click at [93, 656] on button "Publish" at bounding box center [63, 665] width 60 height 19
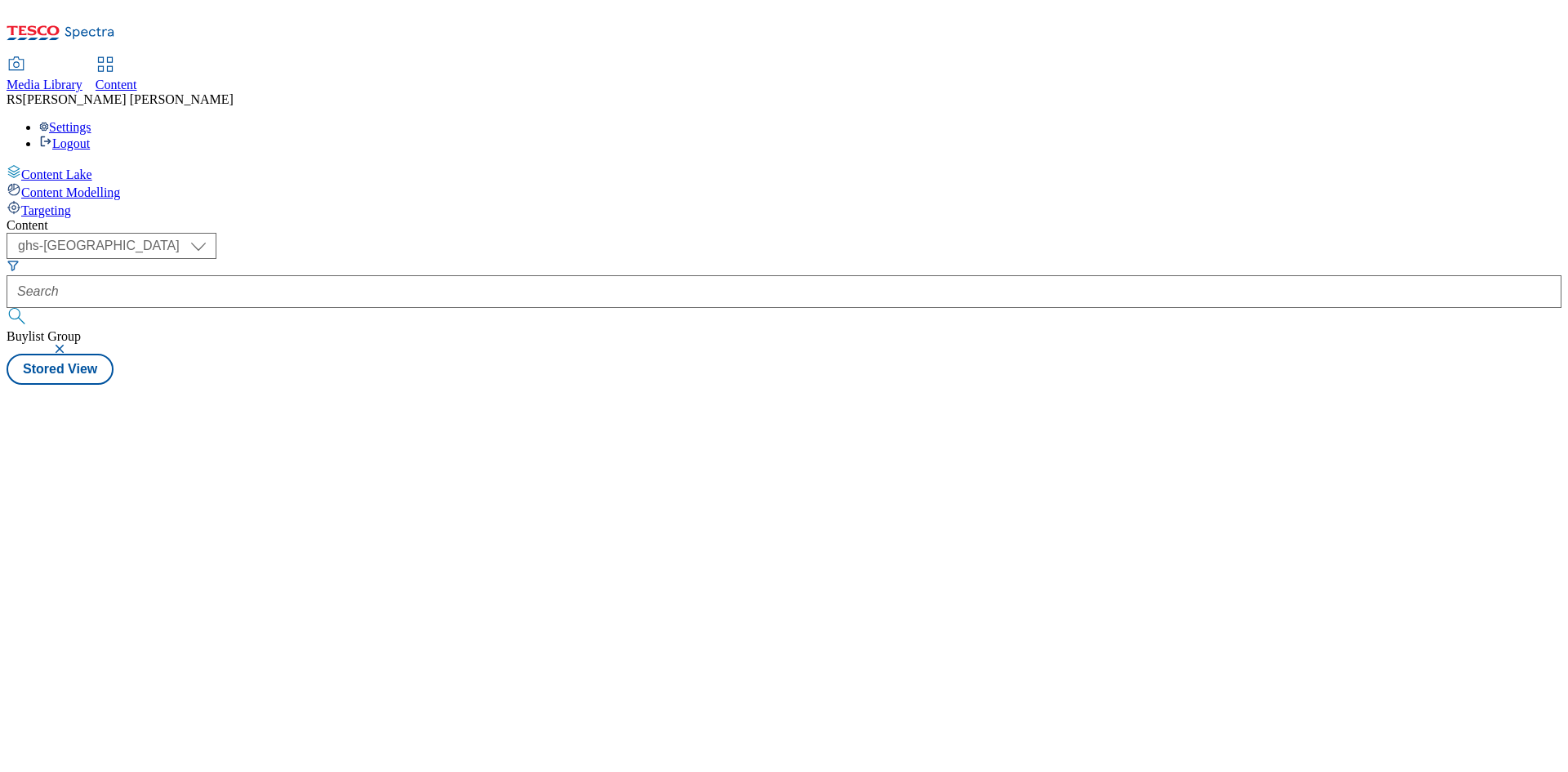
select select "ghs-[GEOGRAPHIC_DATA]"
